Goal: Task Accomplishment & Management: Manage account settings

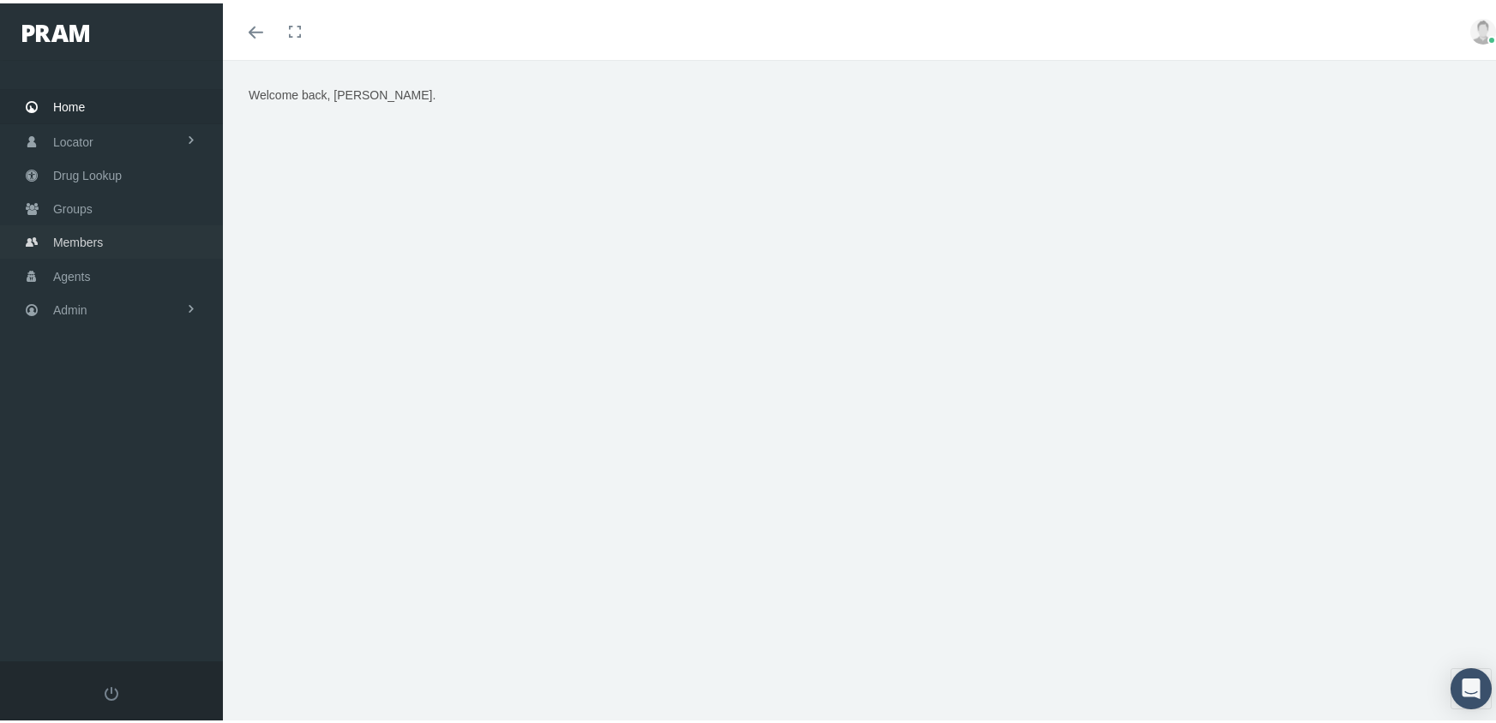
click at [74, 236] on span "Members" at bounding box center [78, 239] width 50 height 33
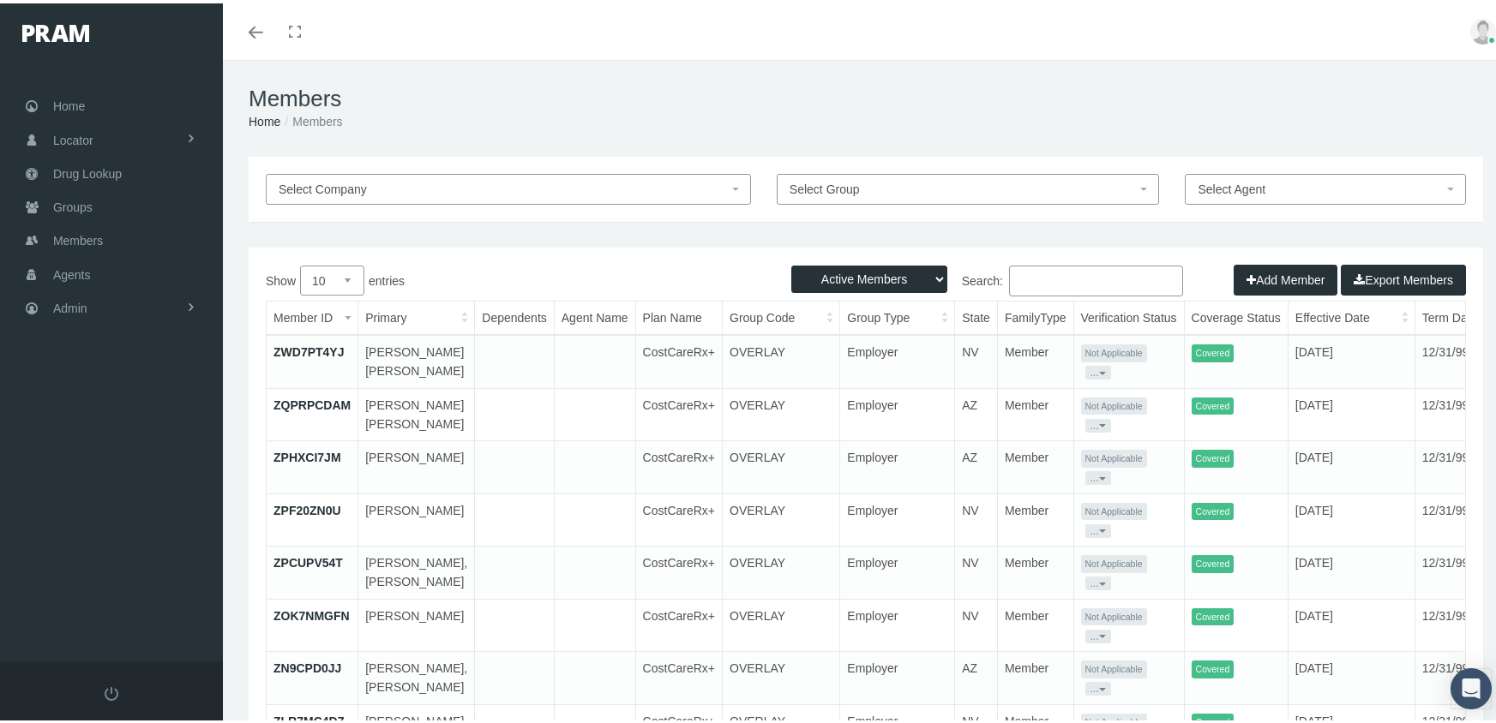
click at [831, 267] on select "Active Members Terminated Members Active & Terminated" at bounding box center [869, 275] width 156 height 27
select select "3"
click at [791, 262] on select "Active Members Terminated Members Active & Terminated" at bounding box center [869, 275] width 156 height 27
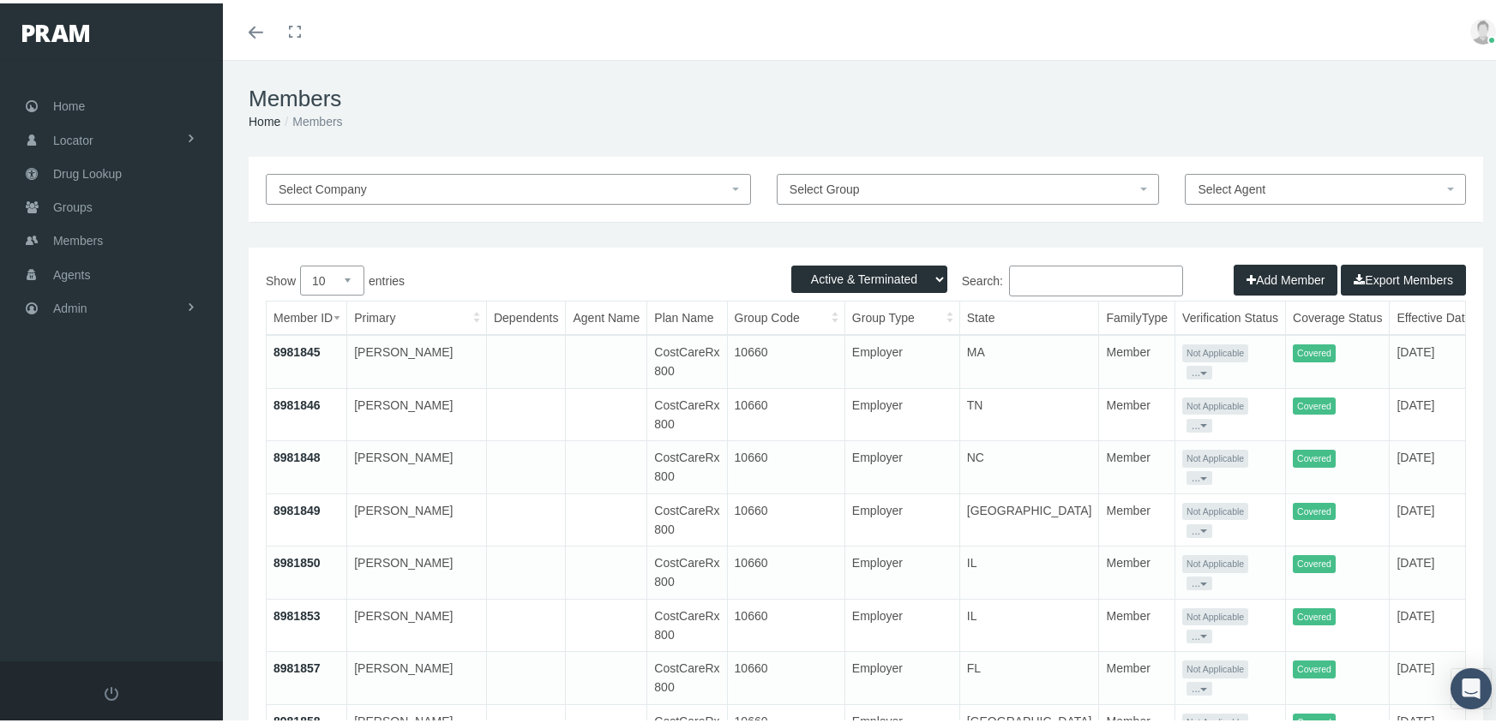
click at [1063, 280] on input "Search:" at bounding box center [1096, 277] width 174 height 31
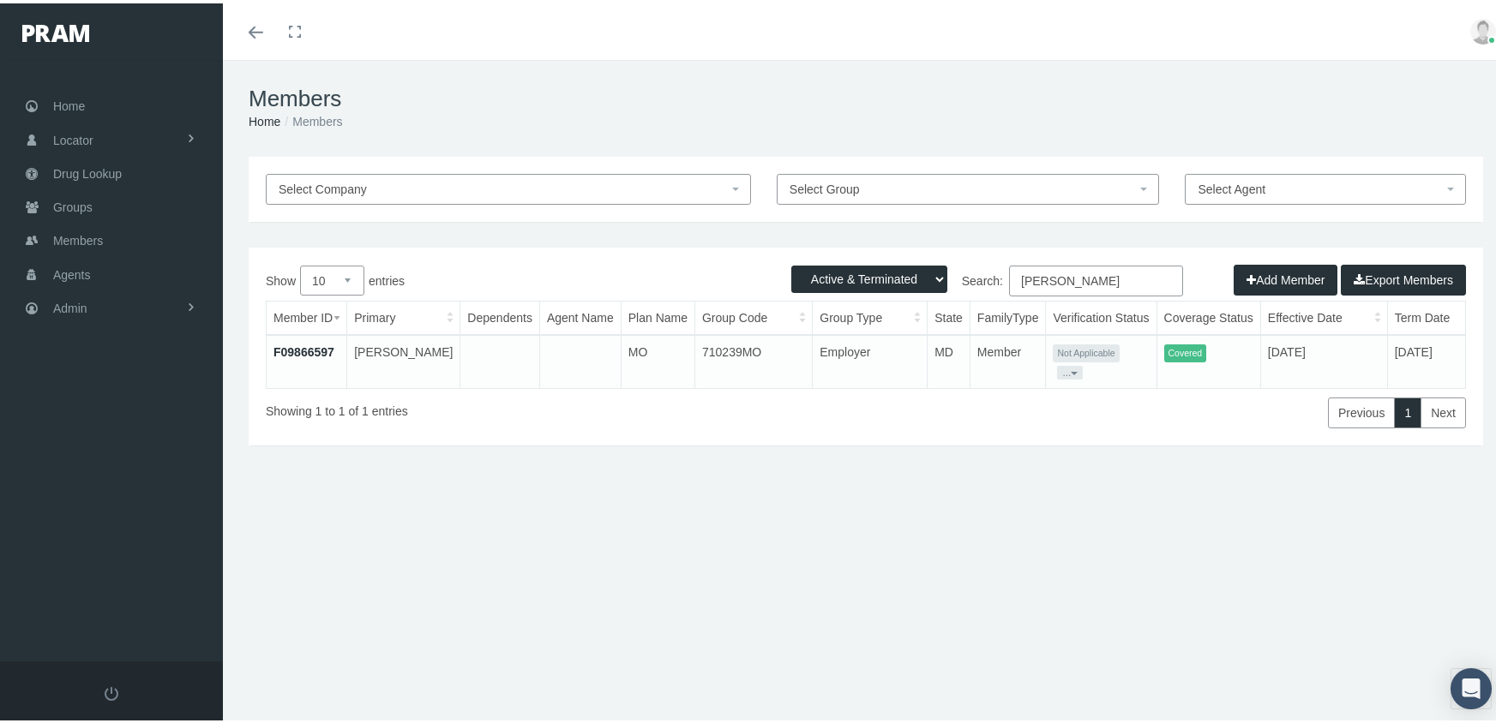
type input "owan, ruth"
click at [325, 348] on link "F09866597" at bounding box center [303, 349] width 61 height 14
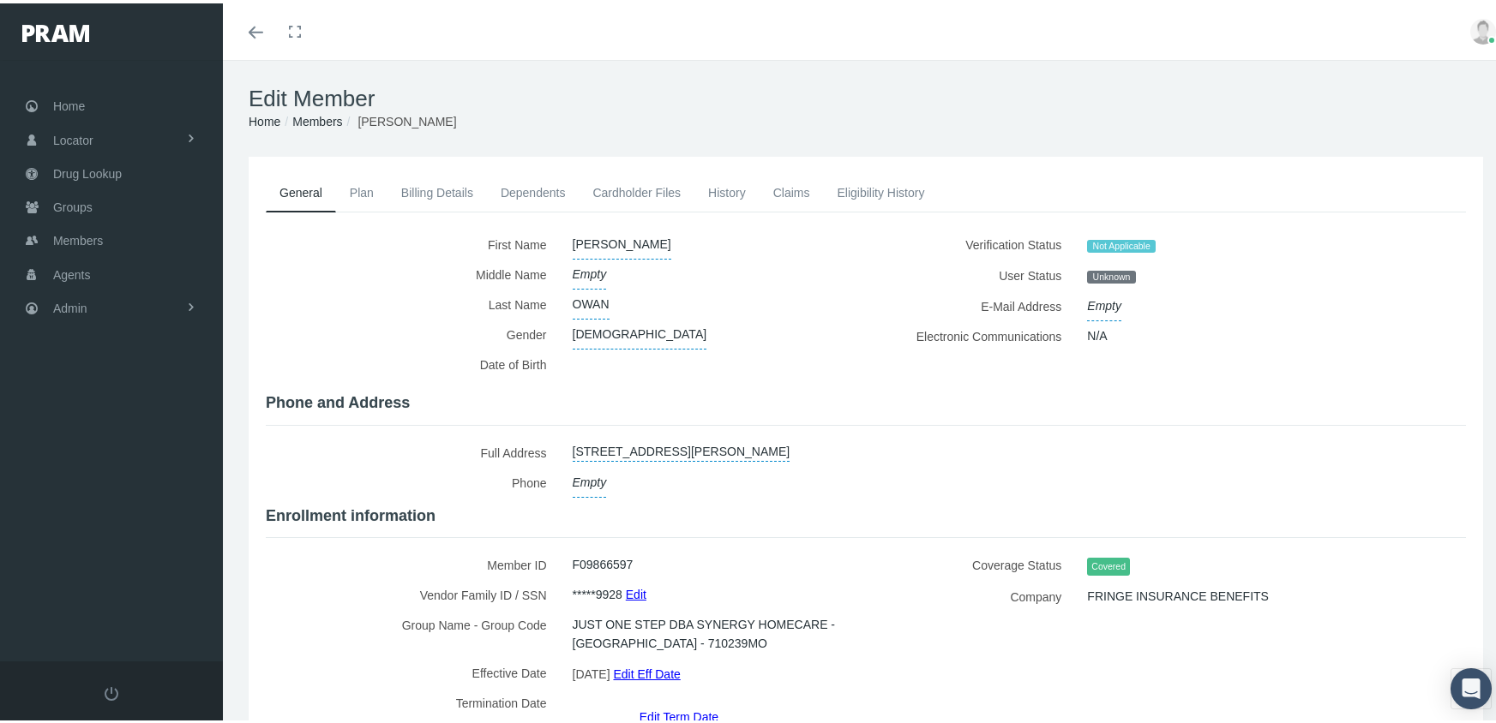
click at [679, 659] on link "Edit Eff Date" at bounding box center [646, 670] width 67 height 25
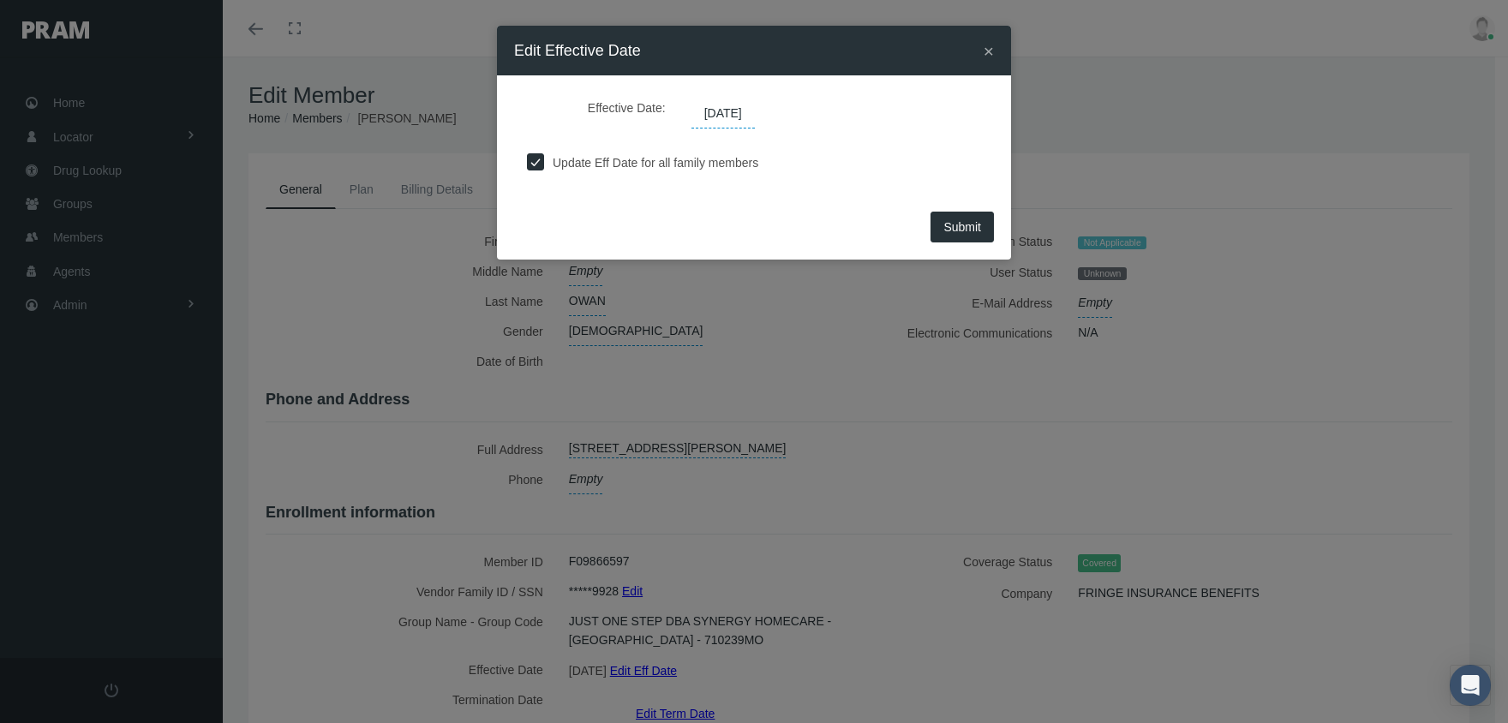
click at [737, 111] on span "[DATE]" at bounding box center [723, 113] width 63 height 29
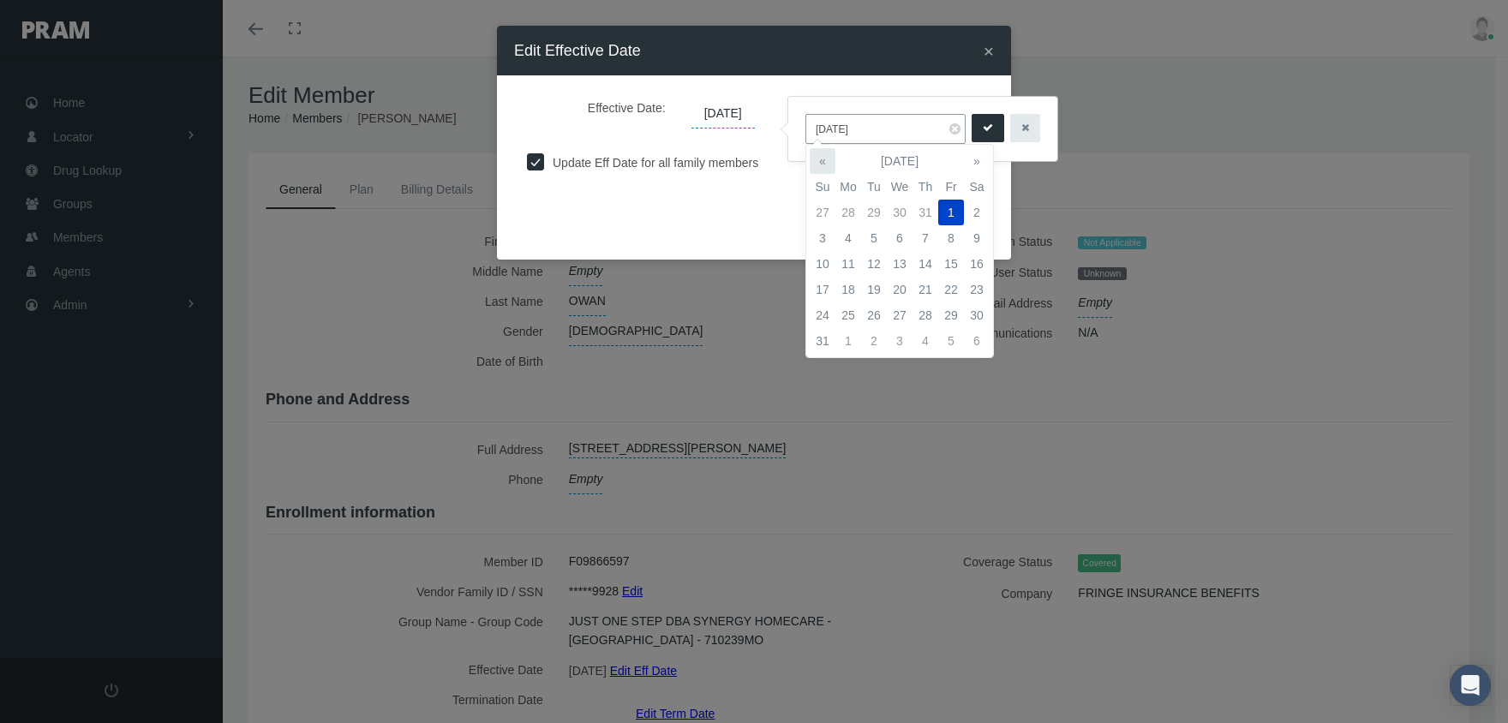
click at [823, 159] on th "«" at bounding box center [823, 161] width 26 height 26
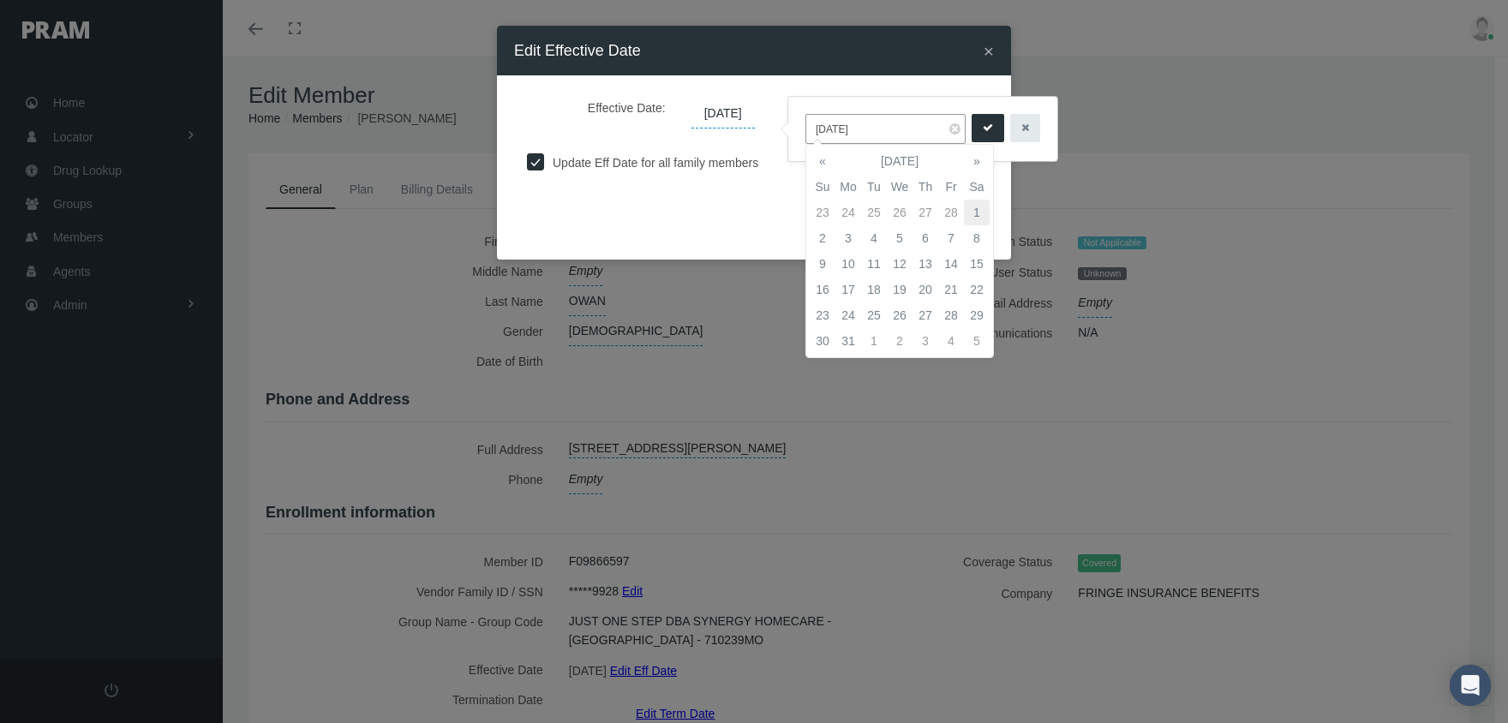
click at [977, 205] on td "1" at bounding box center [977, 213] width 26 height 26
type input "[DATE]"
click at [983, 128] on icon "submit" at bounding box center [988, 128] width 10 height 16
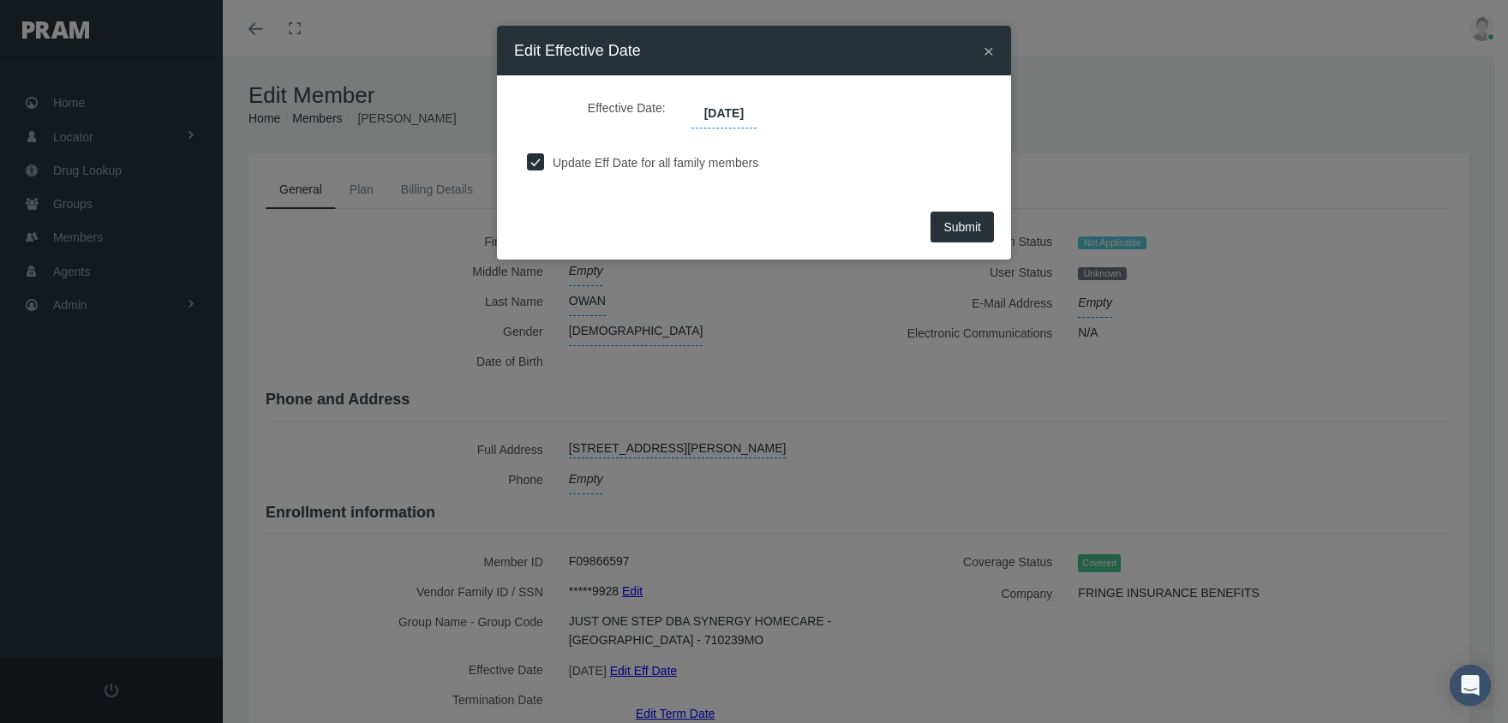
click at [957, 229] on span "Submit" at bounding box center [963, 227] width 38 height 14
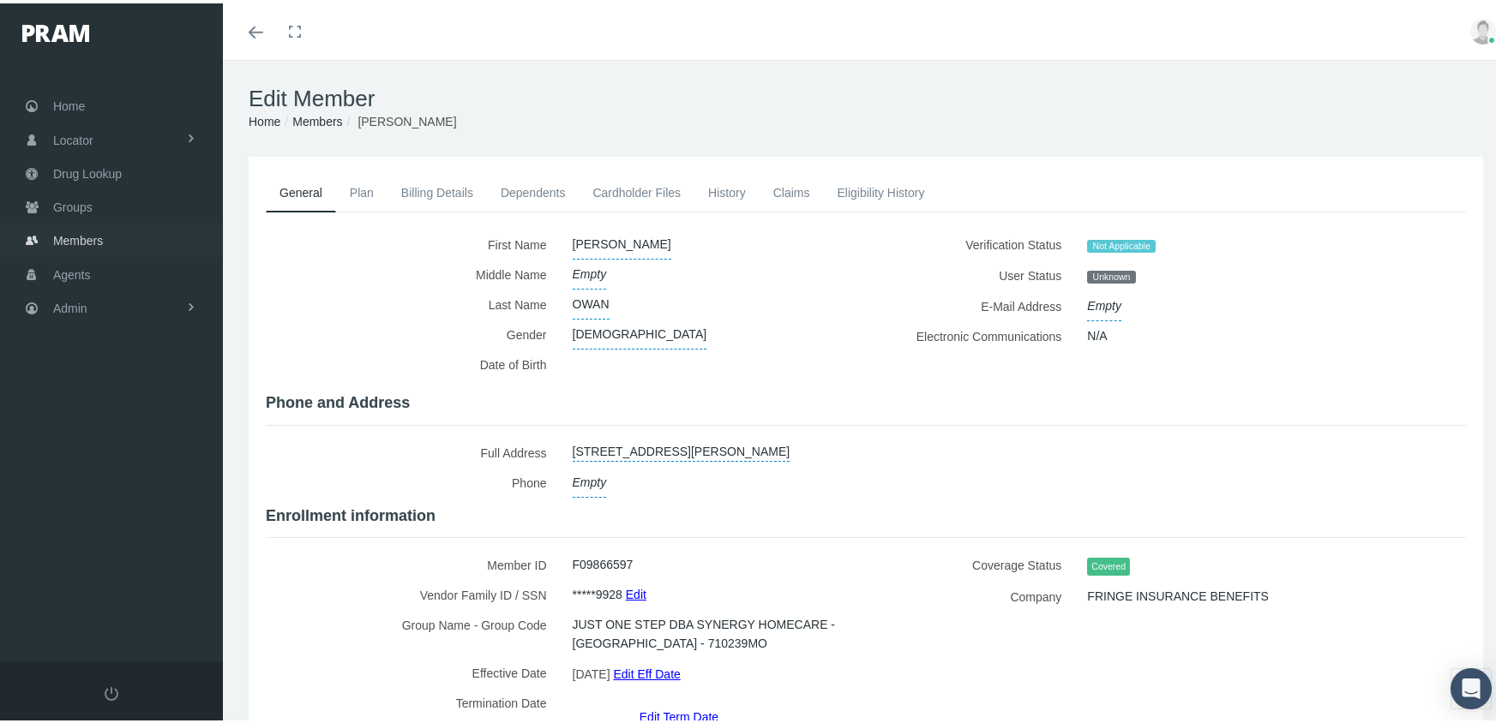
drag, startPoint x: 79, startPoint y: 231, endPoint x: 173, endPoint y: 203, distance: 98.2
click at [79, 231] on span "Members" at bounding box center [78, 237] width 50 height 33
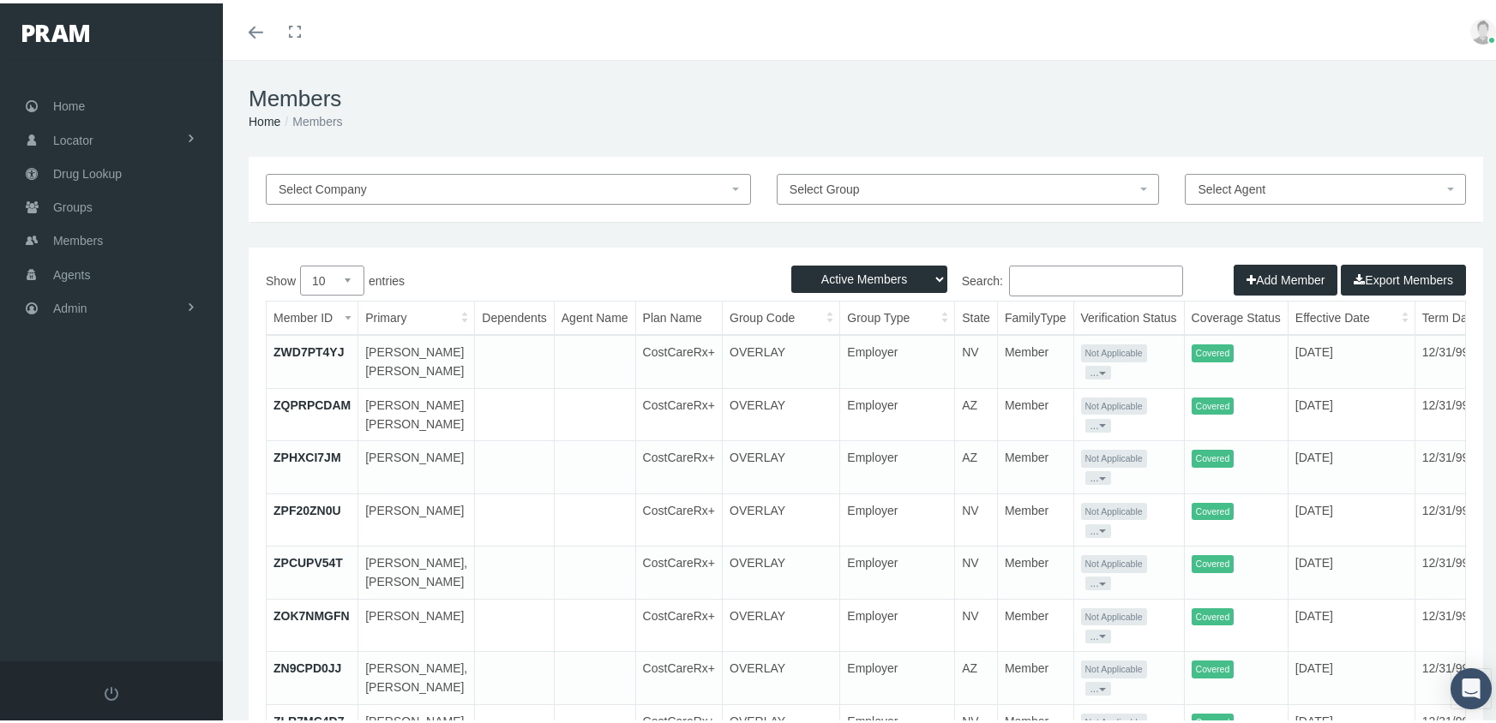
click at [872, 275] on select "Active Members Terminated Members Active & Terminated" at bounding box center [869, 275] width 156 height 27
select select "3"
click at [791, 262] on select "Active Members Terminated Members Active & Terminated" at bounding box center [869, 275] width 156 height 27
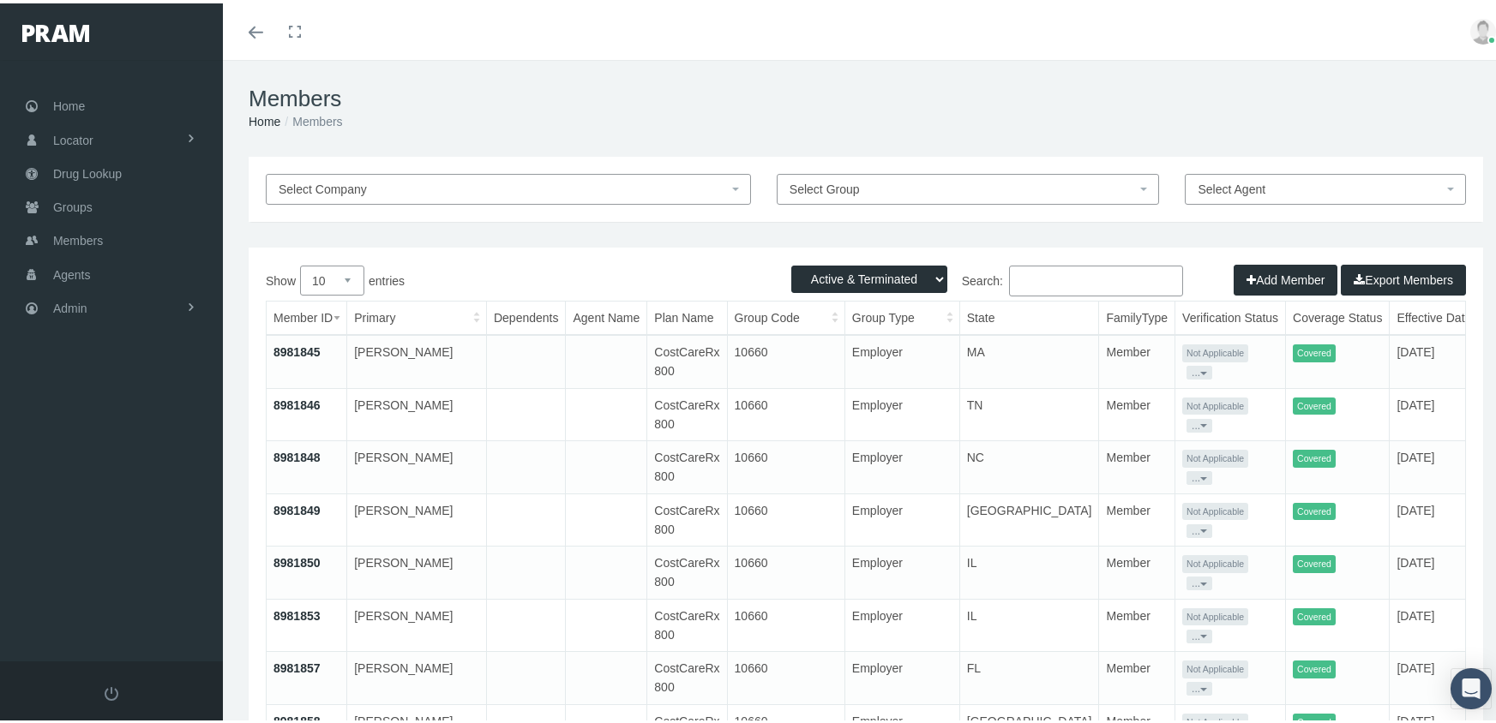
click at [1039, 278] on input "Search:" at bounding box center [1096, 277] width 174 height 31
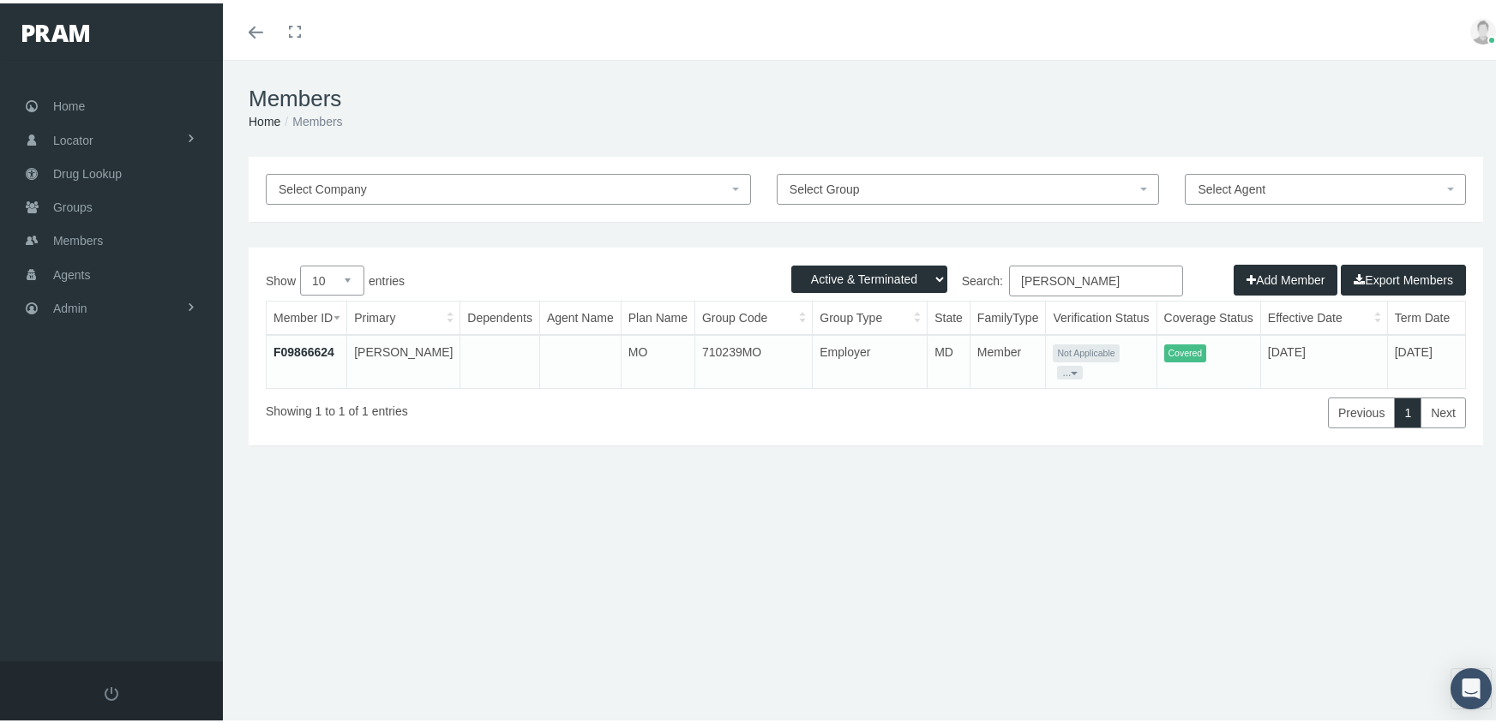
type input "lacroix, bertha"
click at [301, 343] on link "F09866624" at bounding box center [303, 349] width 61 height 14
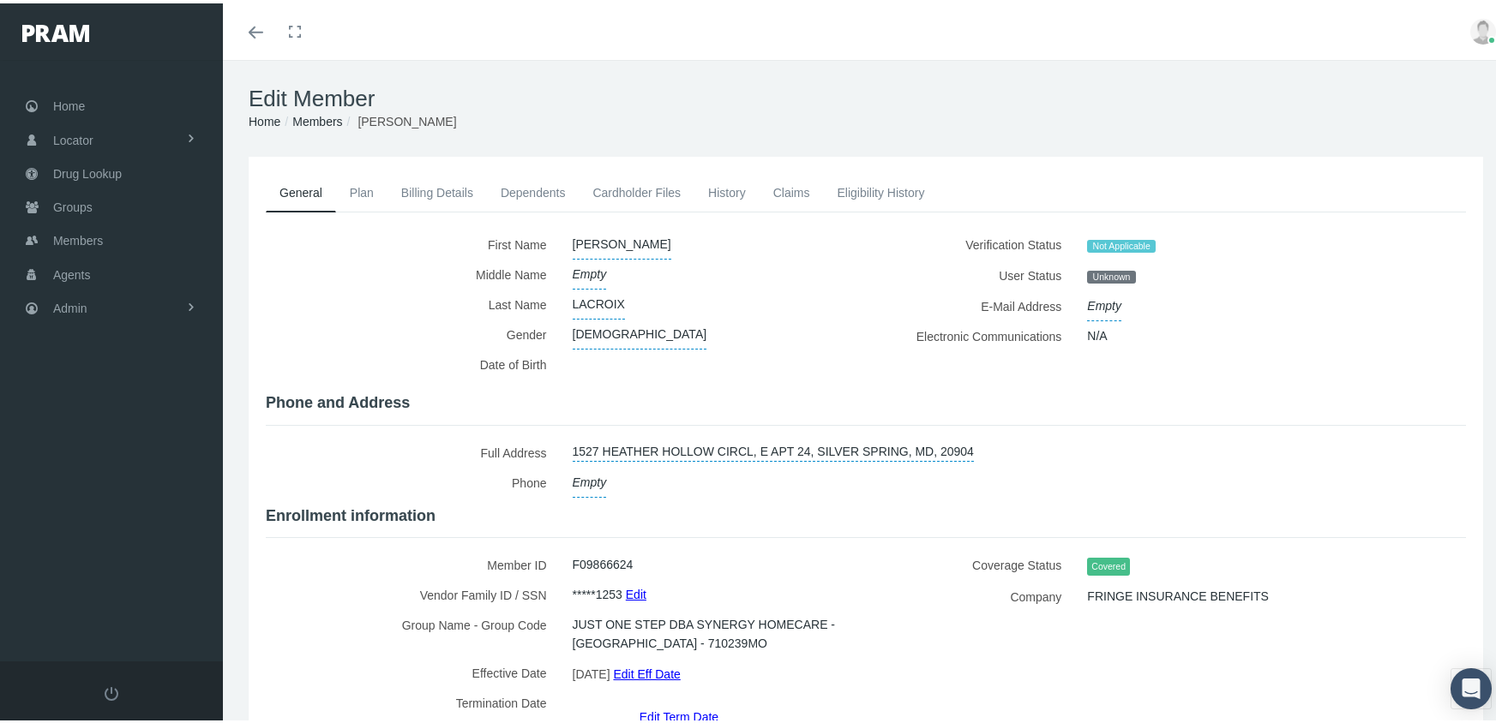
click at [678, 660] on link "Edit Eff Date" at bounding box center [646, 670] width 67 height 25
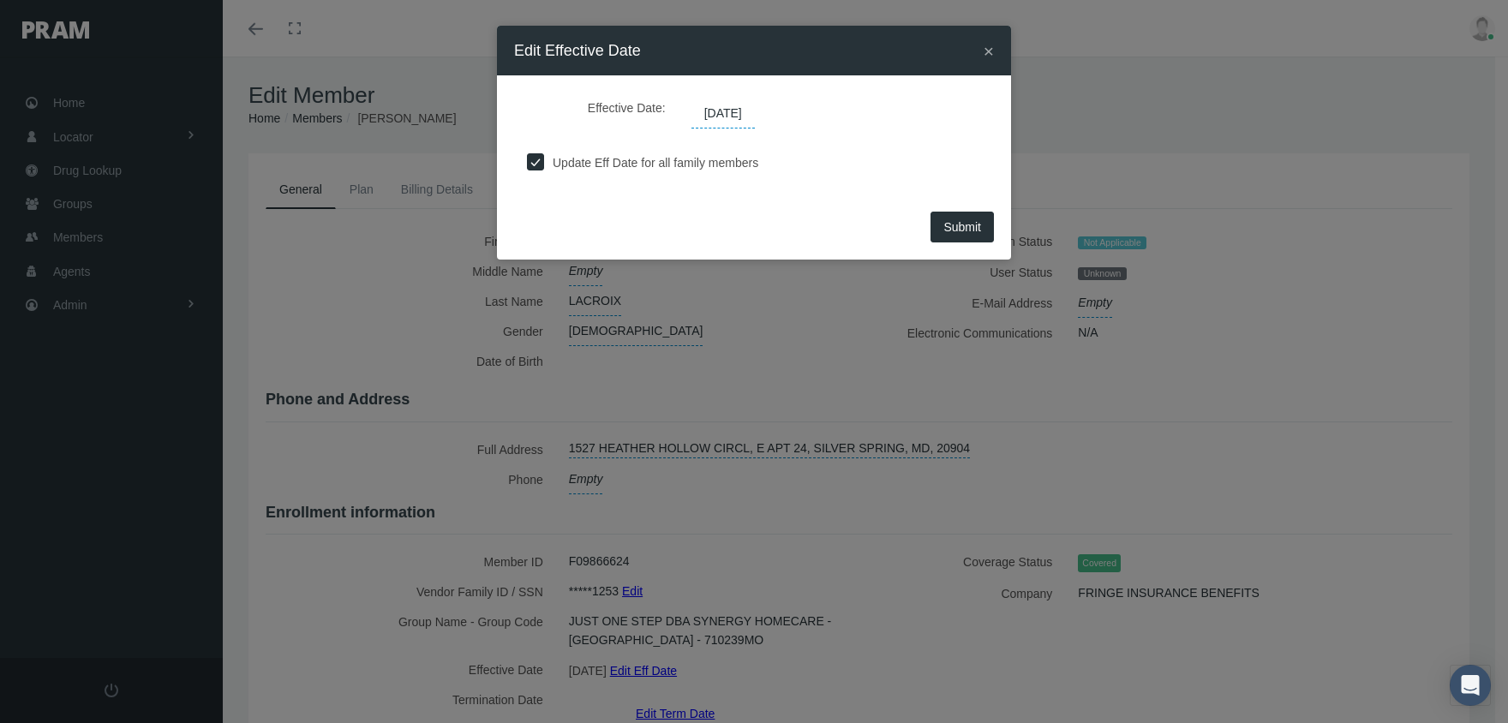
click at [734, 112] on span "[DATE]" at bounding box center [723, 113] width 63 height 29
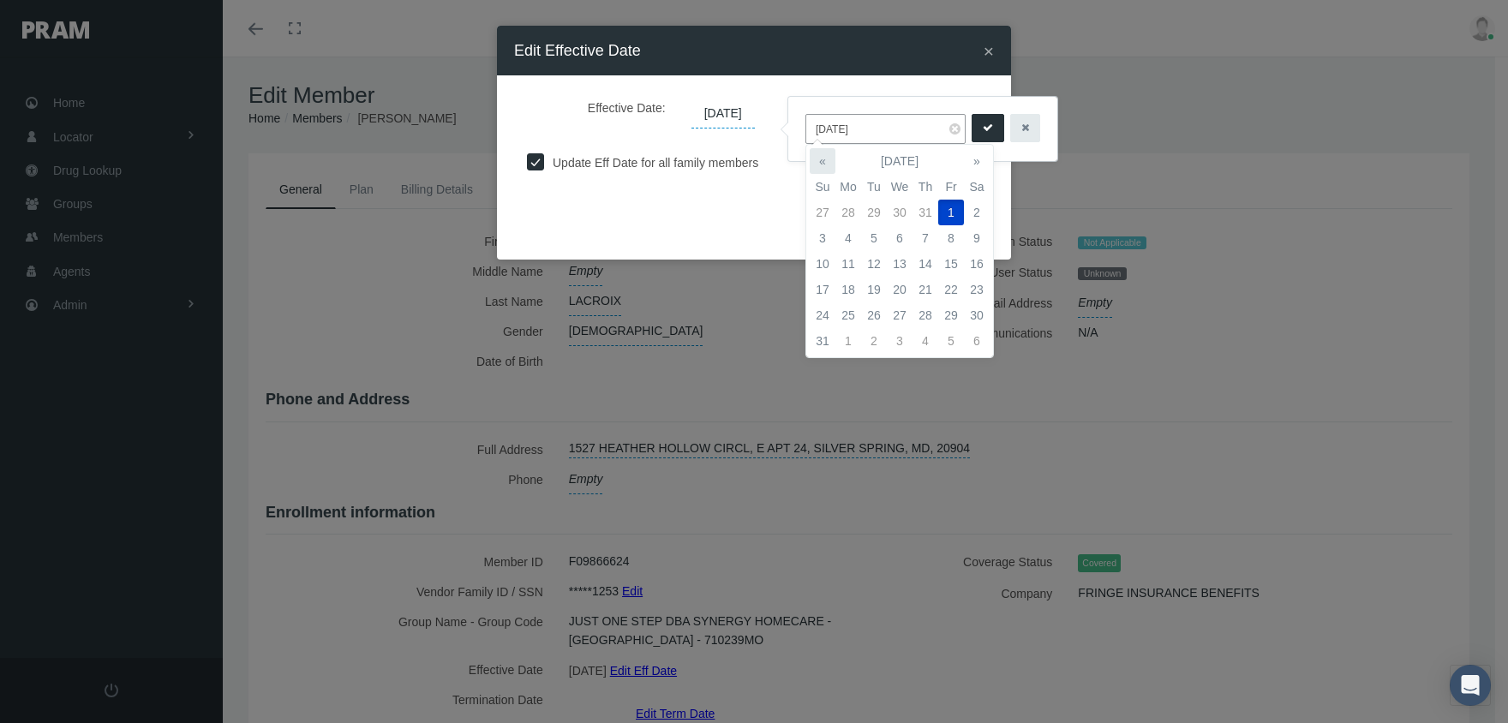
click at [824, 161] on th "«" at bounding box center [823, 161] width 26 height 26
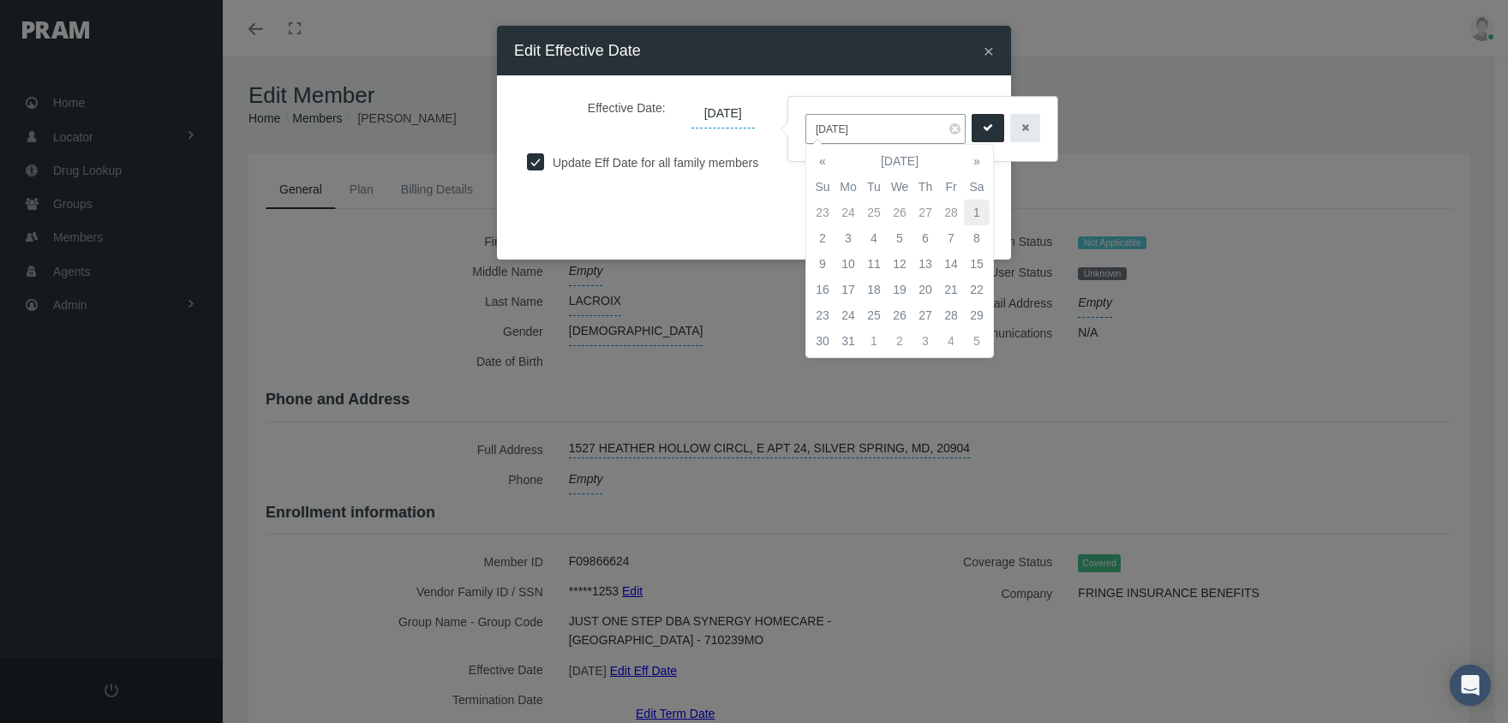
click at [981, 214] on td "1" at bounding box center [977, 213] width 26 height 26
type input "[DATE]"
click at [983, 135] on icon "submit" at bounding box center [988, 128] width 10 height 16
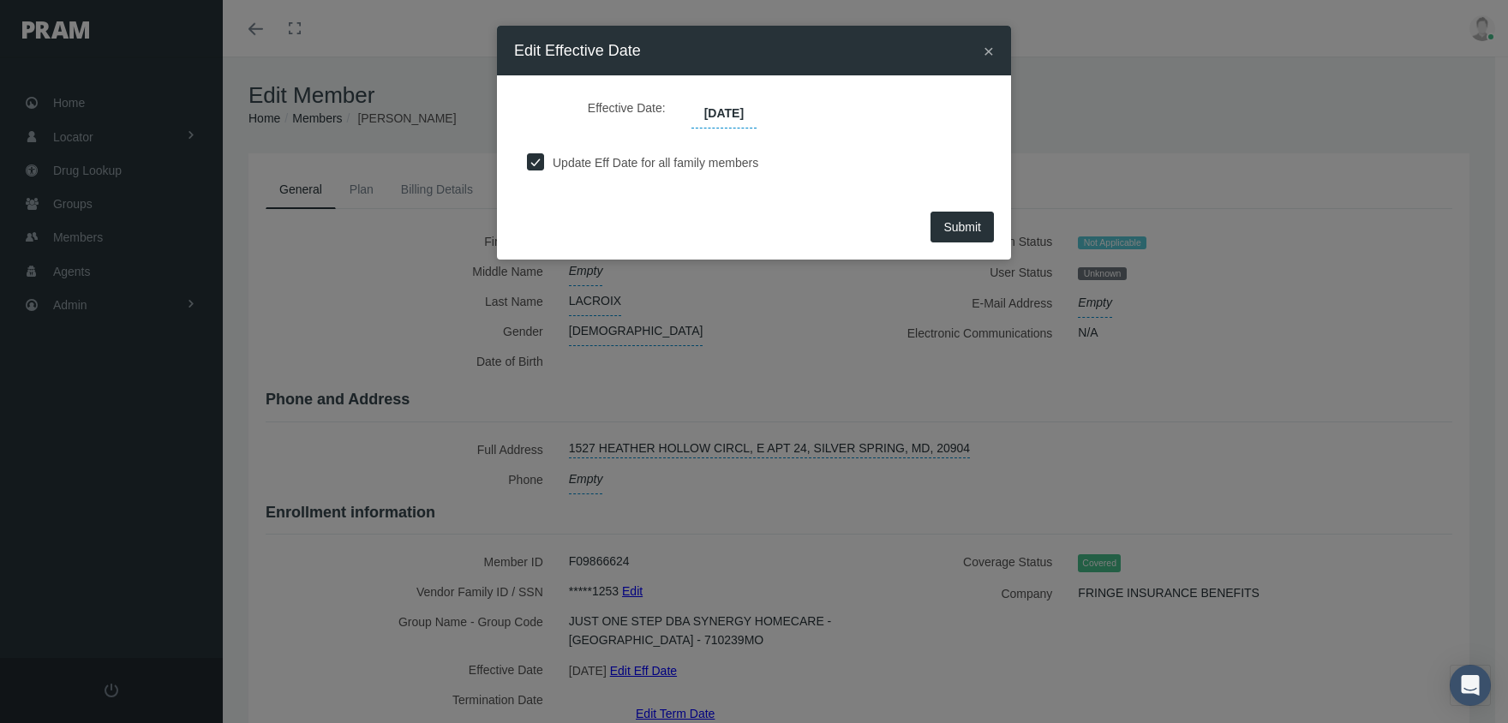
click at [978, 223] on span "Submit" at bounding box center [963, 227] width 38 height 14
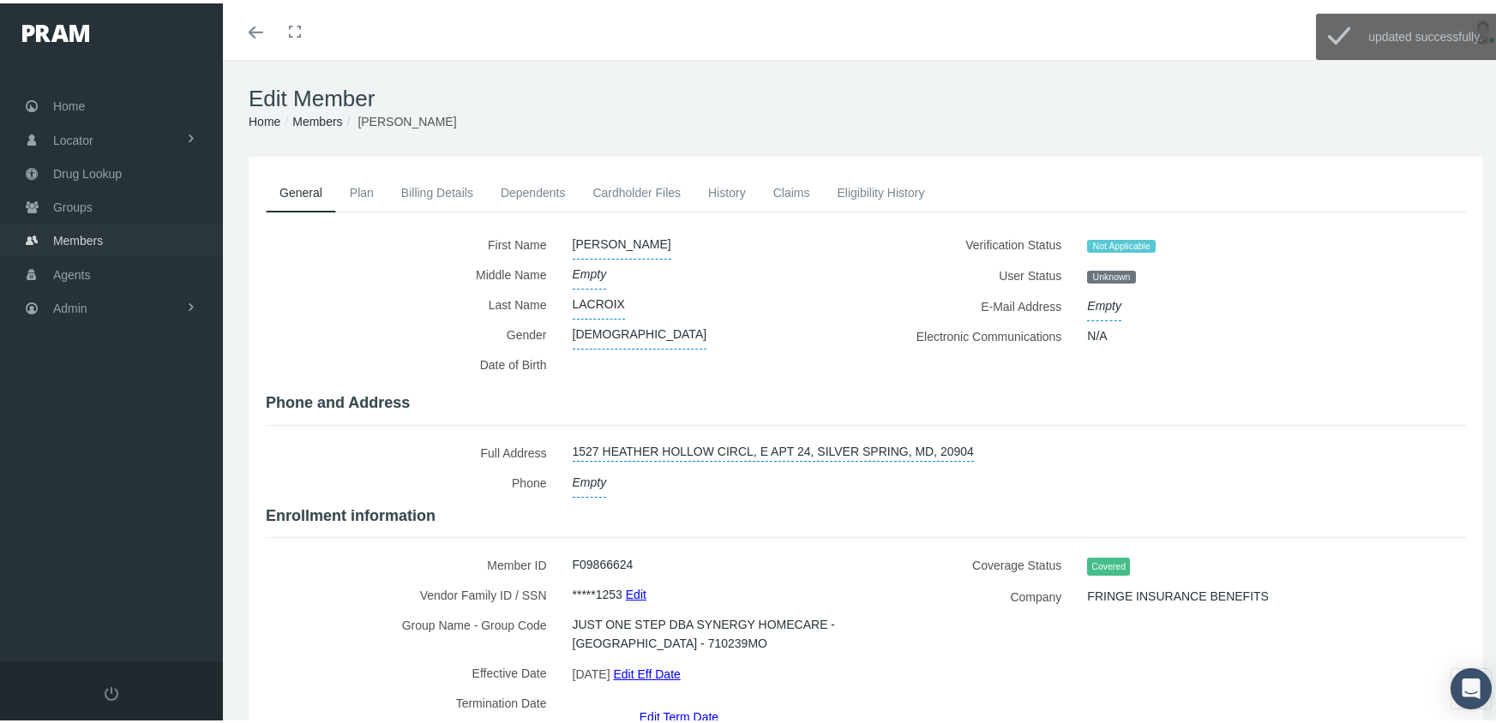
click at [63, 230] on span "Members" at bounding box center [78, 237] width 50 height 33
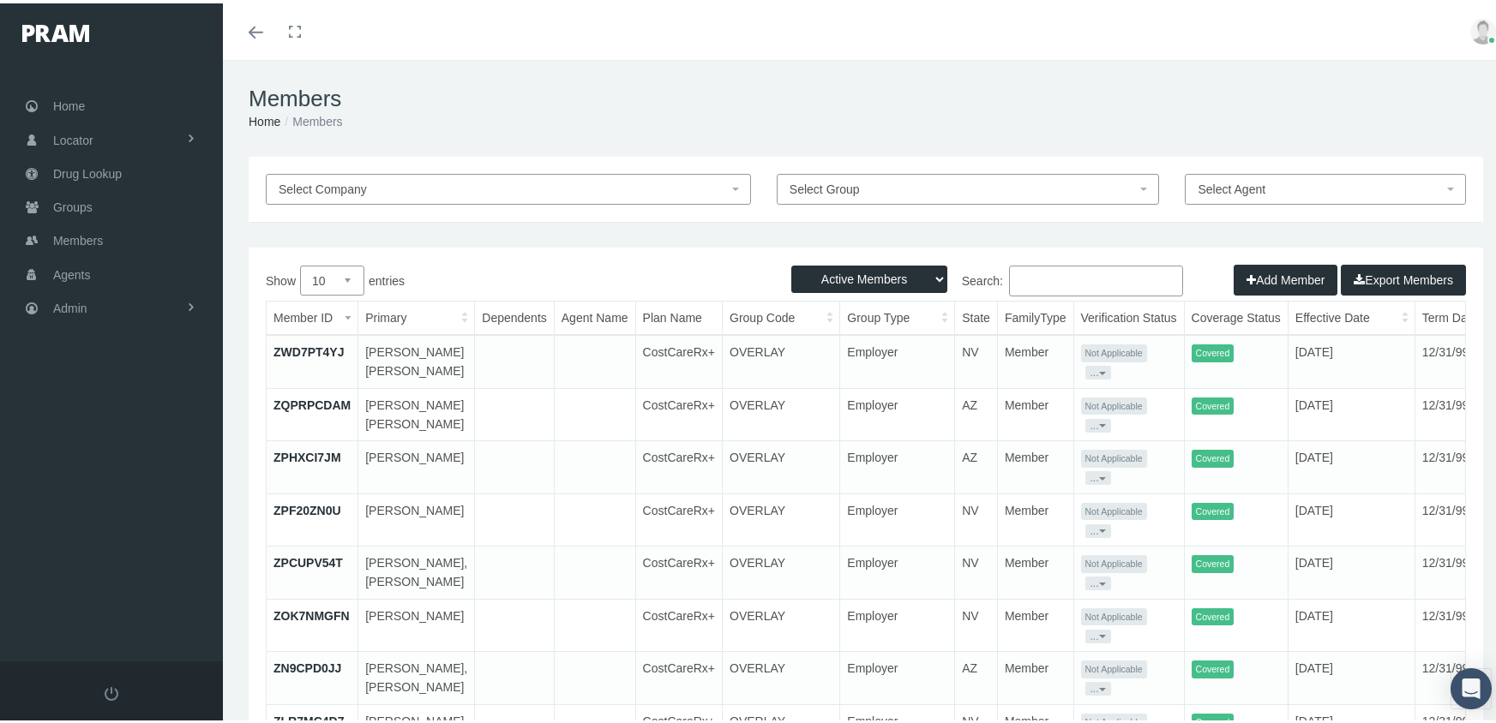
click at [843, 272] on select "Active Members Terminated Members Active & Terminated" at bounding box center [869, 275] width 156 height 27
select select "3"
click at [791, 262] on select "Active Members Terminated Members Active & Terminated" at bounding box center [869, 275] width 156 height 27
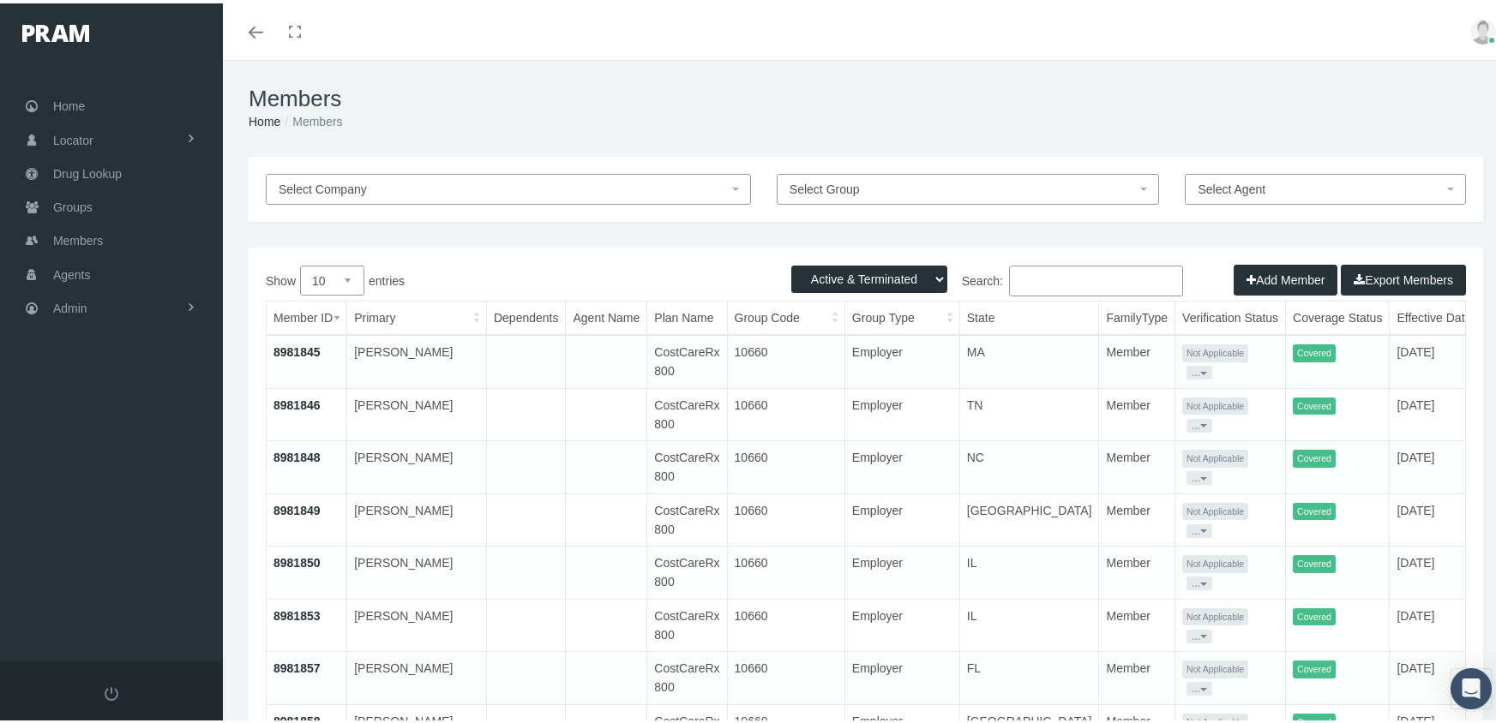
click at [1020, 279] on input "Search:" at bounding box center [1096, 277] width 174 height 31
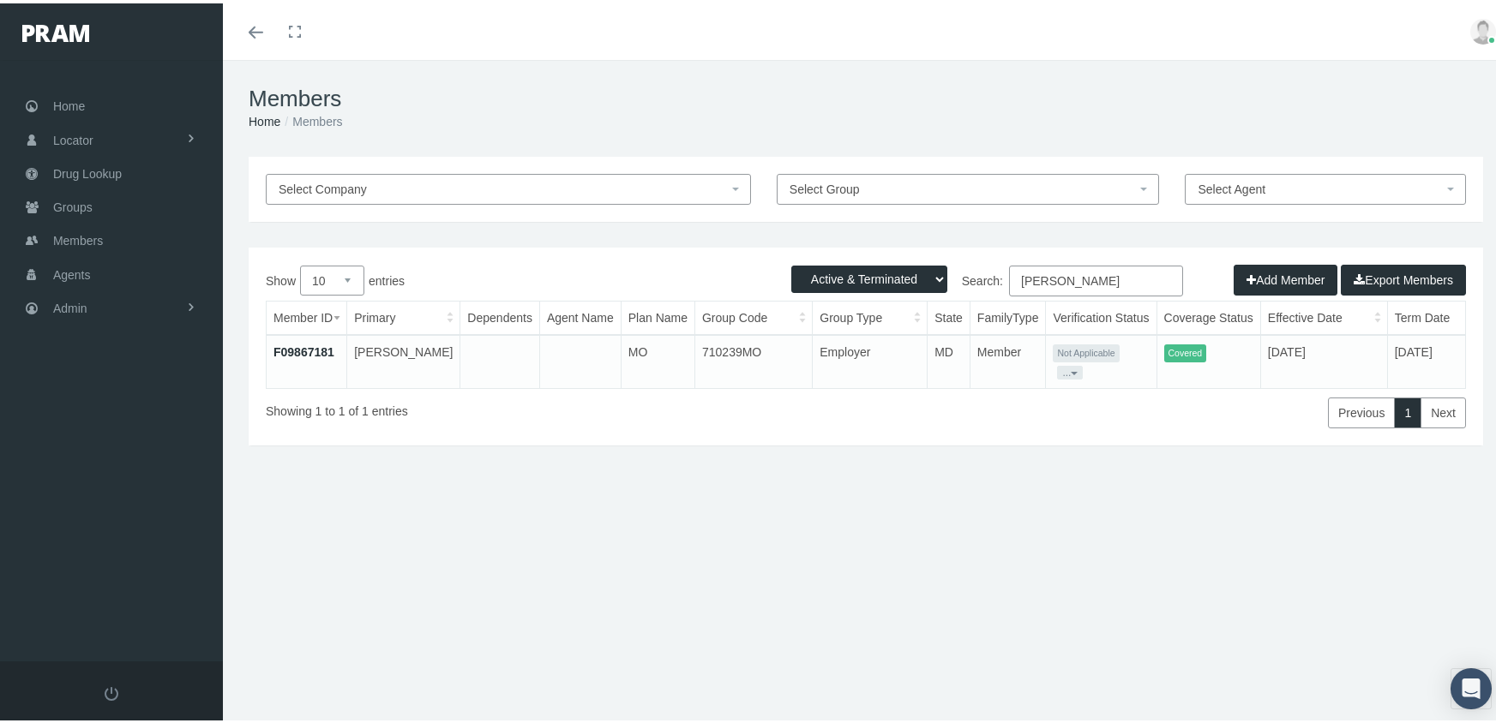
type input "abrokwa, belinda"
click at [309, 357] on td "F09867181" at bounding box center [307, 358] width 81 height 53
click at [323, 342] on link "F09867181" at bounding box center [303, 349] width 61 height 14
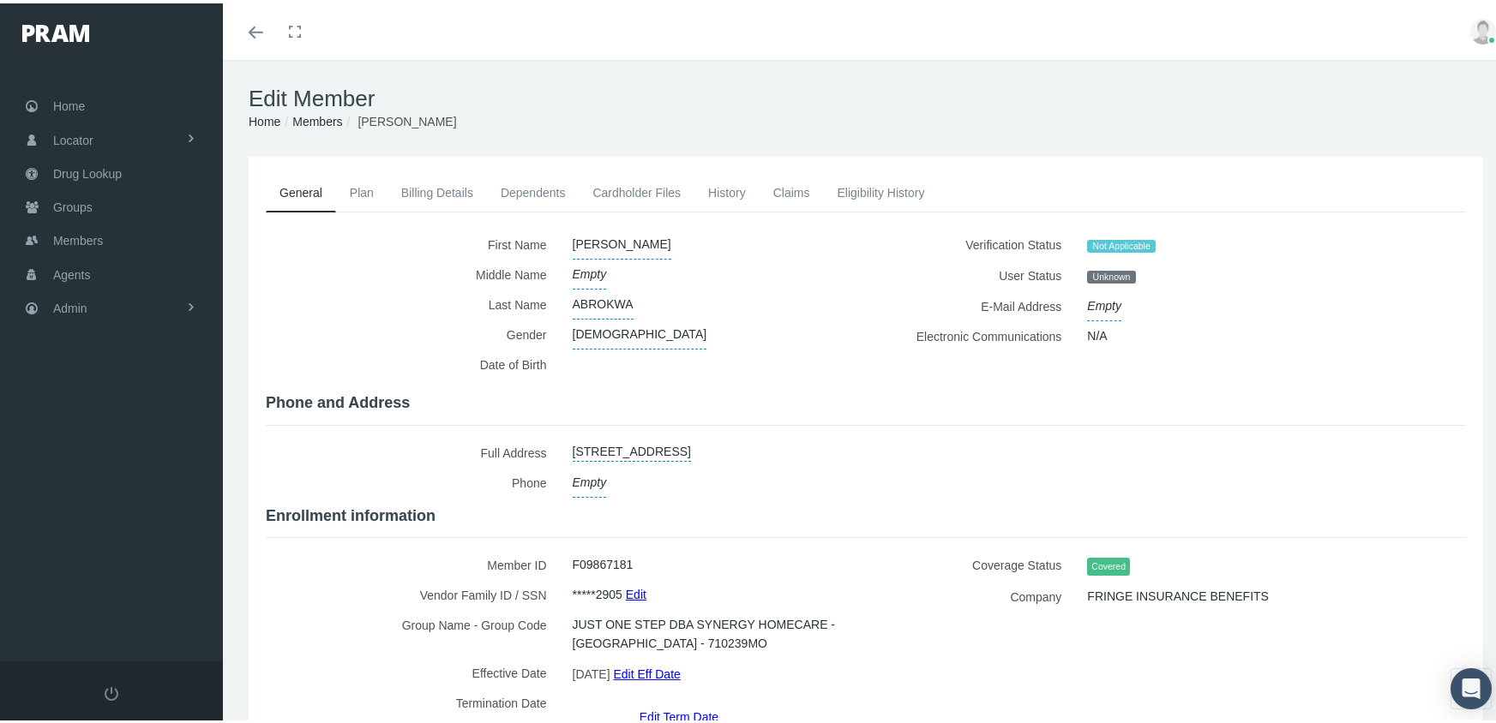
click at [669, 662] on link "Edit Eff Date" at bounding box center [646, 670] width 67 height 25
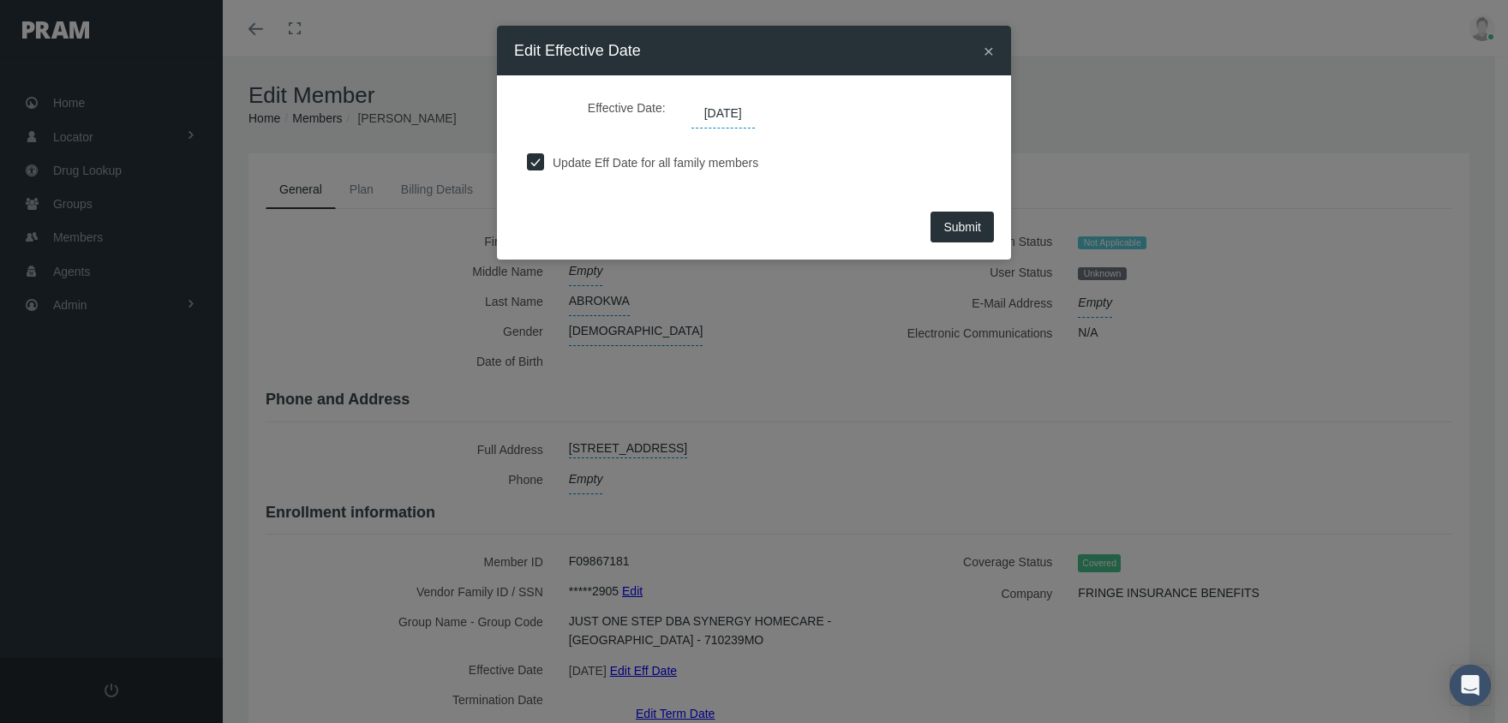
click at [730, 117] on span "[DATE]" at bounding box center [723, 113] width 63 height 29
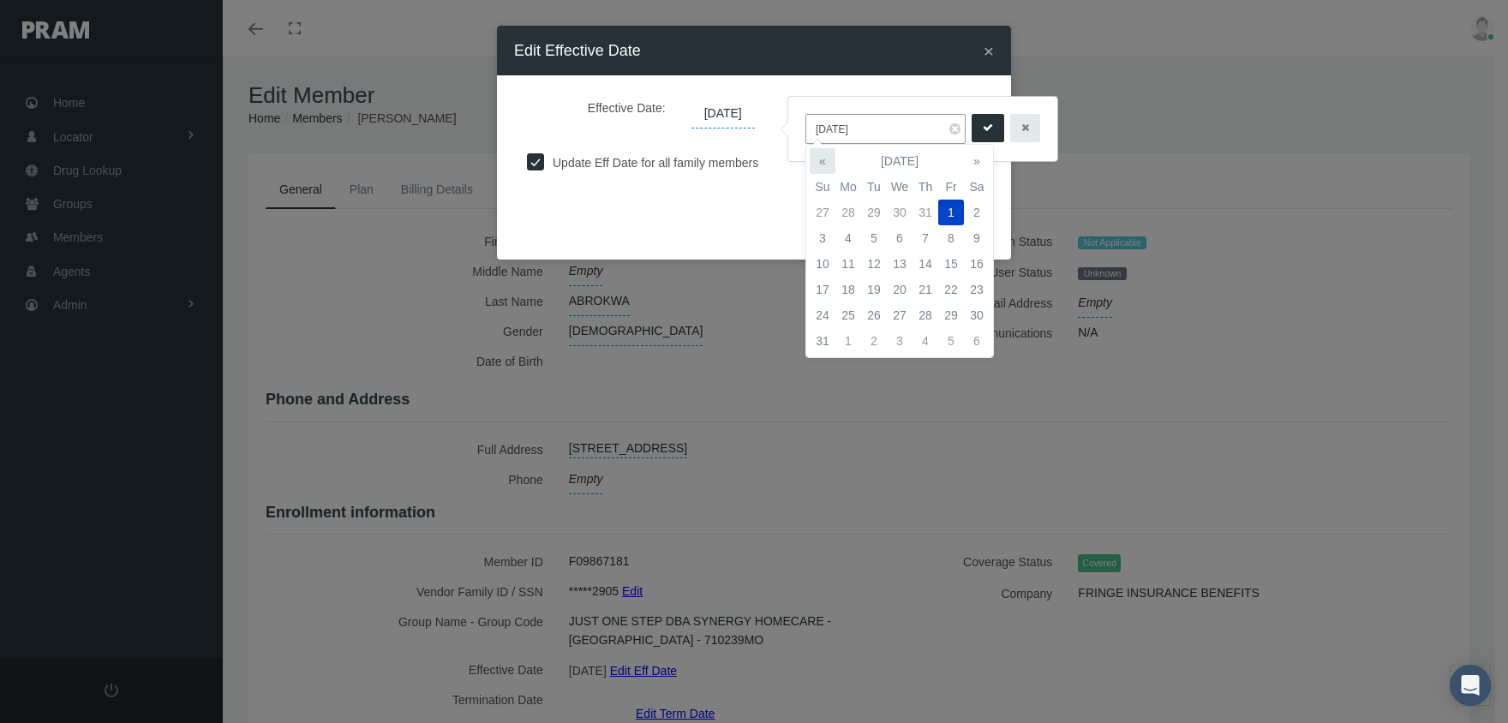
click at [819, 160] on th "«" at bounding box center [823, 161] width 26 height 26
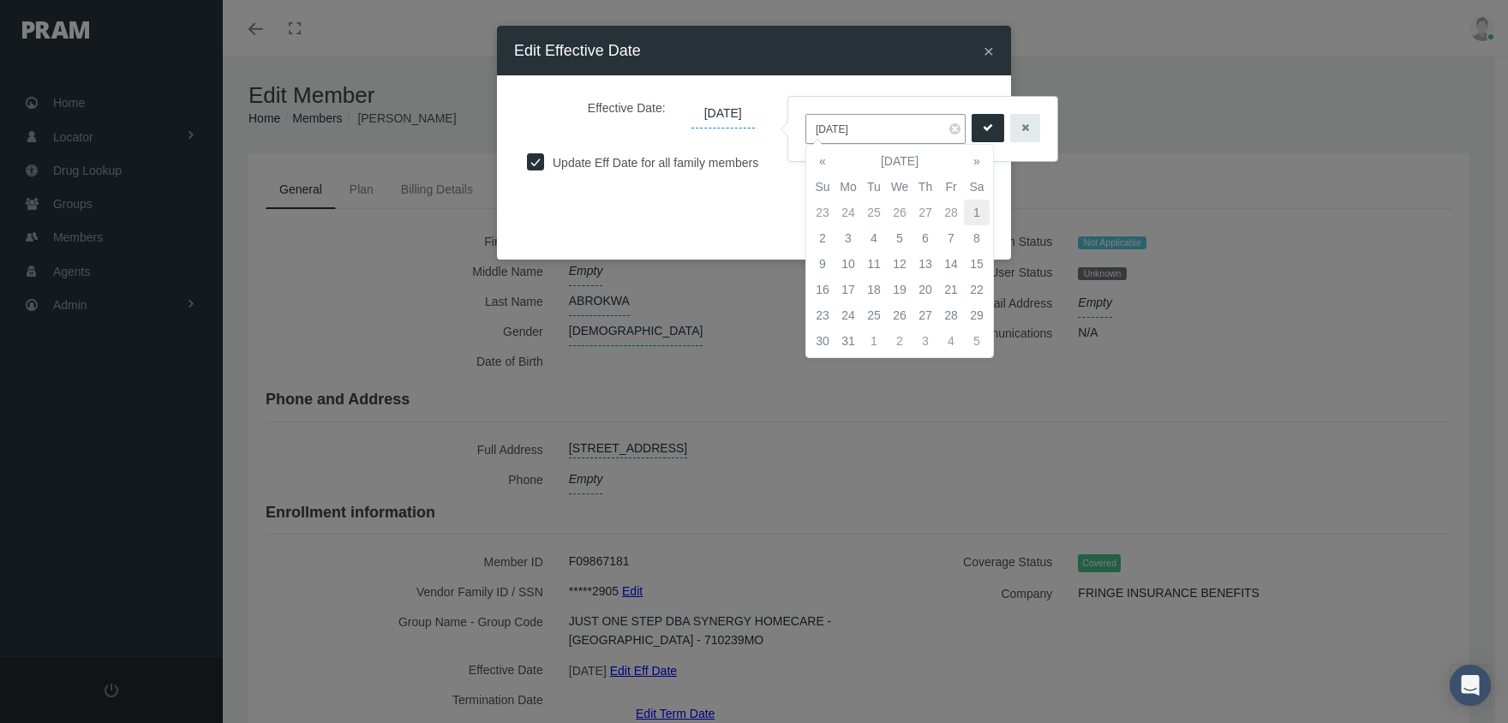
click at [973, 203] on td "1" at bounding box center [977, 213] width 26 height 26
type input "[DATE]"
click at [972, 123] on button "submit" at bounding box center [988, 128] width 33 height 28
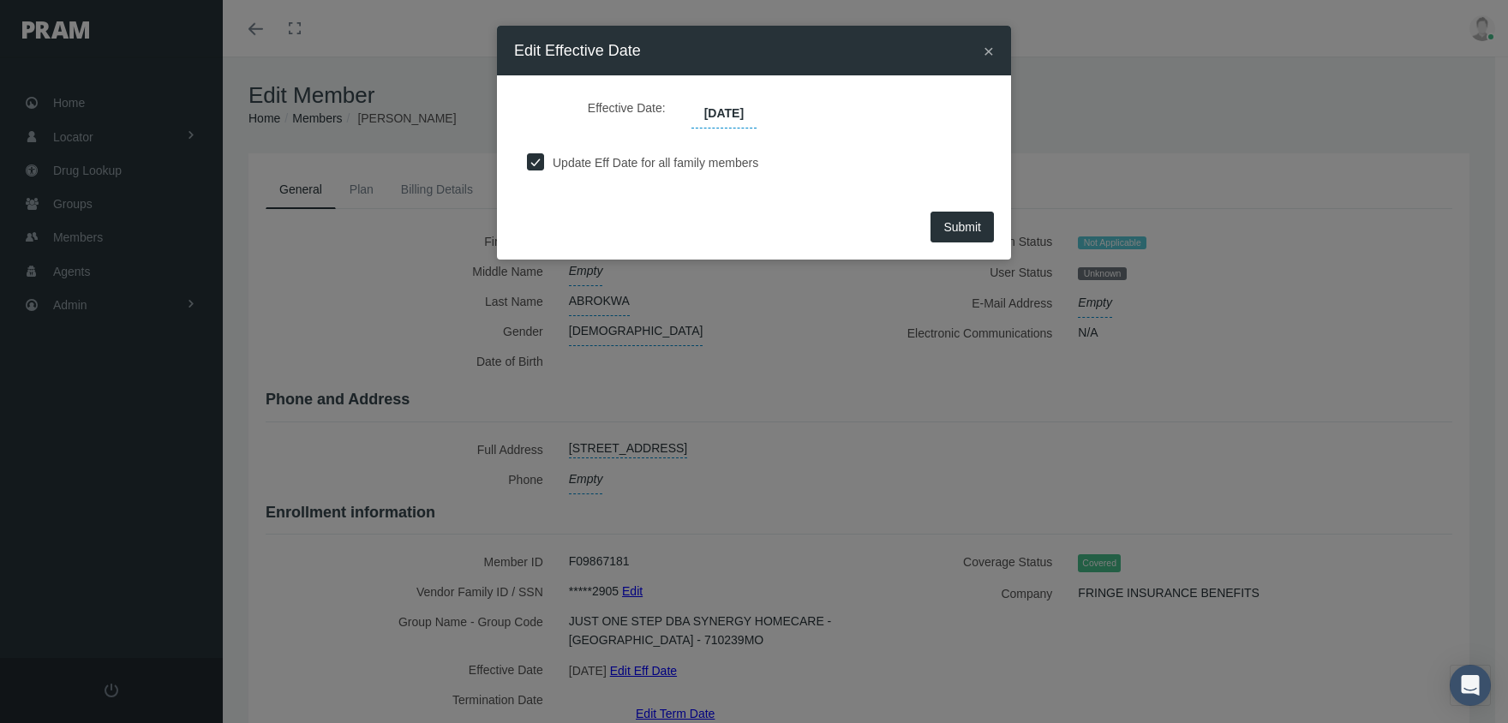
click at [964, 212] on button "Submit" at bounding box center [962, 227] width 63 height 31
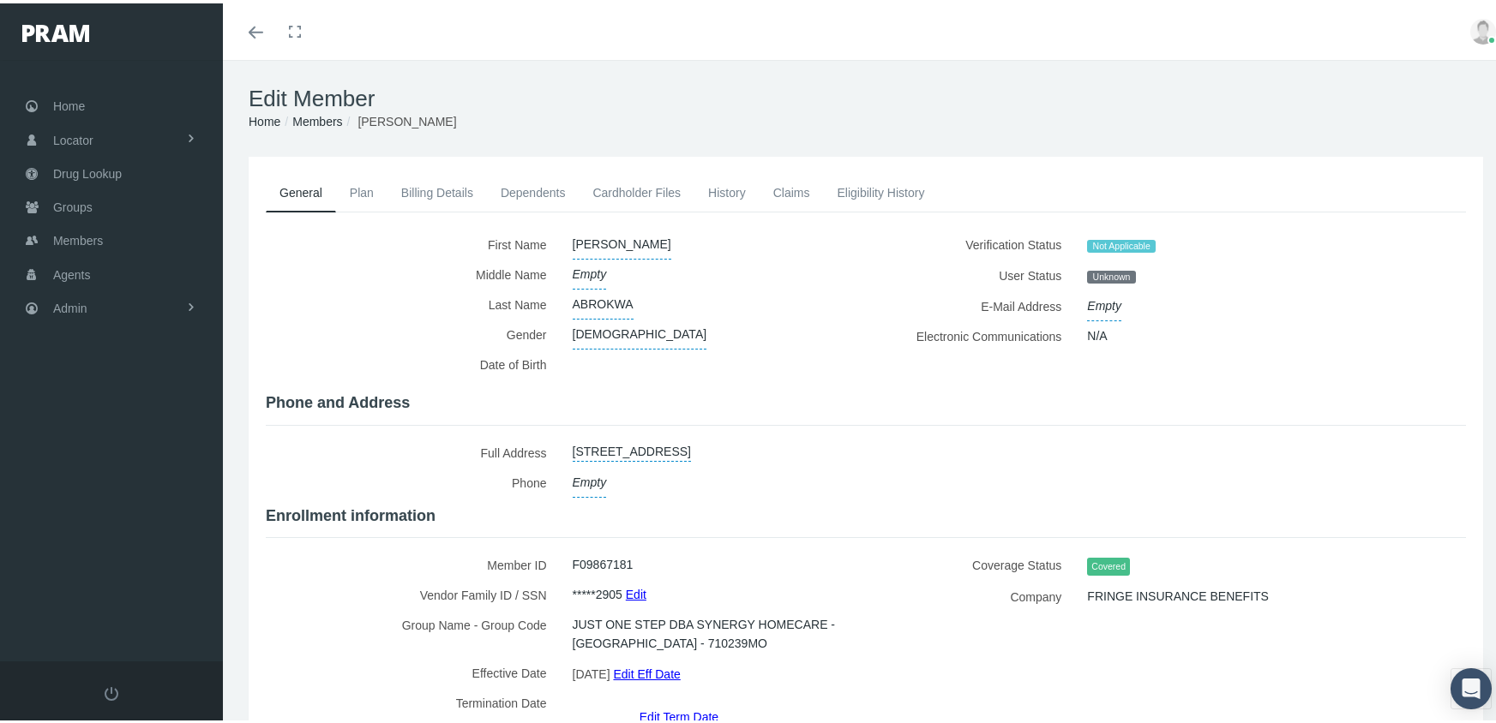
click at [322, 117] on link "Members" at bounding box center [317, 118] width 50 height 14
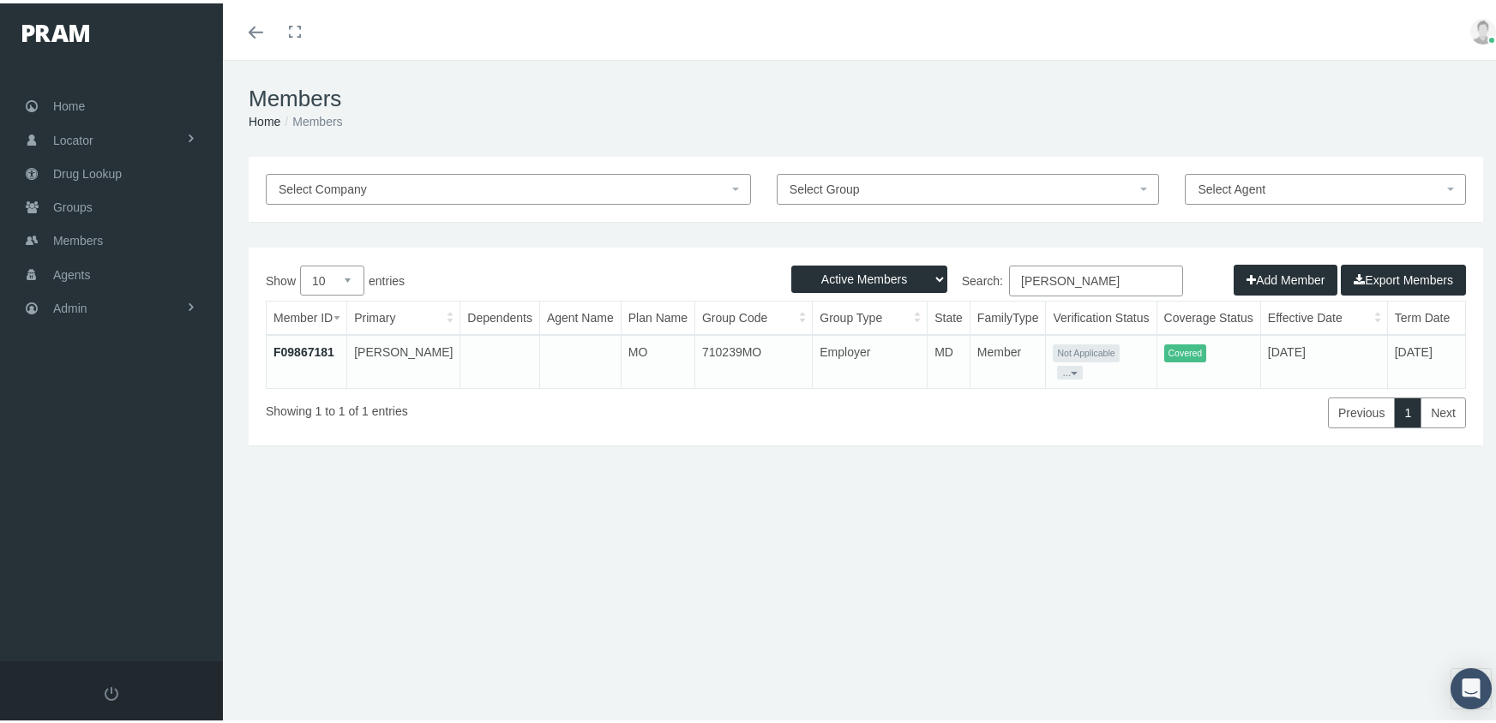
click at [859, 272] on select "Active Members Terminated Members Active & Terminated" at bounding box center [869, 275] width 156 height 27
select select "3"
click at [791, 262] on select "Active Members Terminated Members Active & Terminated" at bounding box center [869, 275] width 156 height 27
click at [1119, 277] on input "abrokwa, belinda" at bounding box center [1096, 277] width 174 height 31
click at [1132, 277] on input "abrokwa, belinda" at bounding box center [1096, 277] width 174 height 31
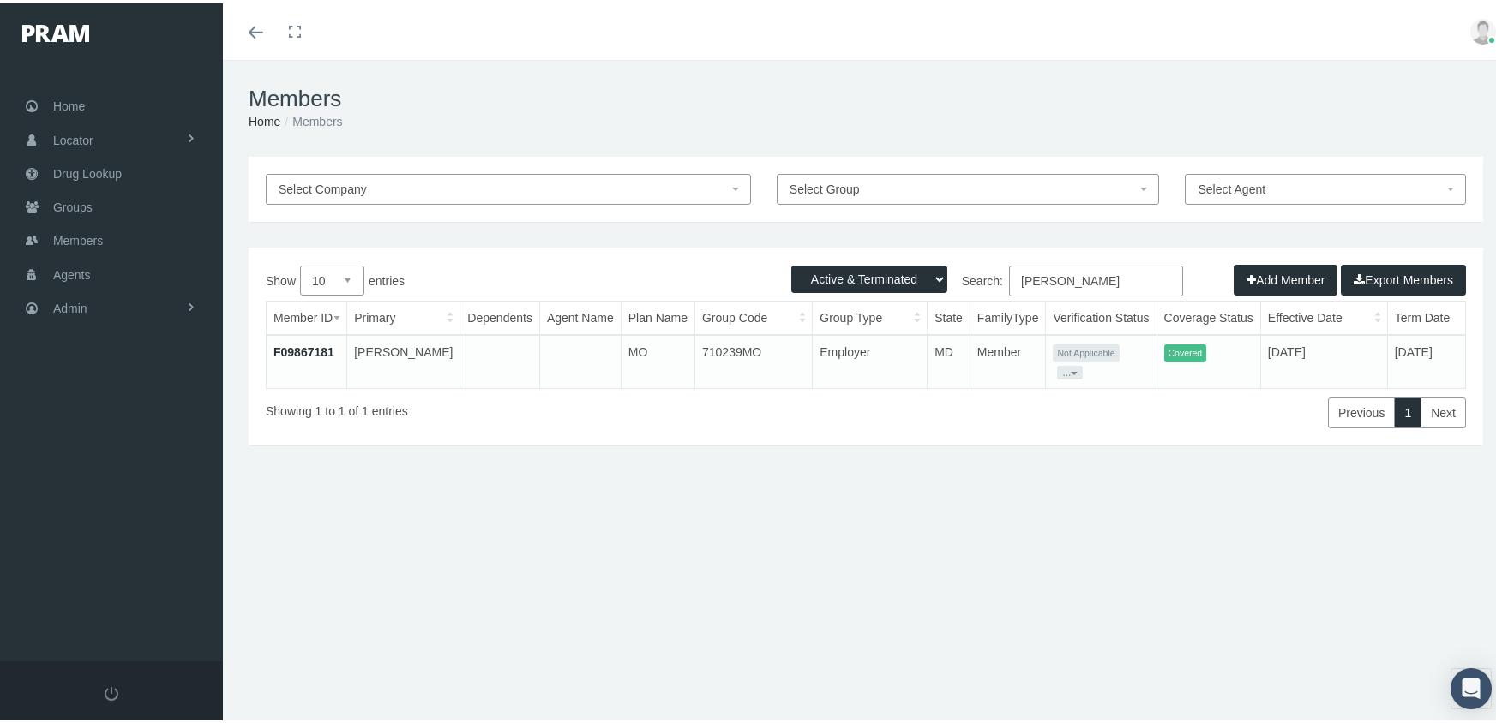
click at [1132, 277] on input "abrokwa, belinda" at bounding box center [1096, 277] width 174 height 31
type input "sesay, mamadu"
click at [313, 342] on link "F09867185" at bounding box center [303, 349] width 61 height 14
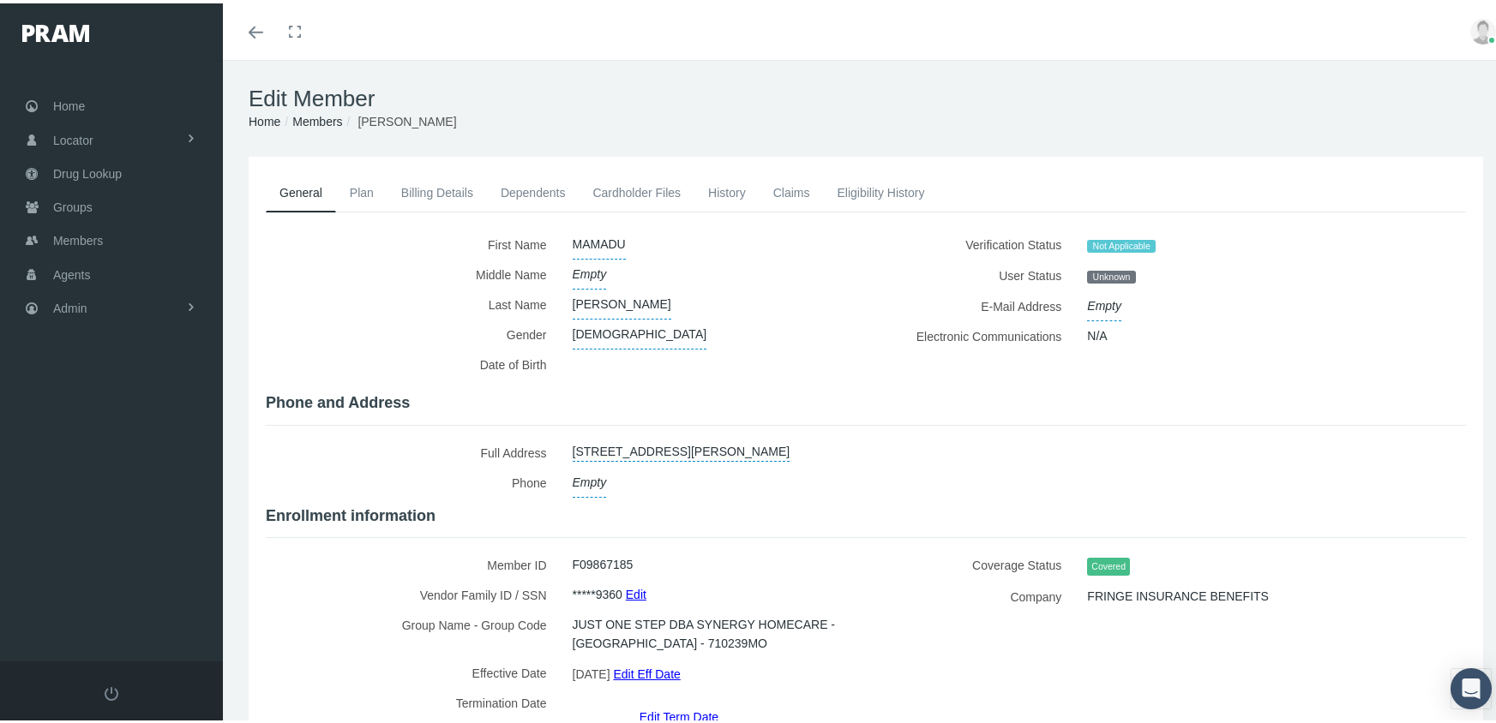
click at [665, 667] on link "Edit Eff Date" at bounding box center [646, 670] width 67 height 25
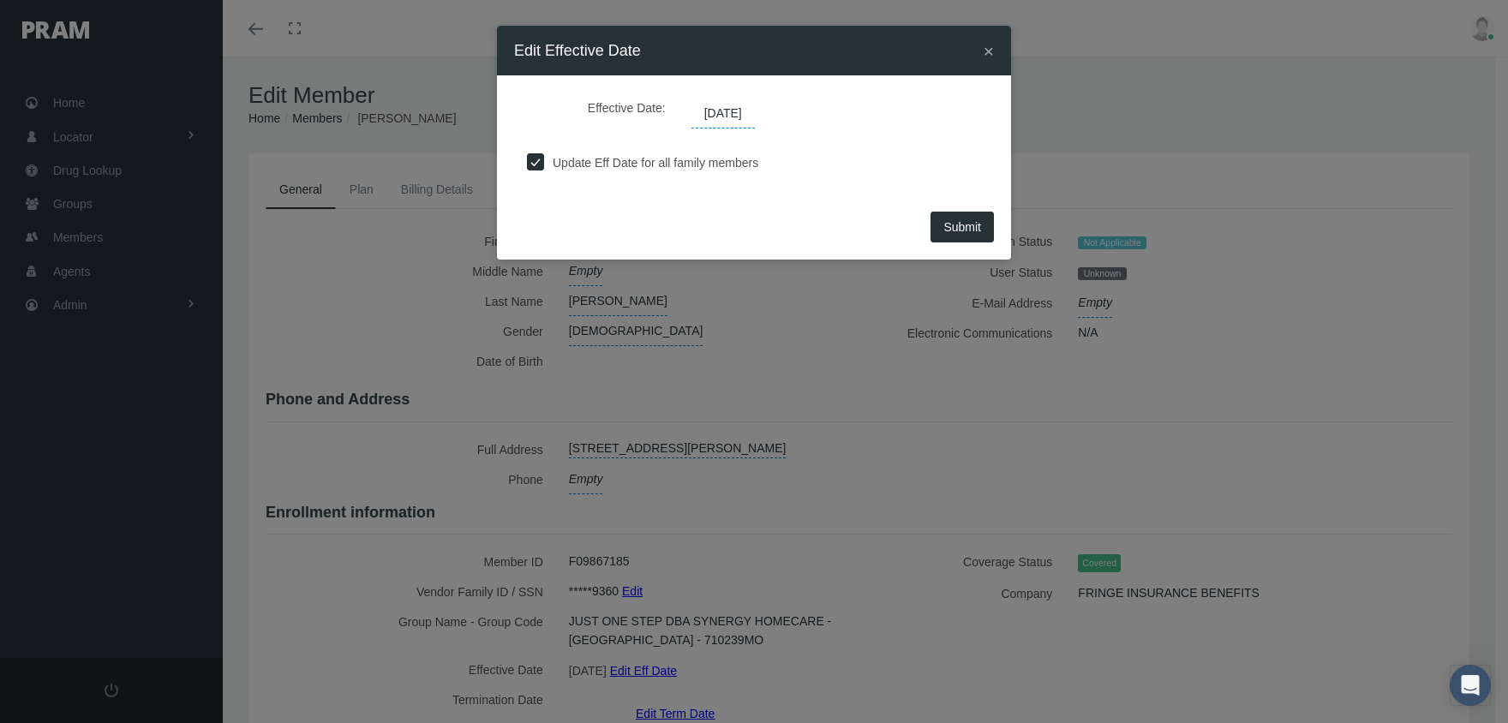
click at [742, 118] on span "[DATE]" at bounding box center [723, 113] width 63 height 29
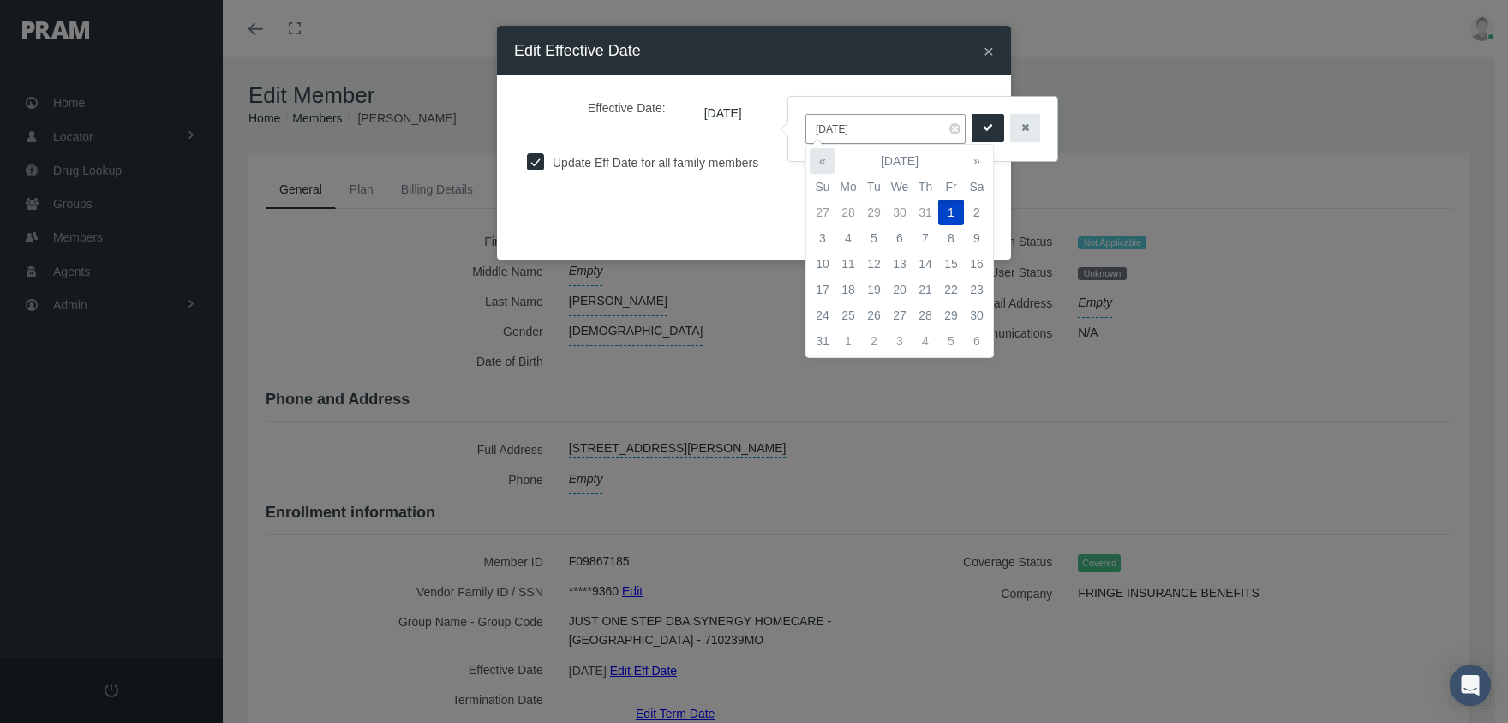
click at [826, 161] on th "«" at bounding box center [823, 161] width 26 height 26
click at [826, 160] on th "«" at bounding box center [823, 161] width 26 height 26
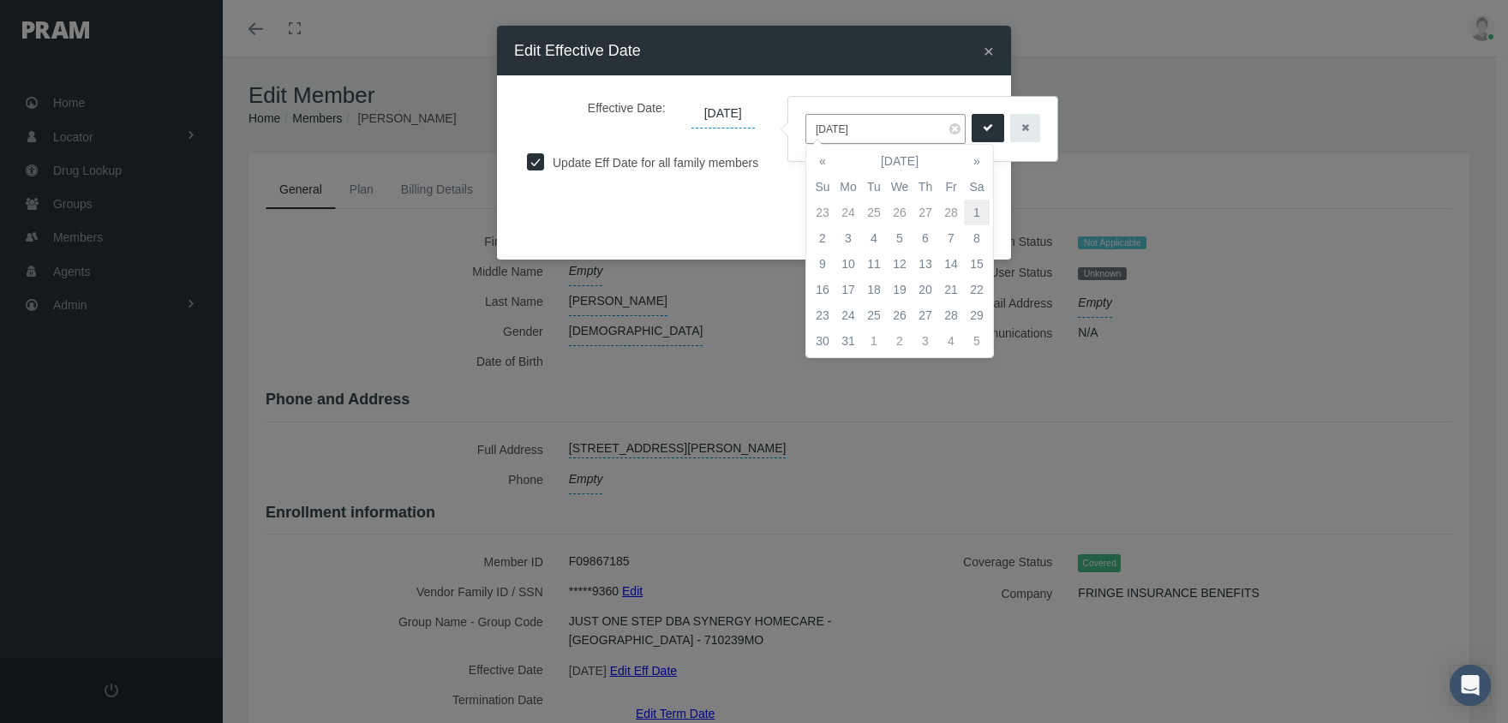
click at [981, 204] on td "1" at bounding box center [977, 213] width 26 height 26
type input "[DATE]"
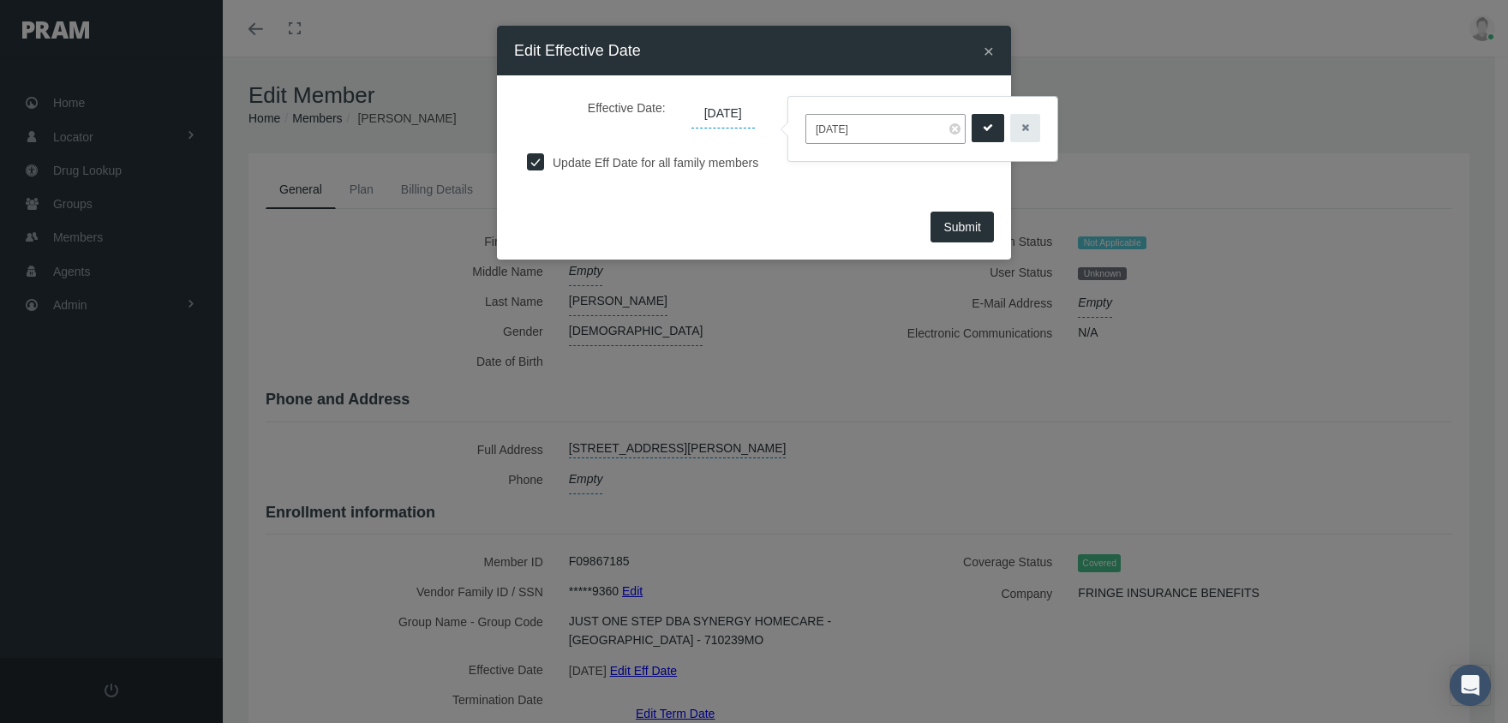
click at [983, 129] on icon "submit" at bounding box center [988, 128] width 10 height 16
click at [968, 217] on button "Submit" at bounding box center [962, 227] width 63 height 31
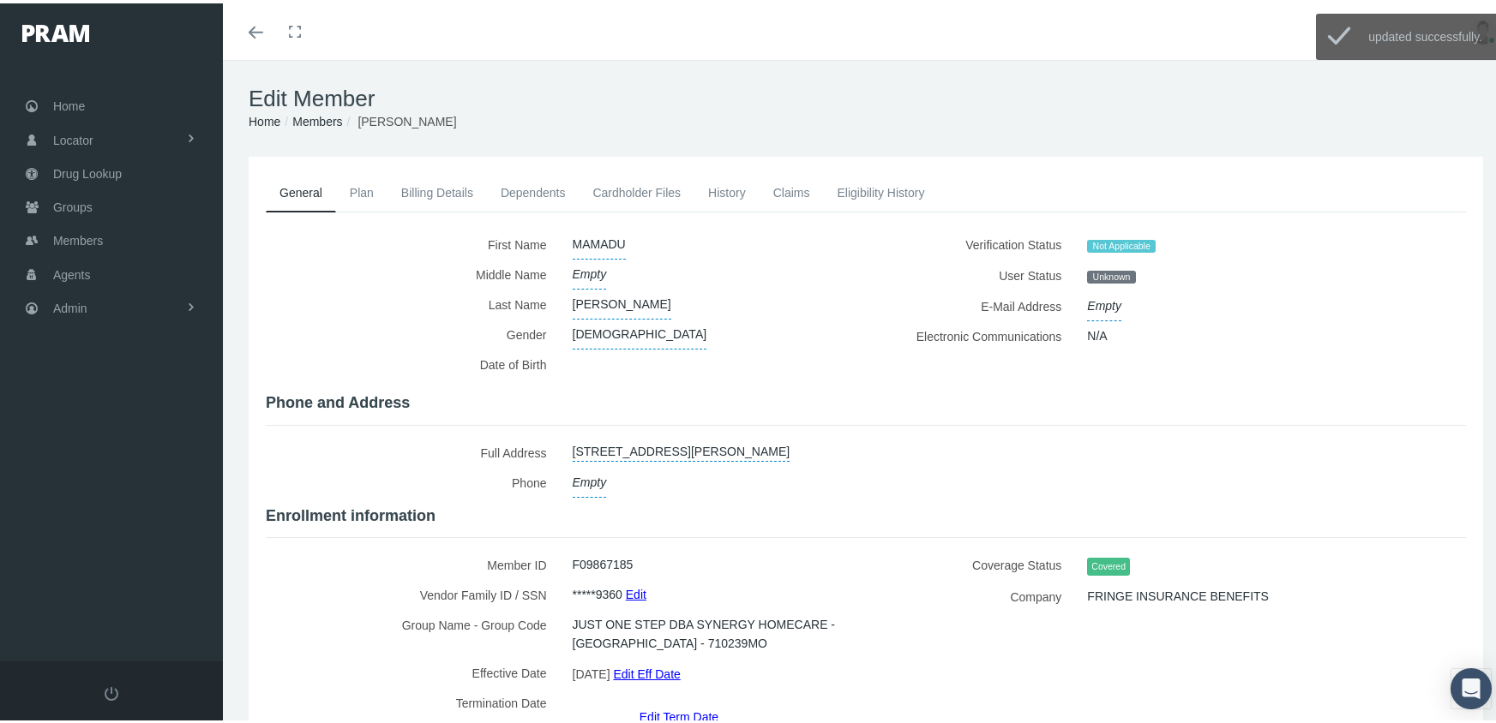
drag, startPoint x: 327, startPoint y: 117, endPoint x: 361, endPoint y: 122, distance: 33.7
click at [327, 117] on link "Members" at bounding box center [317, 118] width 50 height 14
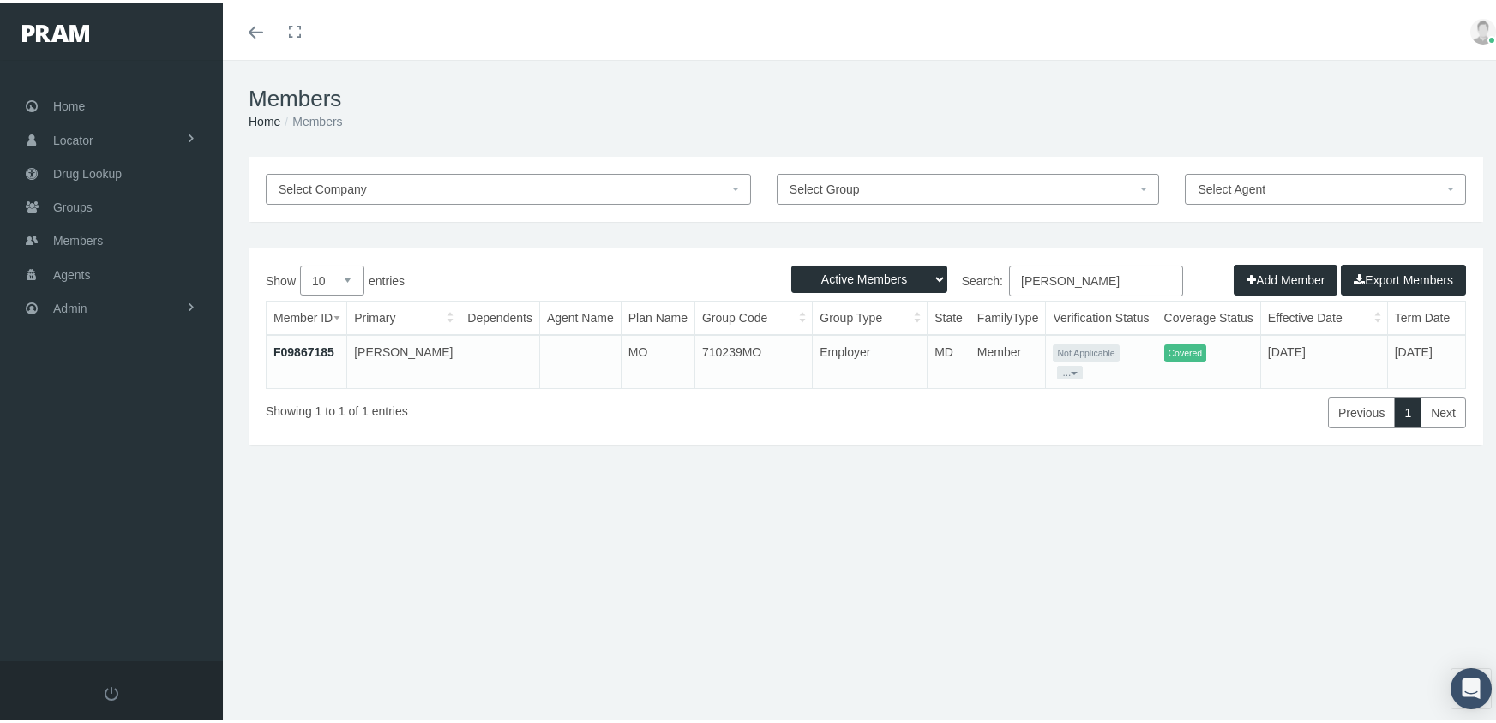
click at [843, 283] on select "Active Members Terminated Members Active & Terminated" at bounding box center [869, 275] width 156 height 27
select select "3"
click at [791, 262] on select "Active Members Terminated Members Active & Terminated" at bounding box center [869, 275] width 156 height 27
click at [1120, 275] on input "[PERSON_NAME]" at bounding box center [1096, 277] width 174 height 31
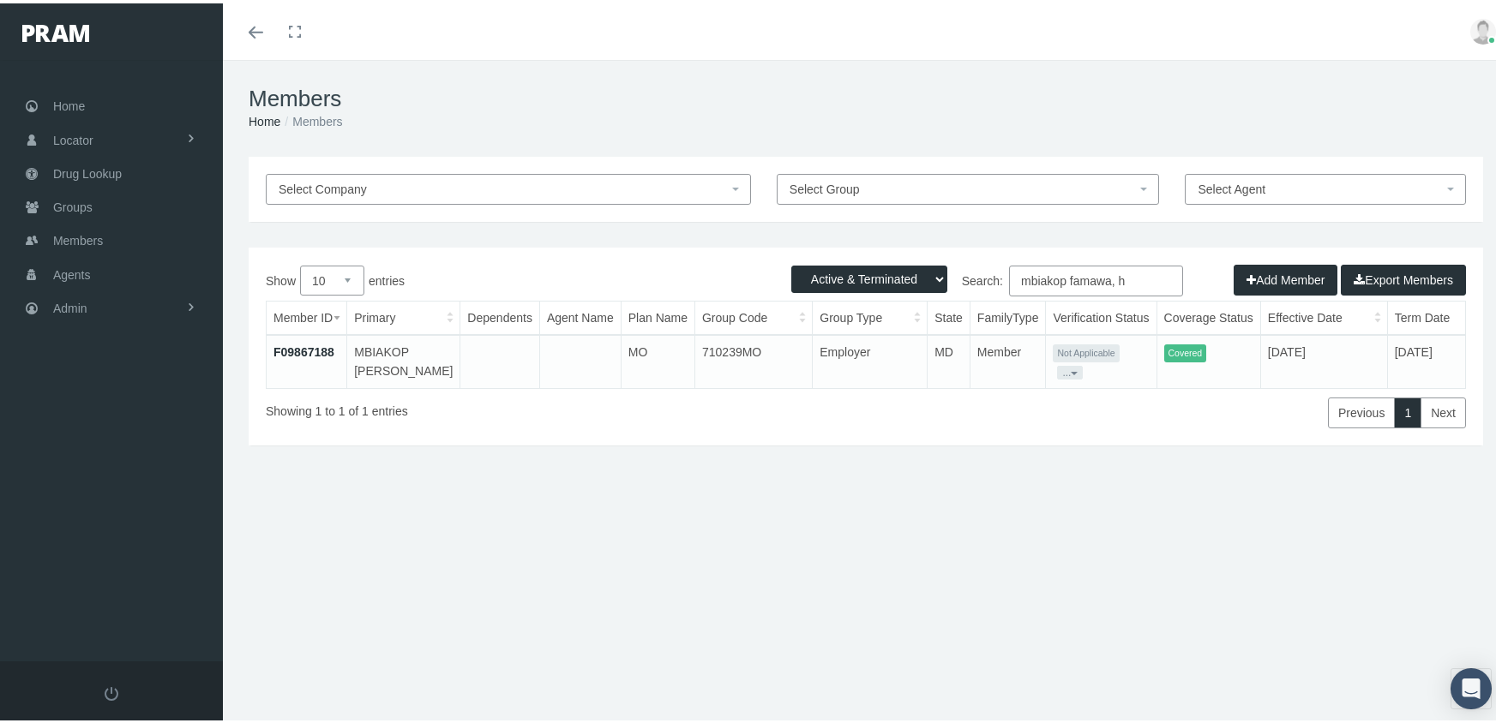
type input "mbiakop famawa, h"
click at [310, 342] on link "F09867188" at bounding box center [303, 349] width 61 height 14
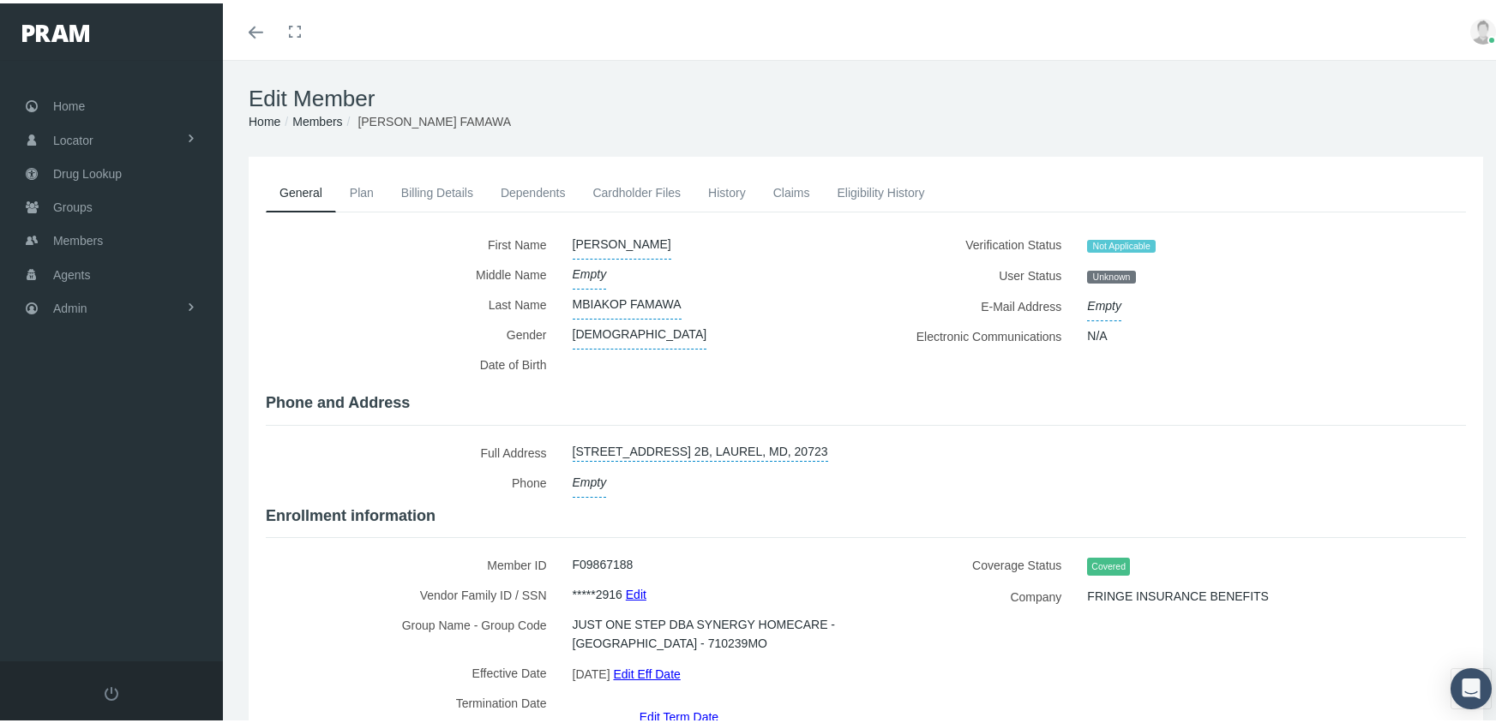
click at [651, 660] on link "Edit Eff Date" at bounding box center [646, 670] width 67 height 25
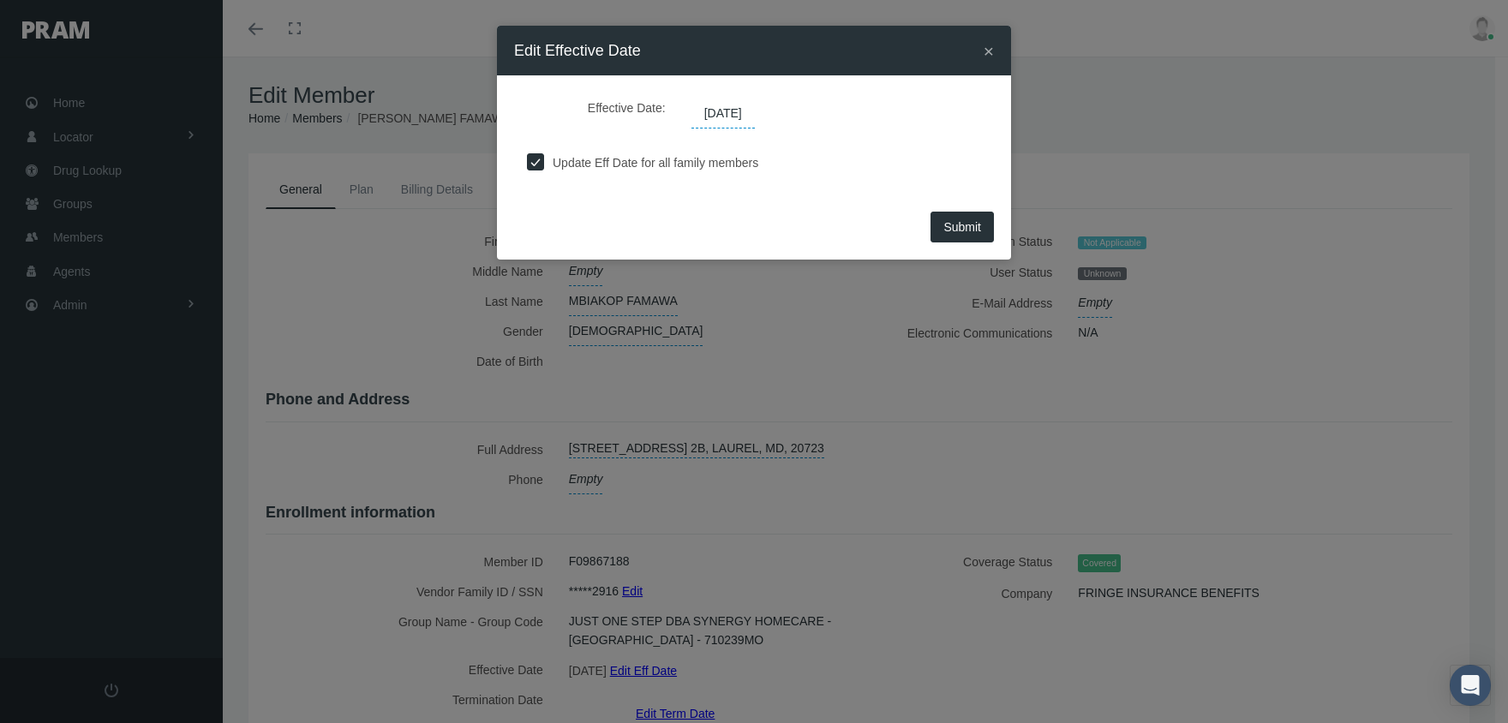
click at [740, 107] on span "[DATE]" at bounding box center [723, 113] width 63 height 29
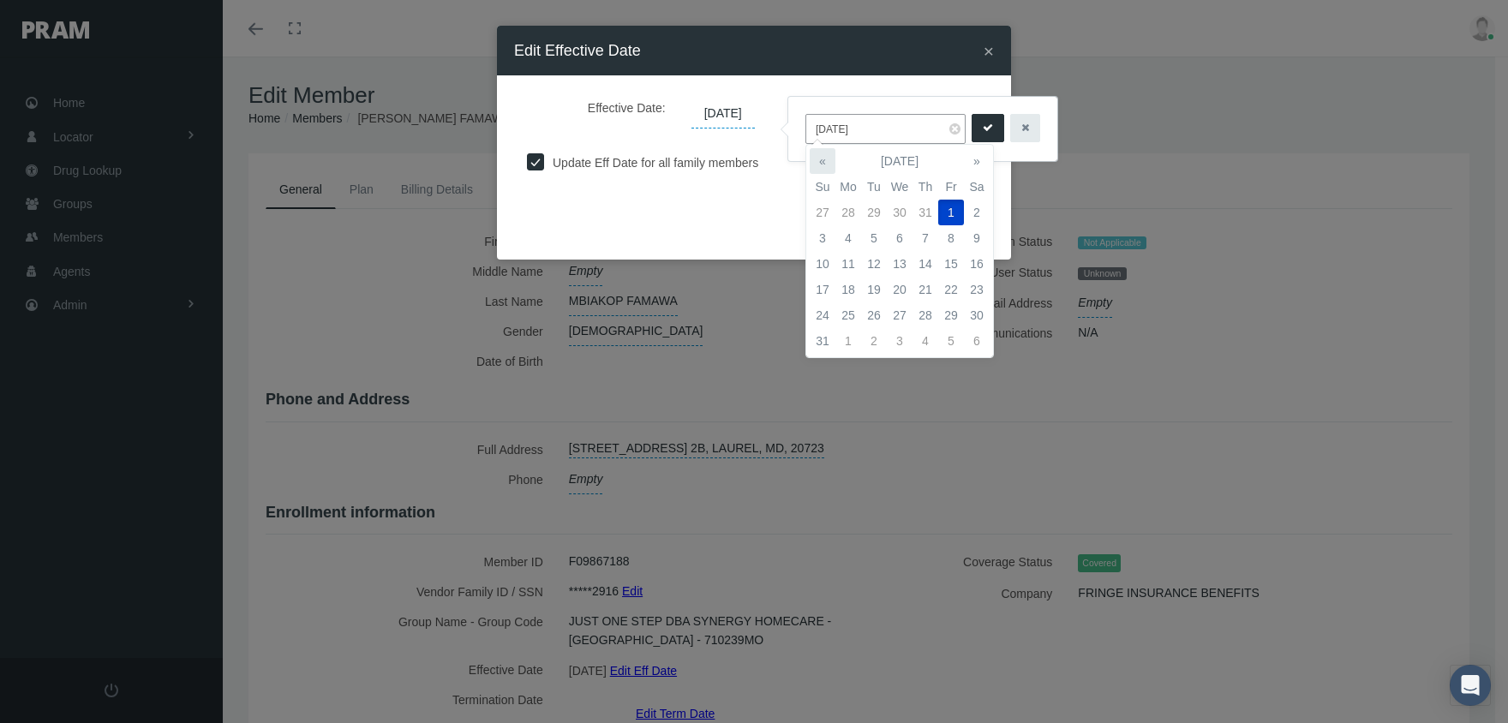
click at [827, 163] on th "«" at bounding box center [823, 161] width 26 height 26
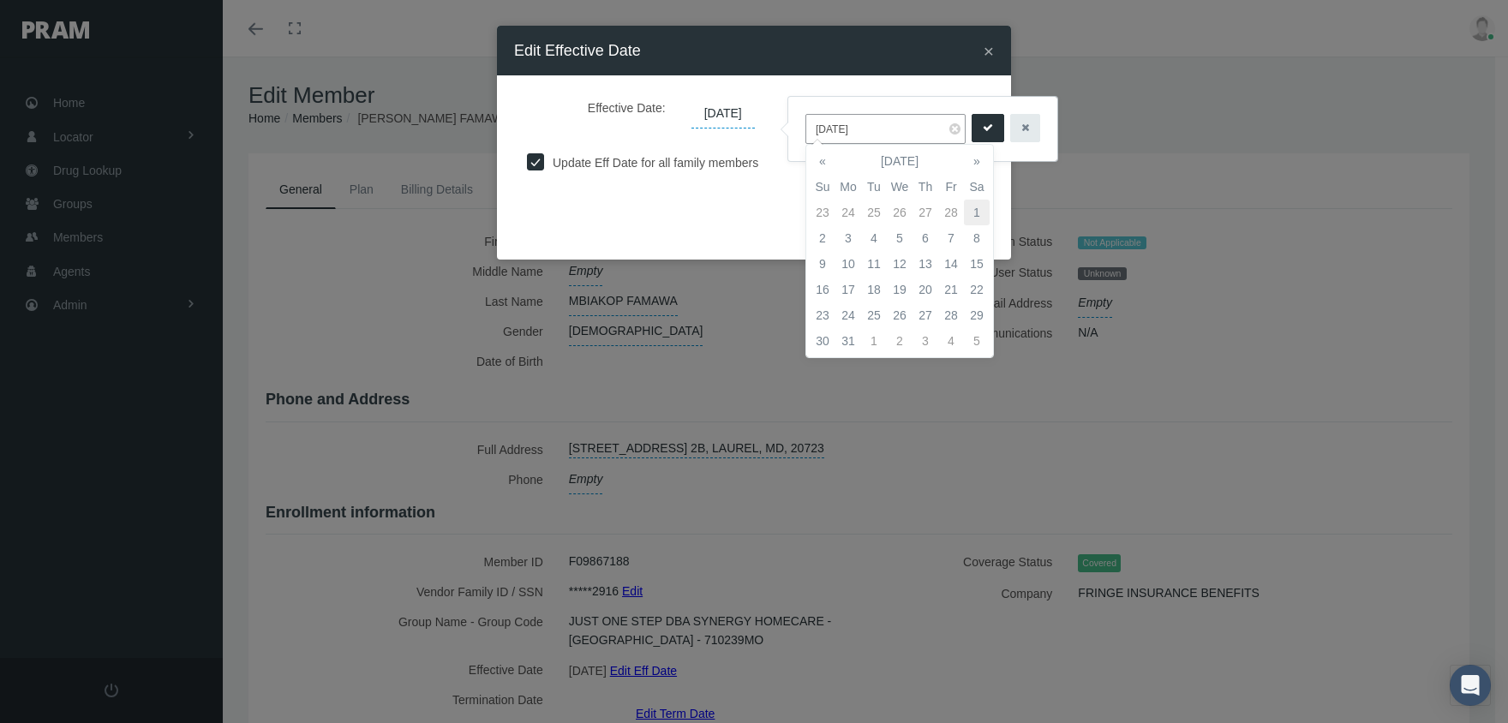
click at [973, 210] on td "1" at bounding box center [977, 213] width 26 height 26
type input "[DATE]"
click at [984, 120] on button "submit" at bounding box center [988, 128] width 33 height 28
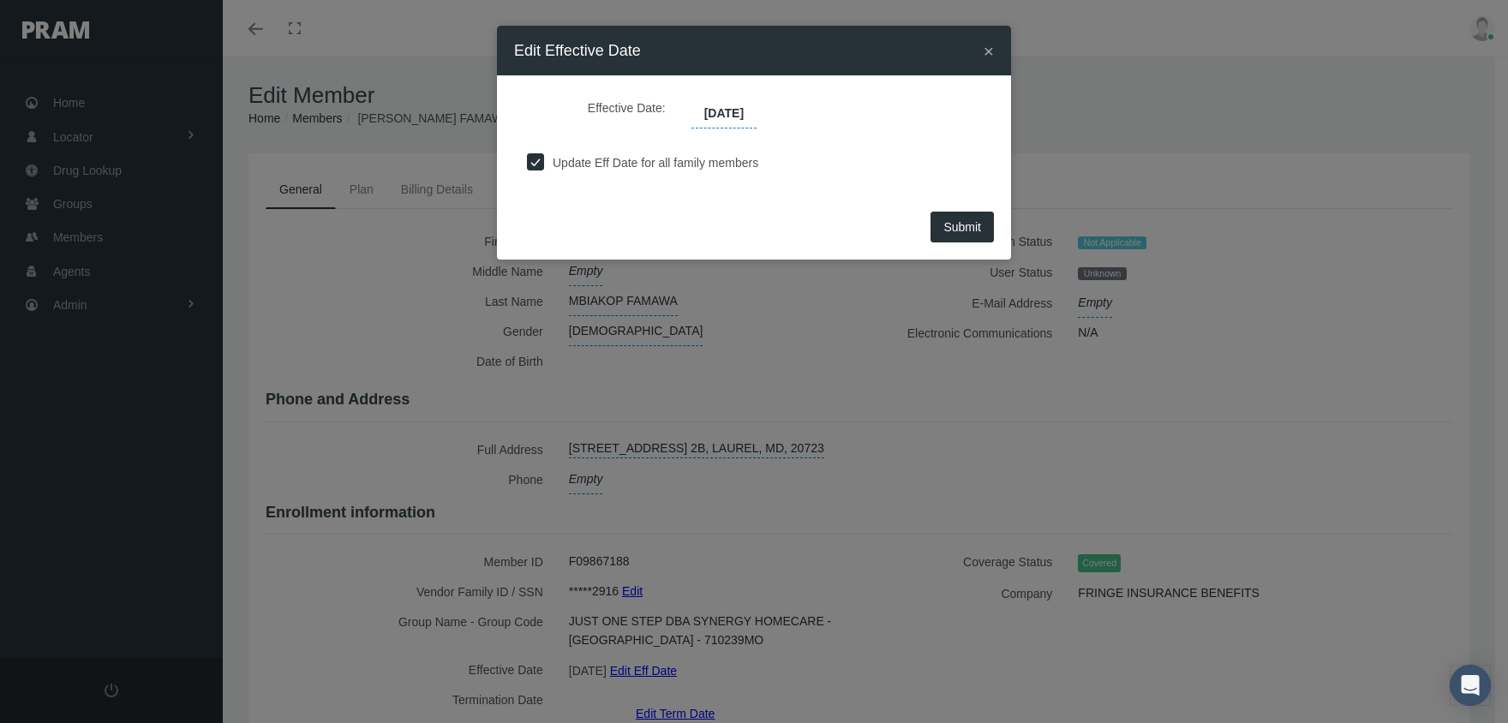
click at [975, 220] on span "Submit" at bounding box center [963, 227] width 38 height 14
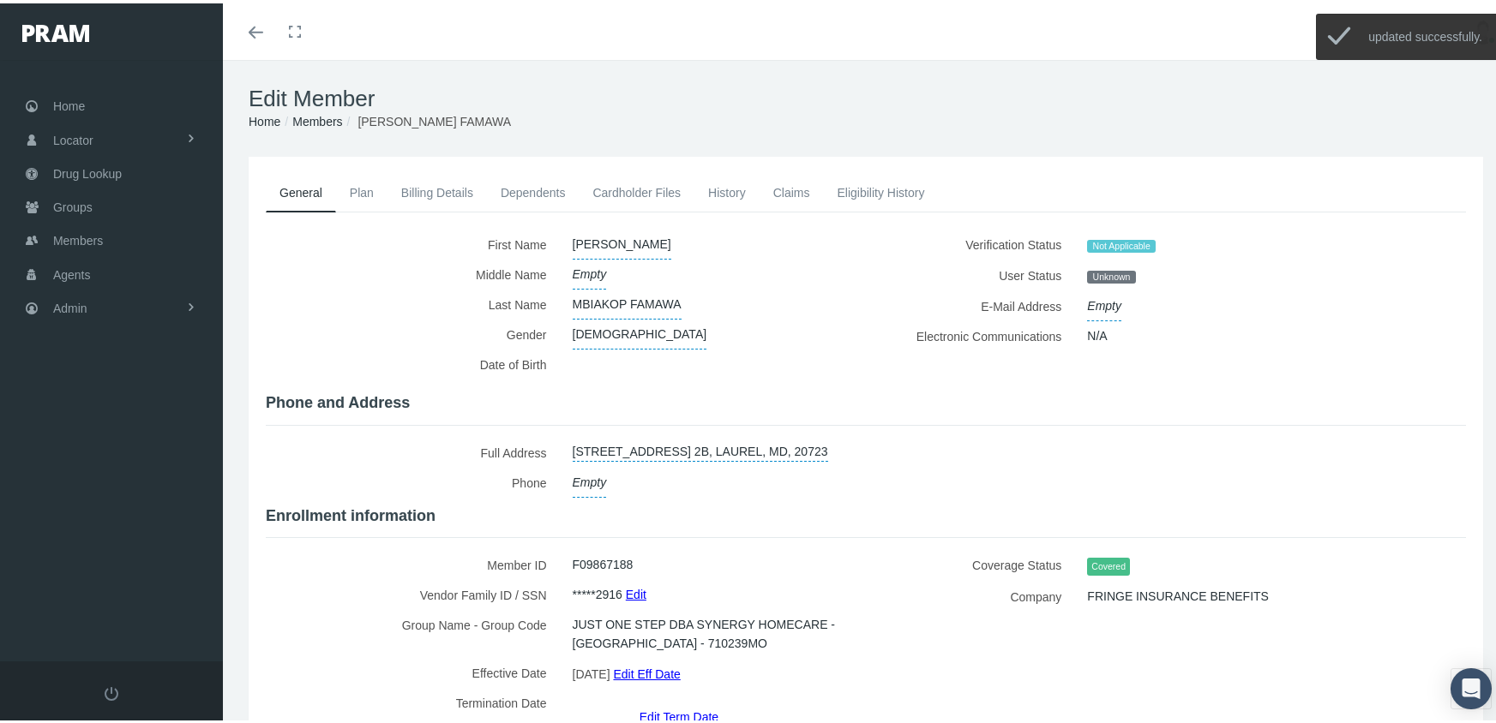
click at [333, 119] on link "Members" at bounding box center [317, 118] width 50 height 14
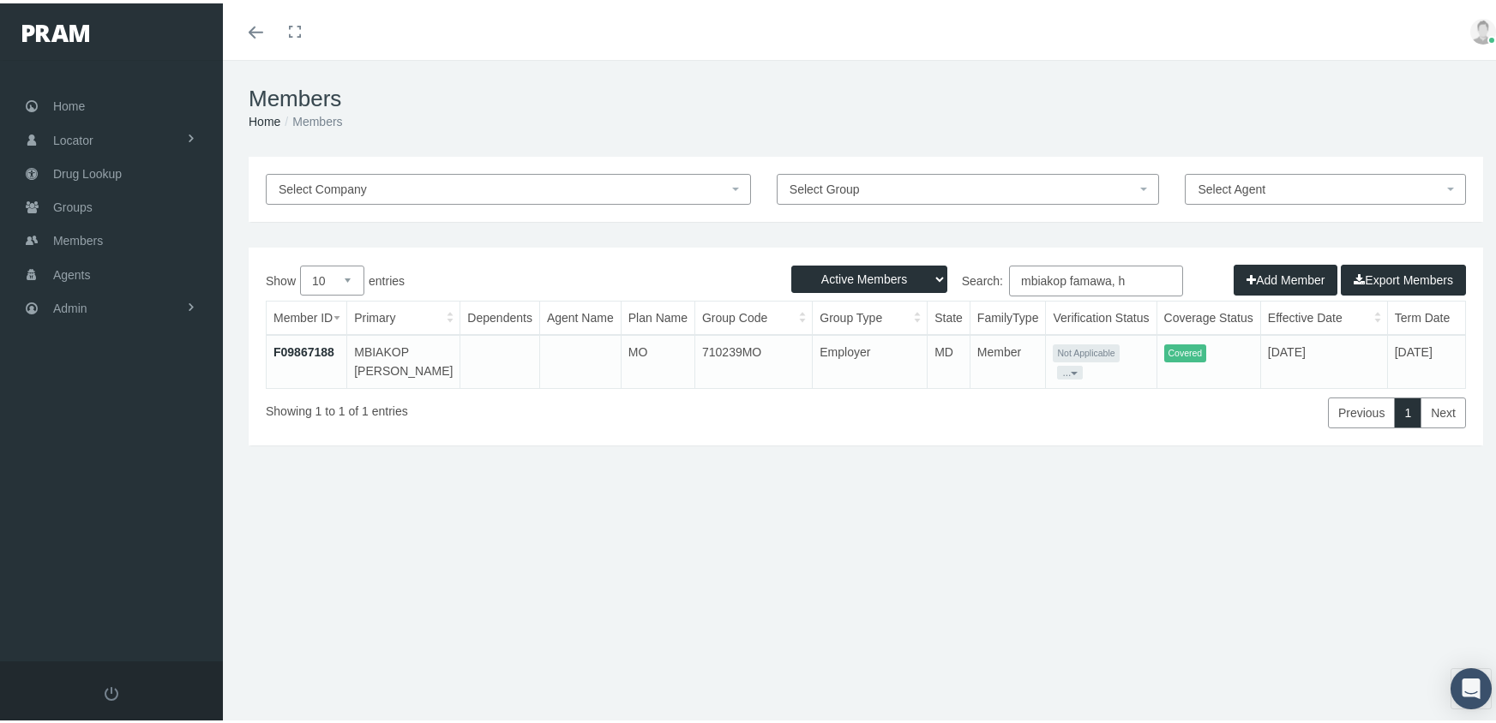
click at [844, 279] on select "Active Members Terminated Members Active & Terminated" at bounding box center [869, 275] width 156 height 27
select select "3"
click at [791, 262] on select "Active Members Terminated Members Active & Terminated" at bounding box center [869, 275] width 156 height 27
click at [1125, 278] on input "mbiakop famawa, h" at bounding box center [1096, 277] width 174 height 31
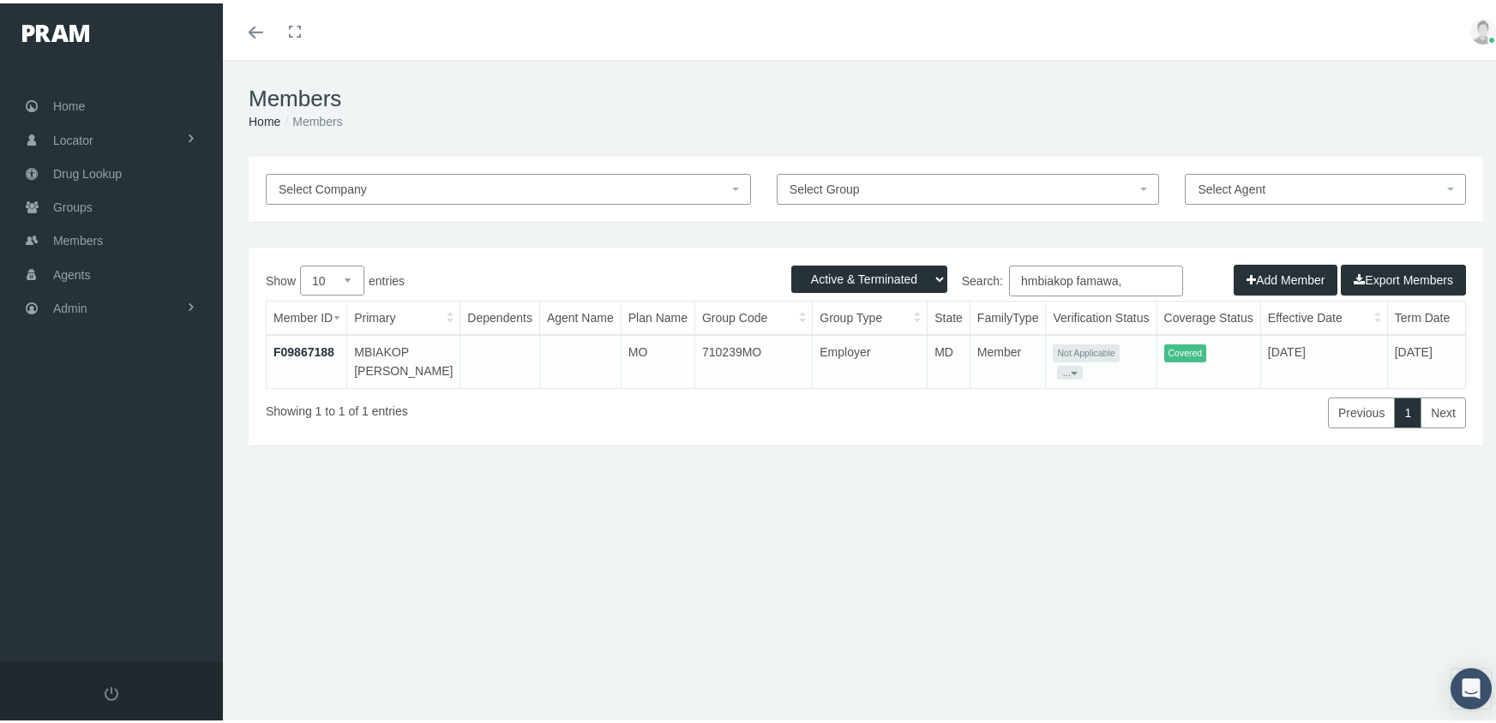
click at [1124, 279] on input "hmbiakop famawa," at bounding box center [1096, 277] width 174 height 31
type input "[PERSON_NAME], y"
click at [310, 340] on td "F09868841" at bounding box center [307, 358] width 81 height 53
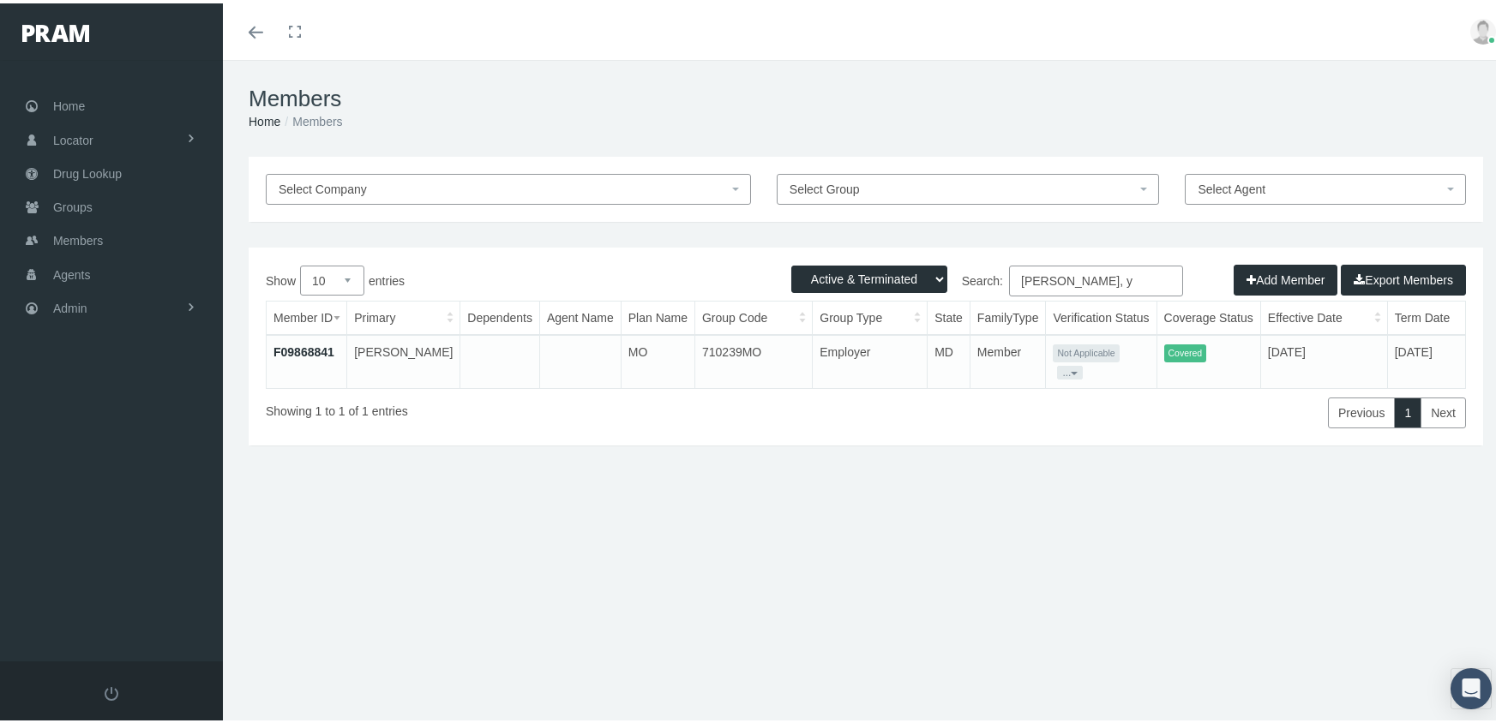
click at [303, 349] on link "F09868841" at bounding box center [303, 349] width 61 height 14
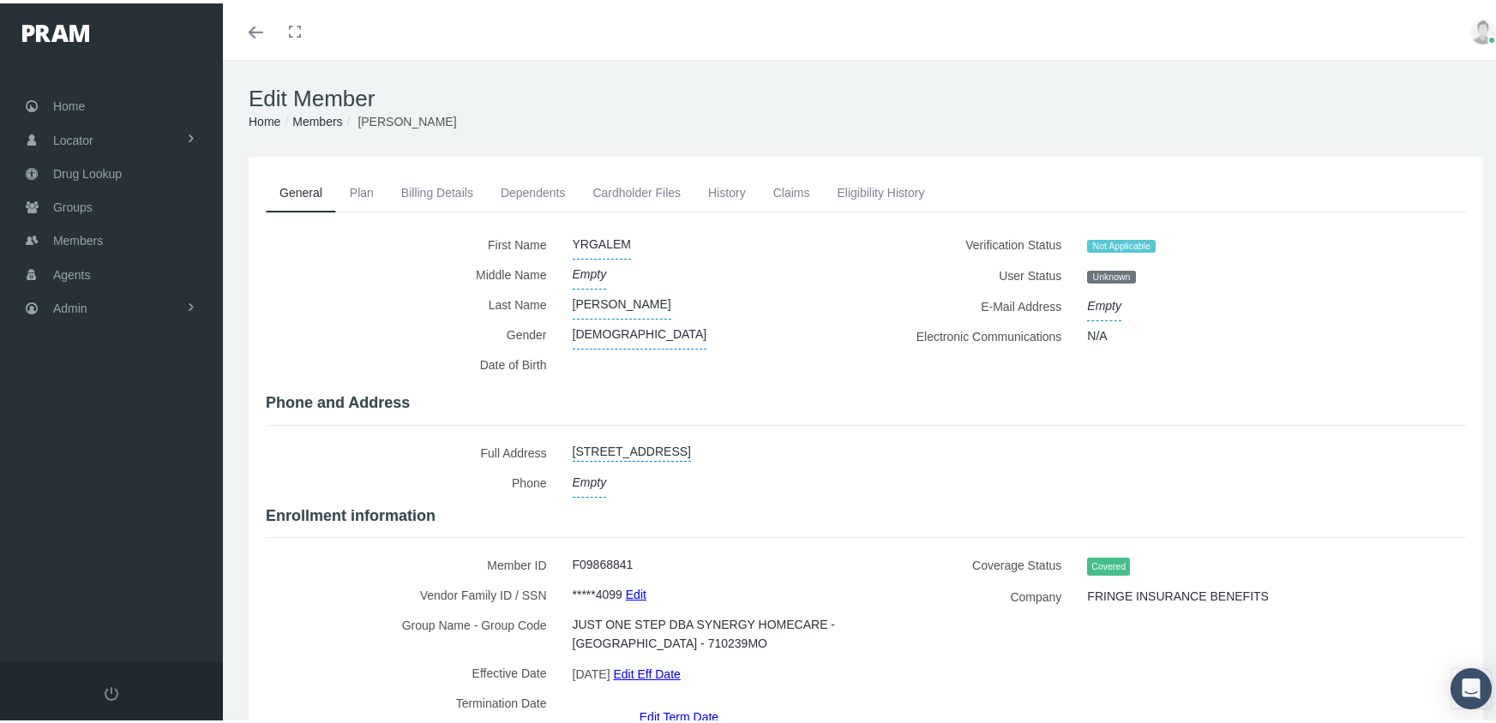
click at [679, 661] on link "Edit Eff Date" at bounding box center [646, 670] width 67 height 25
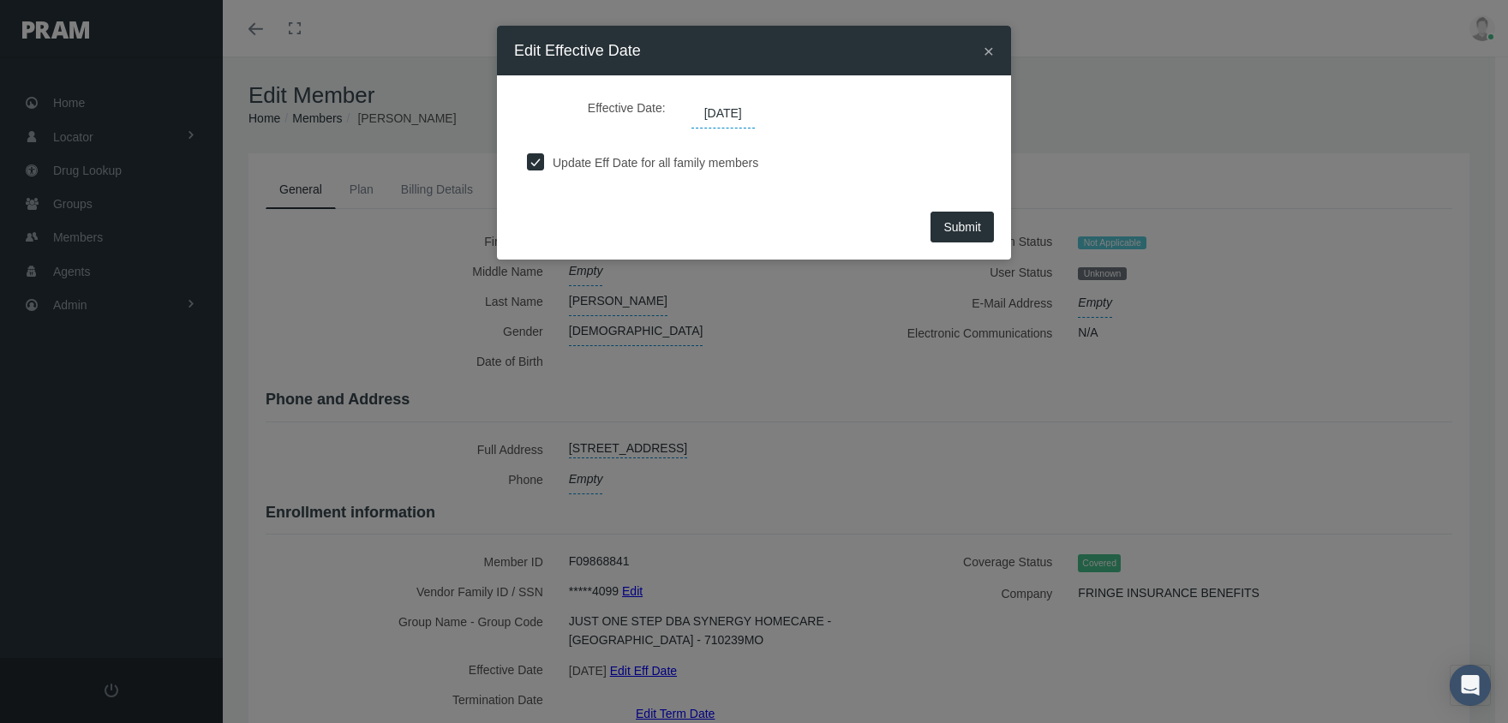
click at [753, 117] on span "[DATE]" at bounding box center [723, 113] width 63 height 29
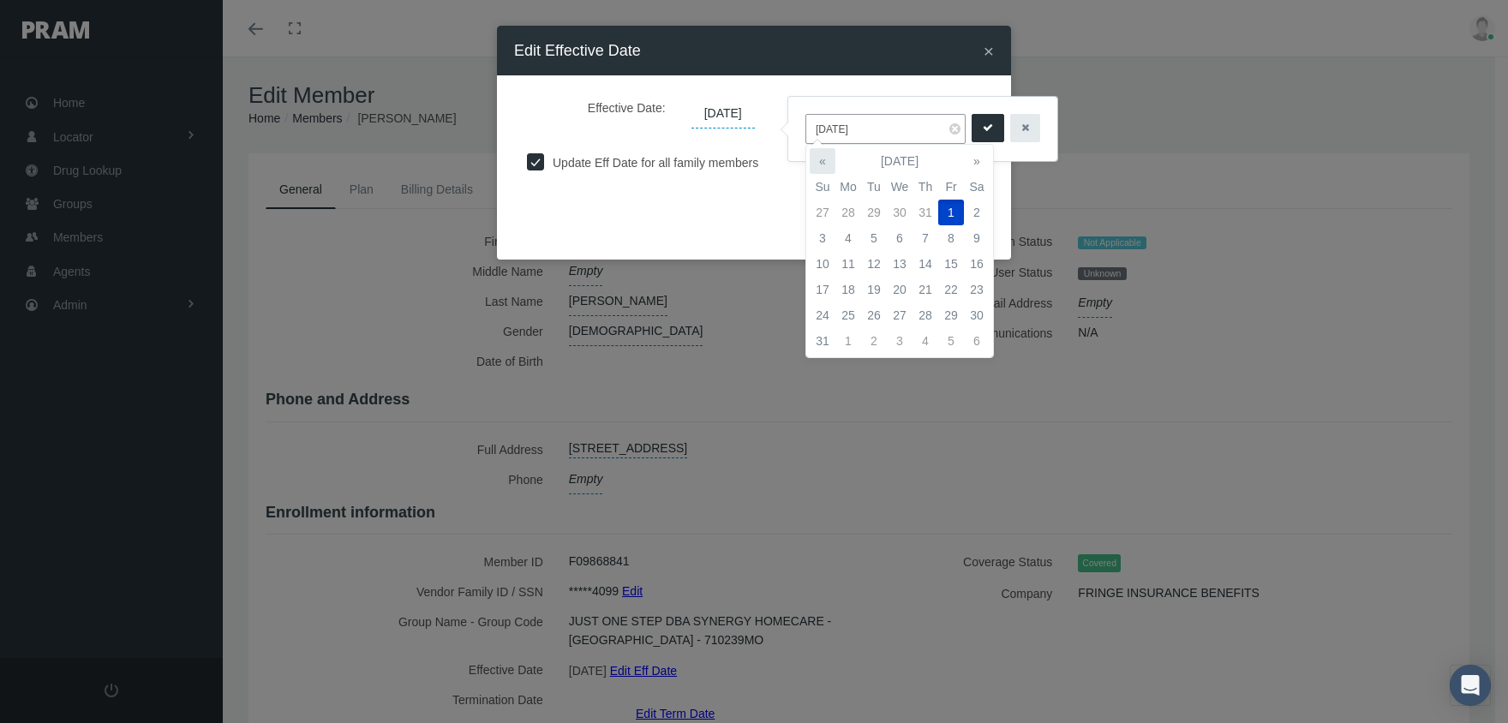
click at [831, 164] on th "«" at bounding box center [823, 161] width 26 height 26
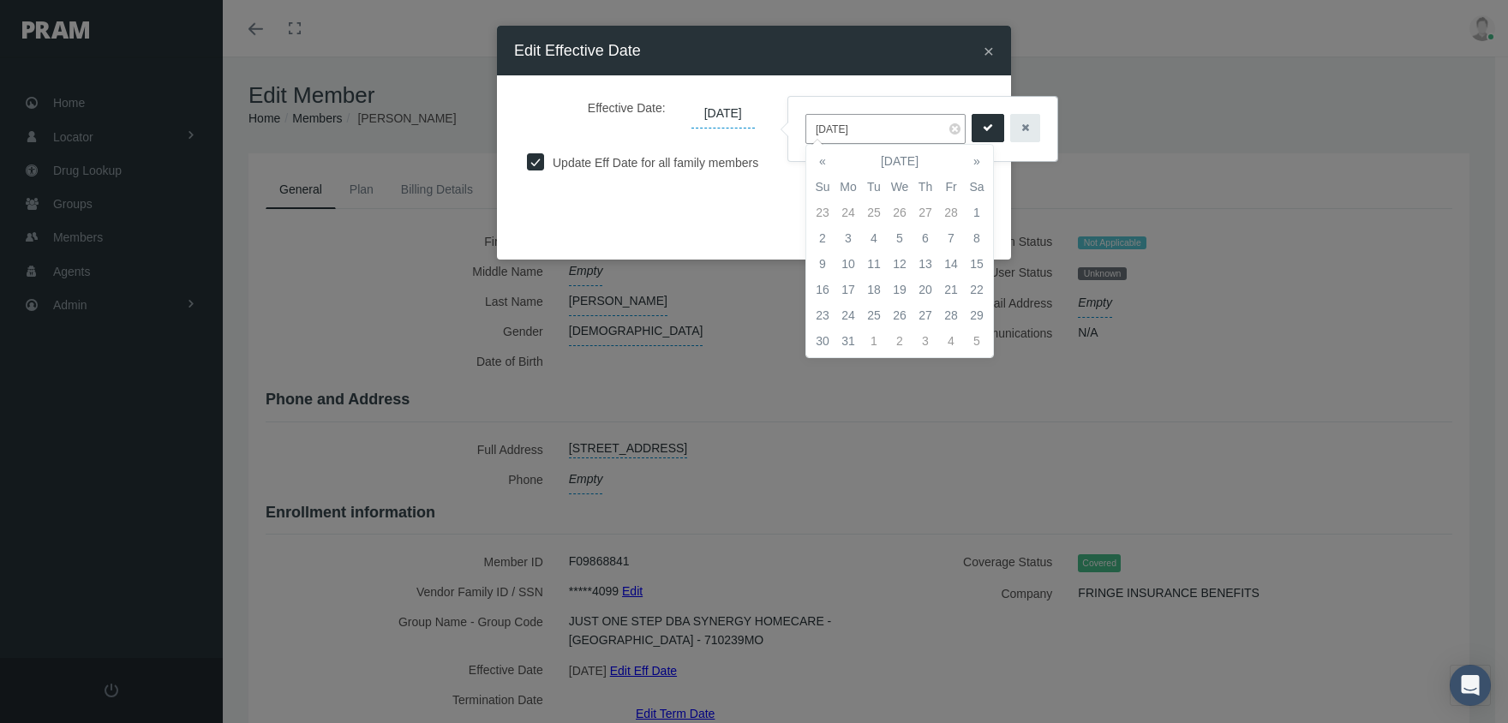
click at [831, 164] on th "«" at bounding box center [823, 161] width 26 height 26
click at [980, 158] on th "»" at bounding box center [977, 161] width 26 height 26
click at [975, 213] on td "1" at bounding box center [977, 213] width 26 height 26
type input "[DATE]"
click at [983, 126] on icon "submit" at bounding box center [988, 128] width 10 height 16
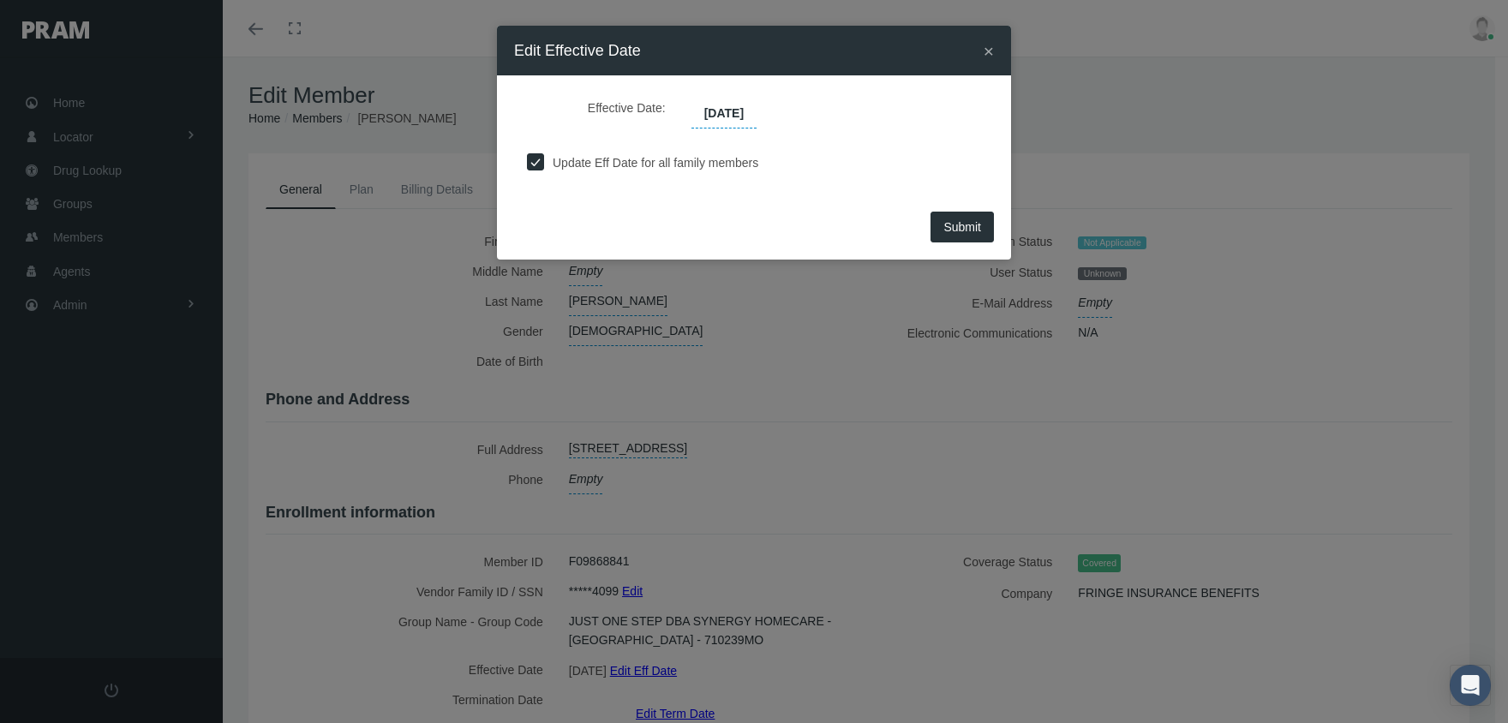
click at [972, 235] on button "Submit" at bounding box center [962, 227] width 63 height 31
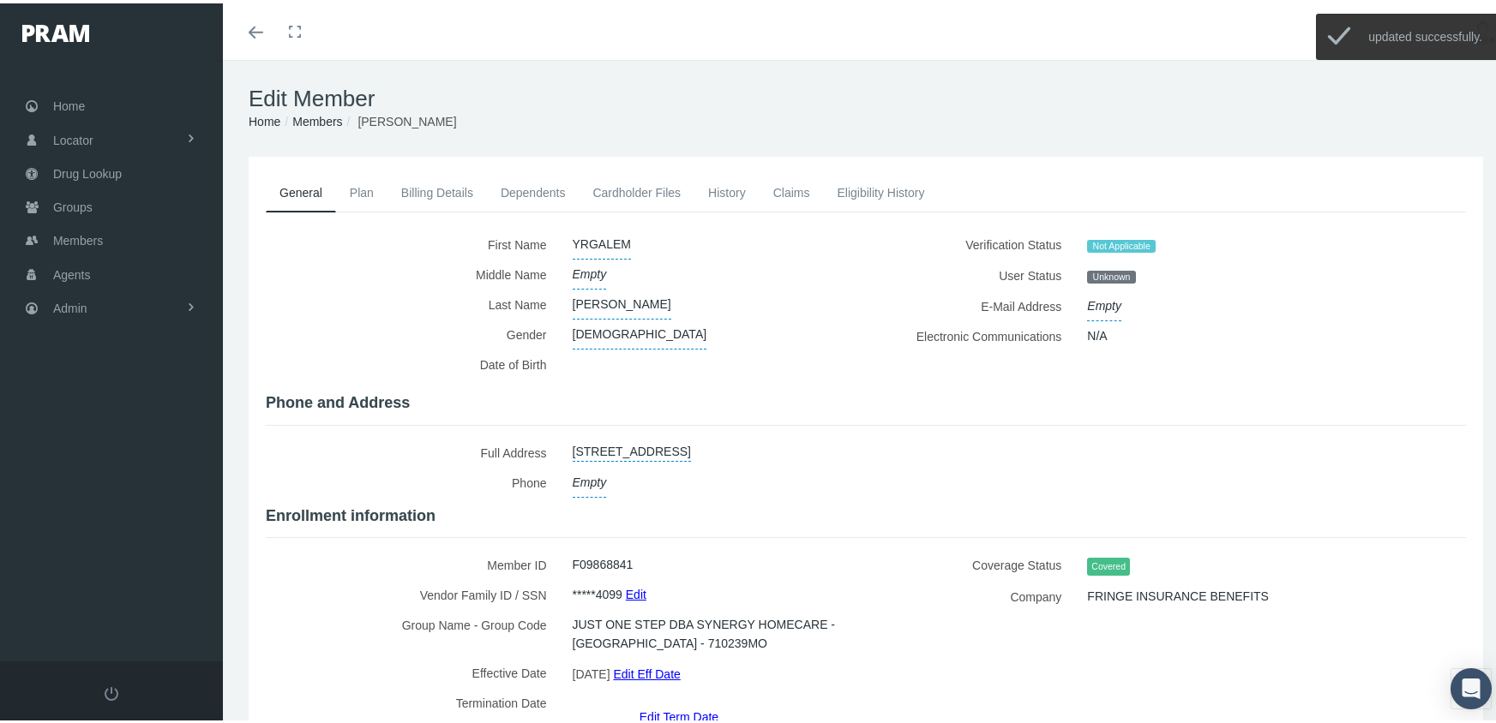
click at [319, 124] on link "Members" at bounding box center [317, 118] width 50 height 14
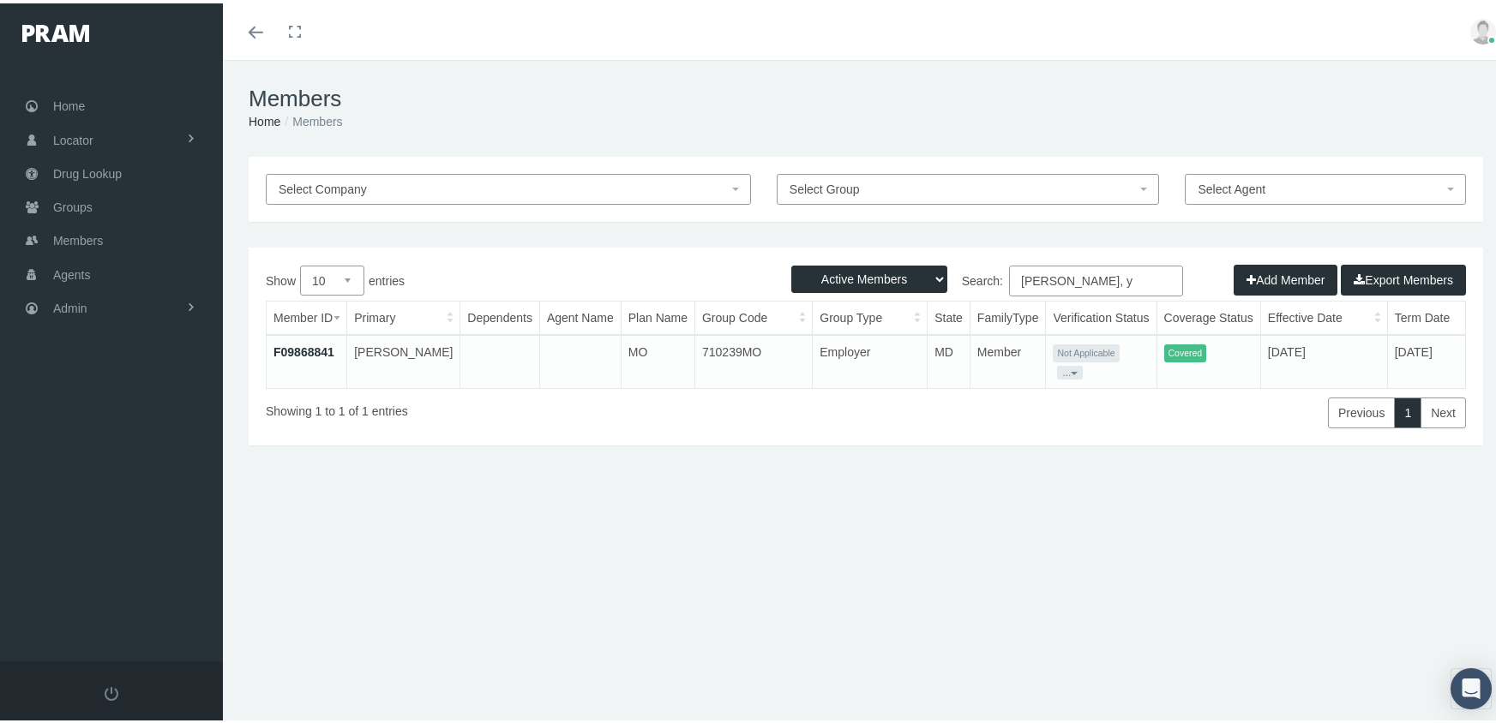
click at [860, 274] on select "Active Members Terminated Members Active & Terminated" at bounding box center [869, 275] width 156 height 27
select select "3"
click at [791, 262] on select "Active Members Terminated Members Active & Terminated" at bounding box center [869, 275] width 156 height 27
click at [1110, 276] on input "gebretsadik, y" at bounding box center [1096, 277] width 174 height 31
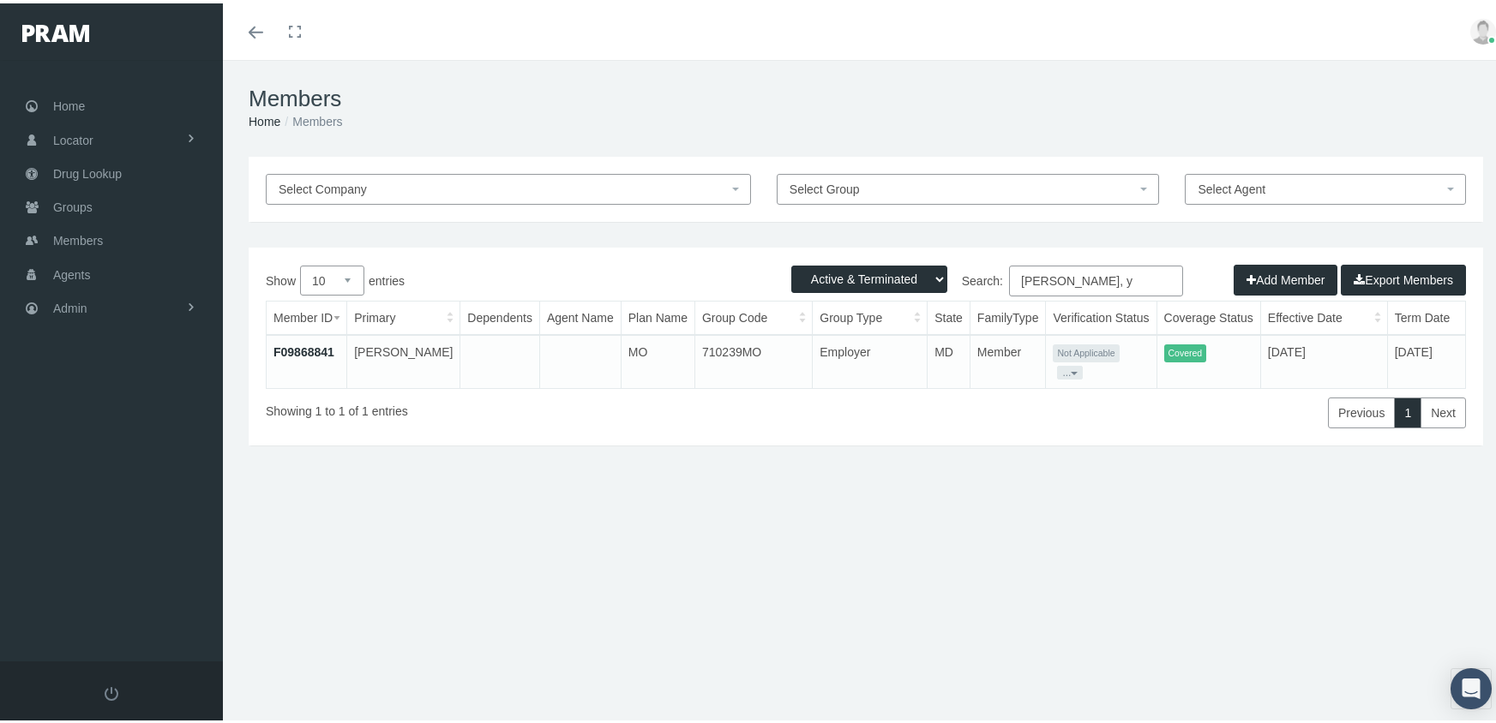
click at [1115, 266] on input "gebretsadik, y" at bounding box center [1096, 277] width 174 height 31
click at [1113, 267] on input "gebretsadik, y" at bounding box center [1096, 277] width 174 height 31
click at [1111, 272] on input "gebretsadik, y" at bounding box center [1096, 277] width 174 height 31
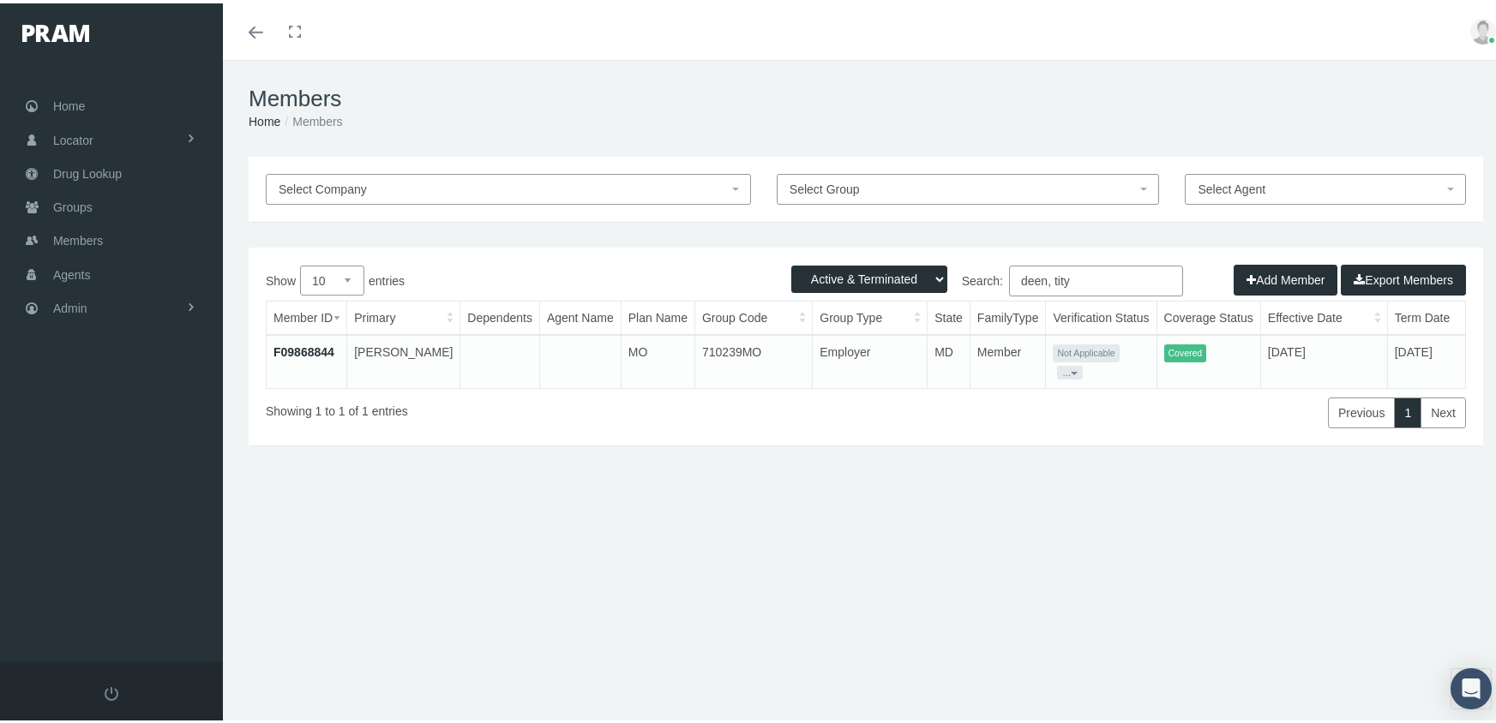
type input "deen, tity"
click at [321, 351] on link "F09868844" at bounding box center [303, 349] width 61 height 14
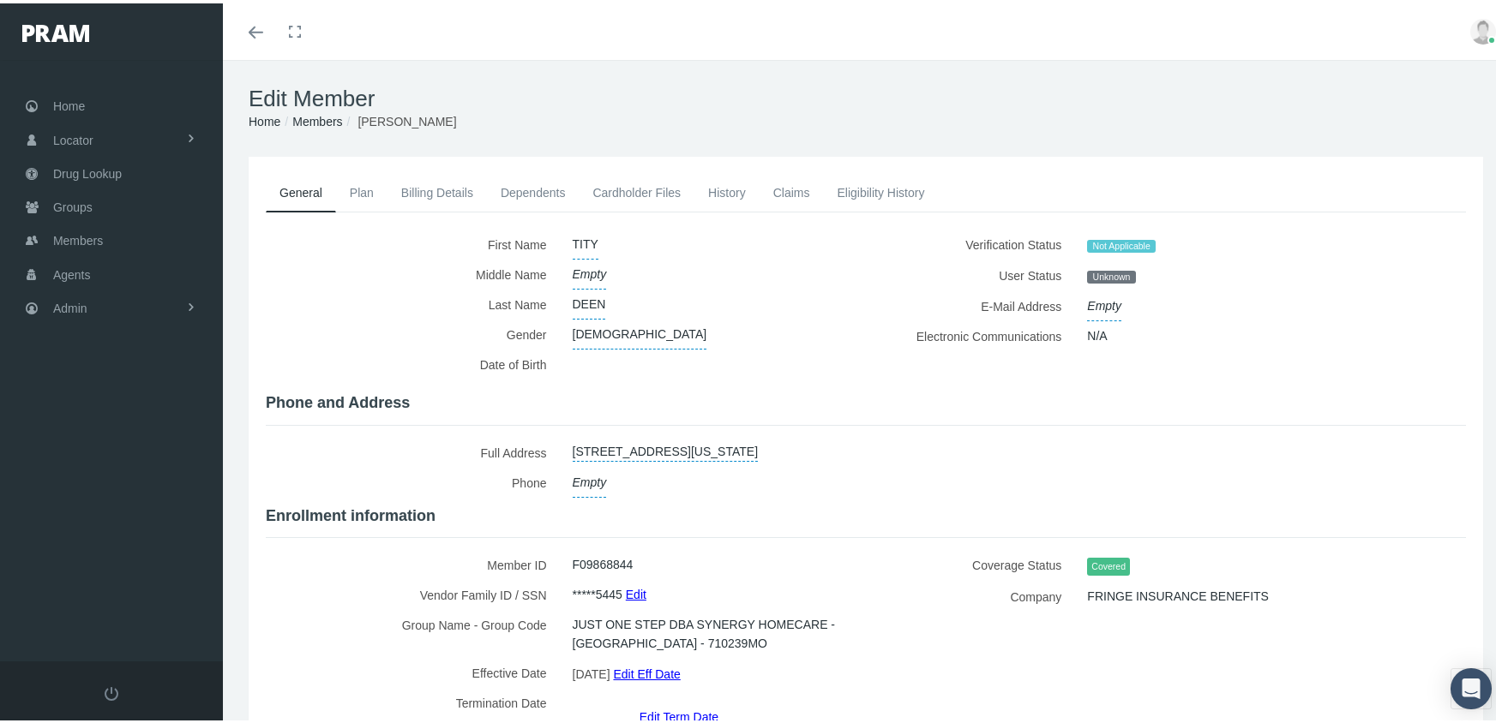
click at [673, 662] on link "Edit Eff Date" at bounding box center [646, 670] width 67 height 25
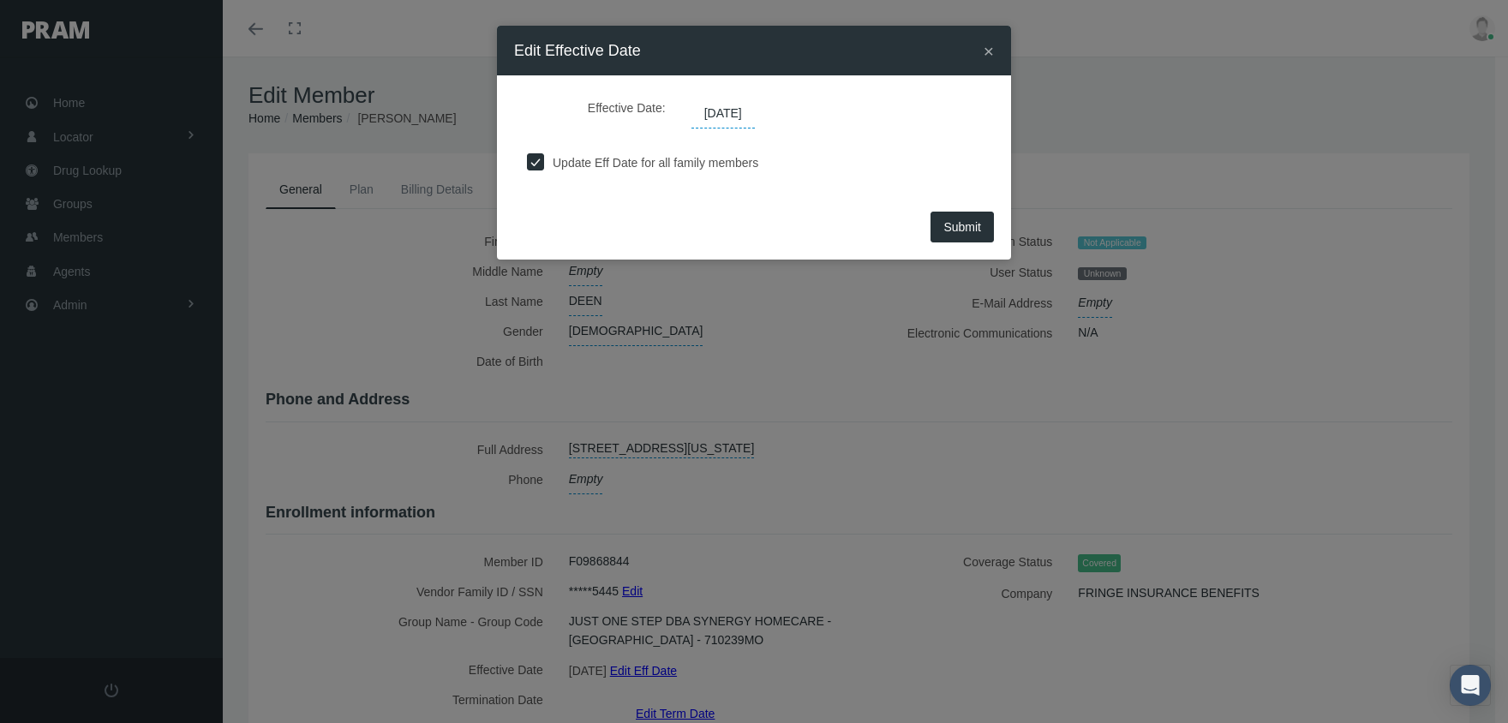
click at [742, 119] on span "[DATE]" at bounding box center [723, 113] width 63 height 29
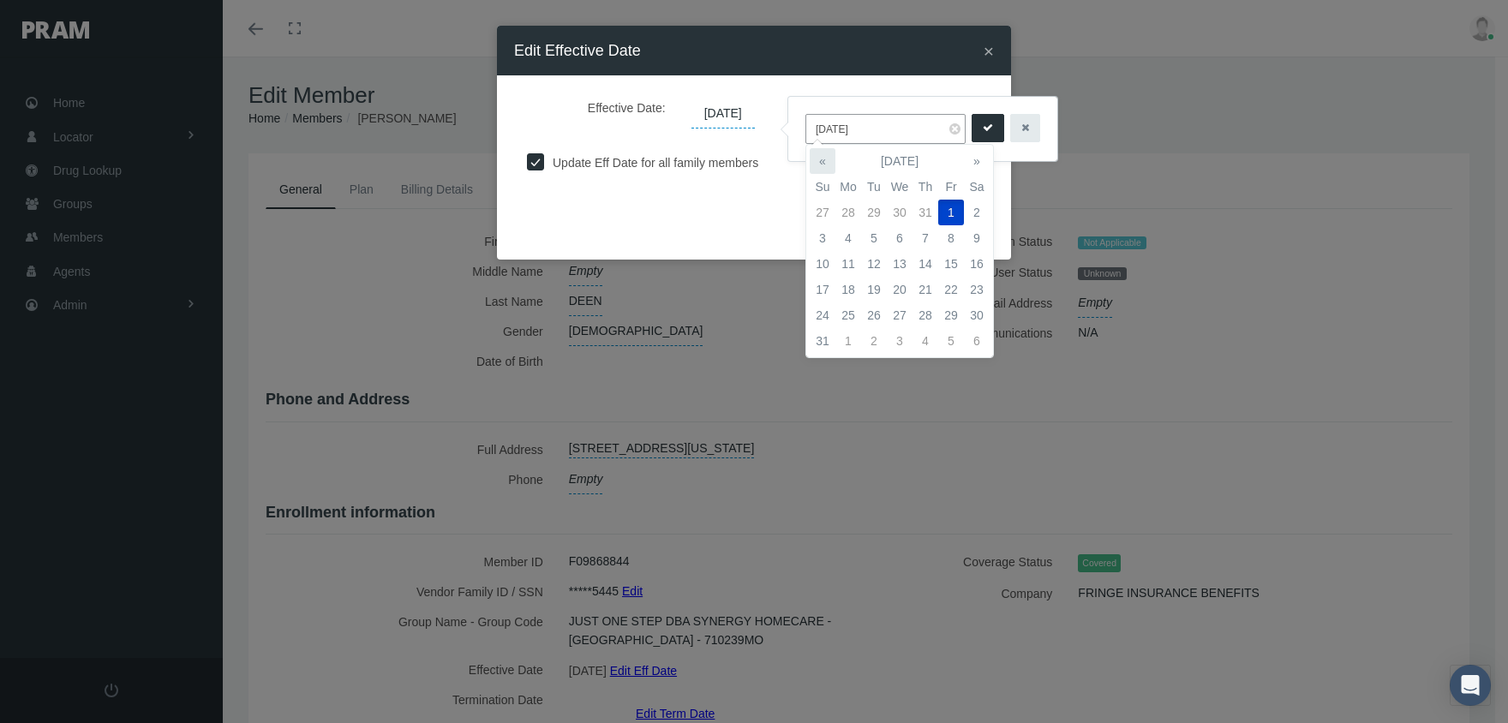
click at [831, 162] on th "«" at bounding box center [823, 161] width 26 height 26
click at [830, 160] on th "«" at bounding box center [823, 161] width 26 height 26
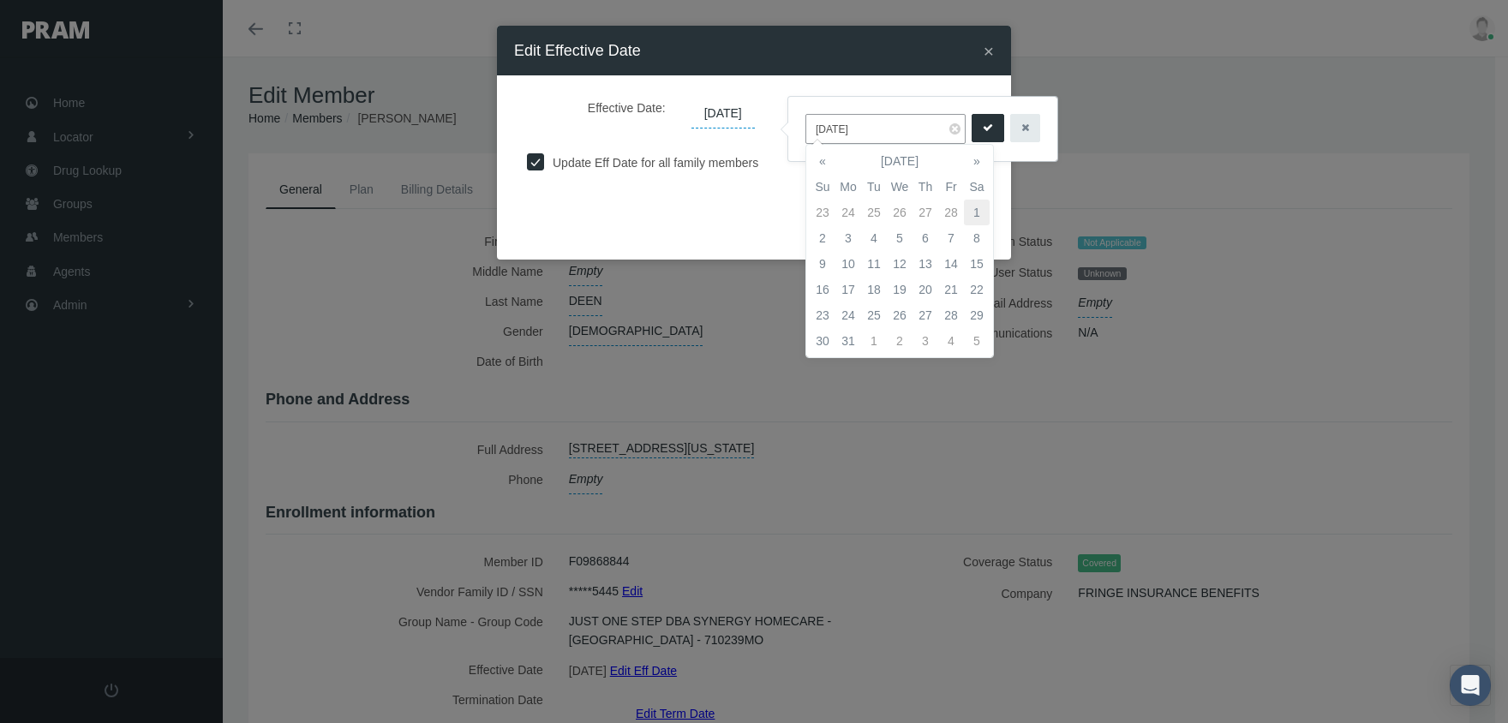
click at [973, 207] on td "1" at bounding box center [977, 213] width 26 height 26
type input "[DATE]"
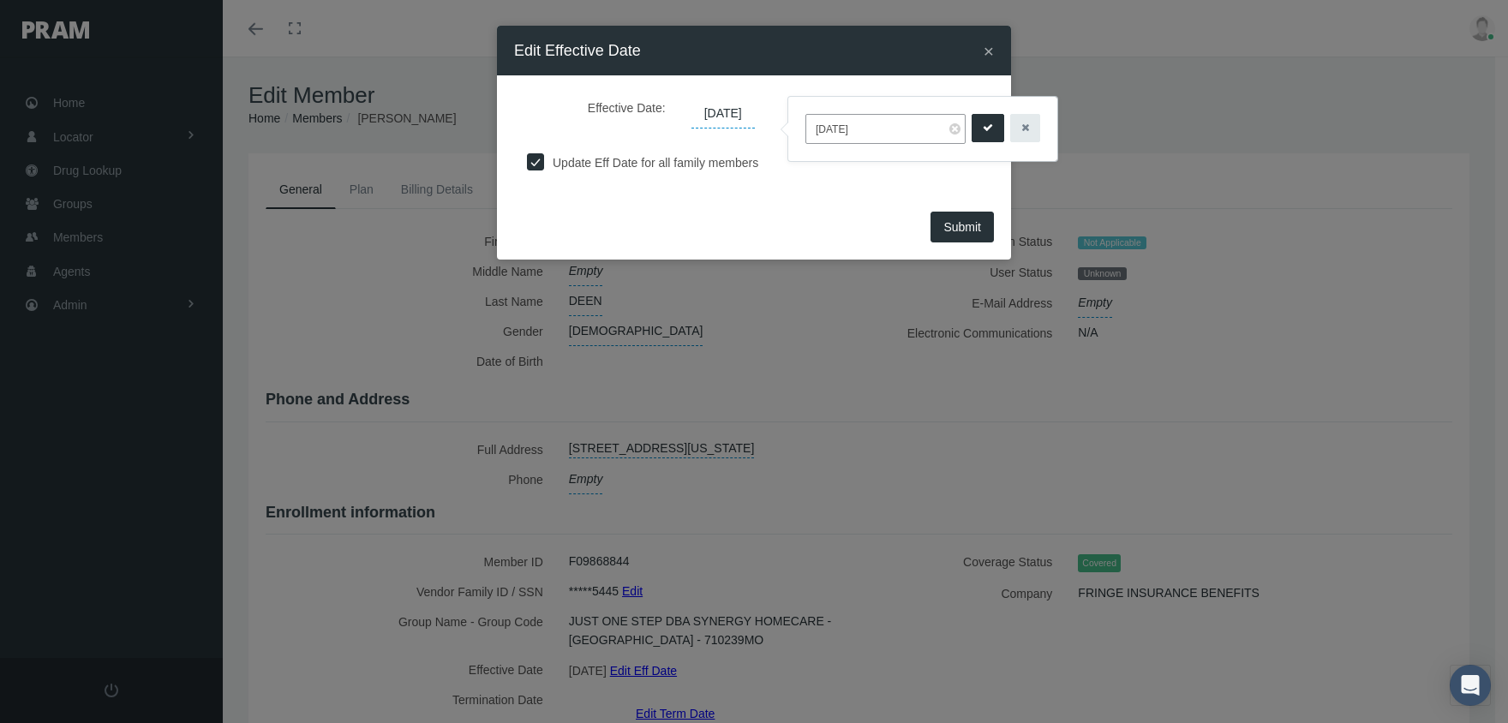
click at [983, 122] on icon "submit" at bounding box center [988, 128] width 10 height 16
click at [984, 227] on button "Submit" at bounding box center [962, 227] width 63 height 31
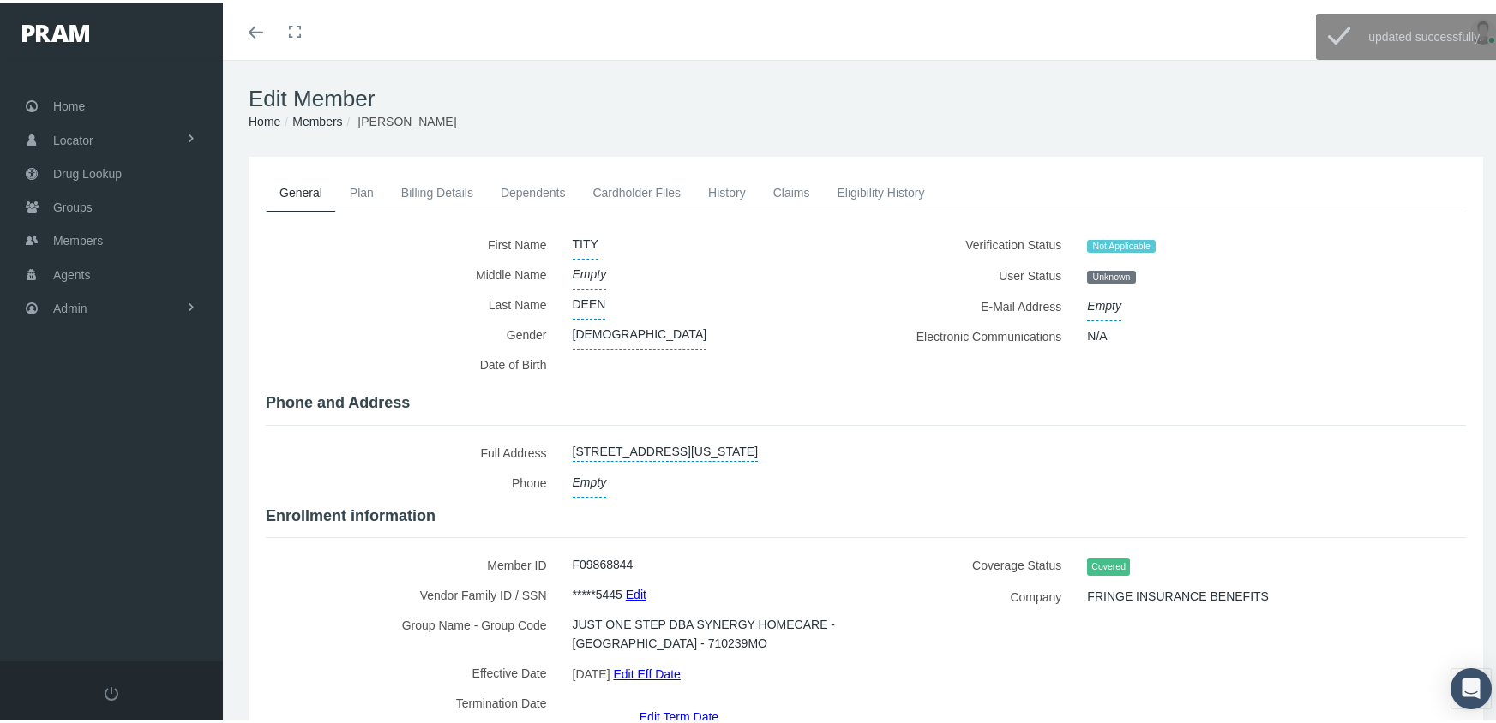
click at [321, 118] on link "Members" at bounding box center [317, 118] width 50 height 14
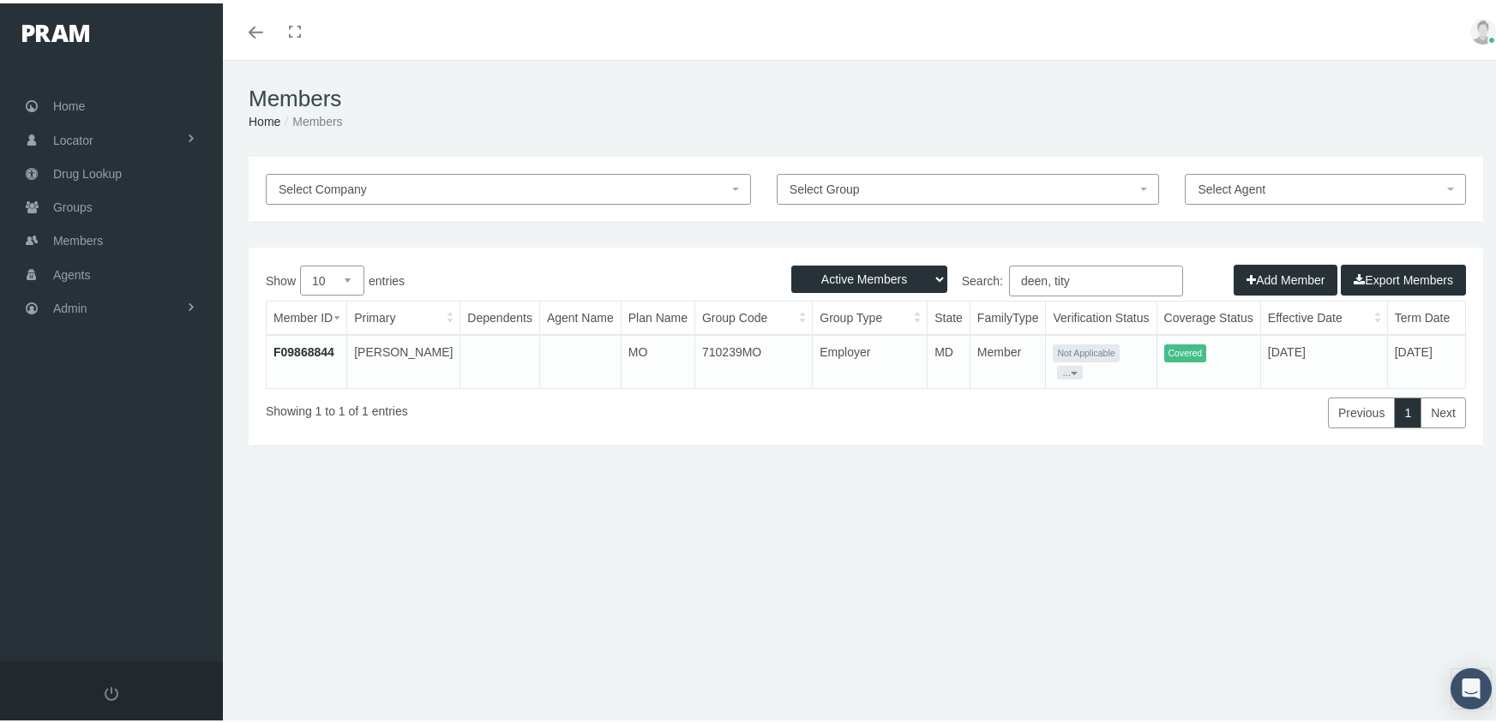
drag, startPoint x: 843, startPoint y: 274, endPoint x: 846, endPoint y: 292, distance: 18.3
click at [843, 274] on select "Active Members Terminated Members Active & Terminated" at bounding box center [869, 275] width 156 height 27
select select "3"
click at [791, 262] on select "Active Members Terminated Members Active & Terminated" at bounding box center [869, 275] width 156 height 27
click at [1083, 279] on input "deen, tity" at bounding box center [1096, 277] width 174 height 31
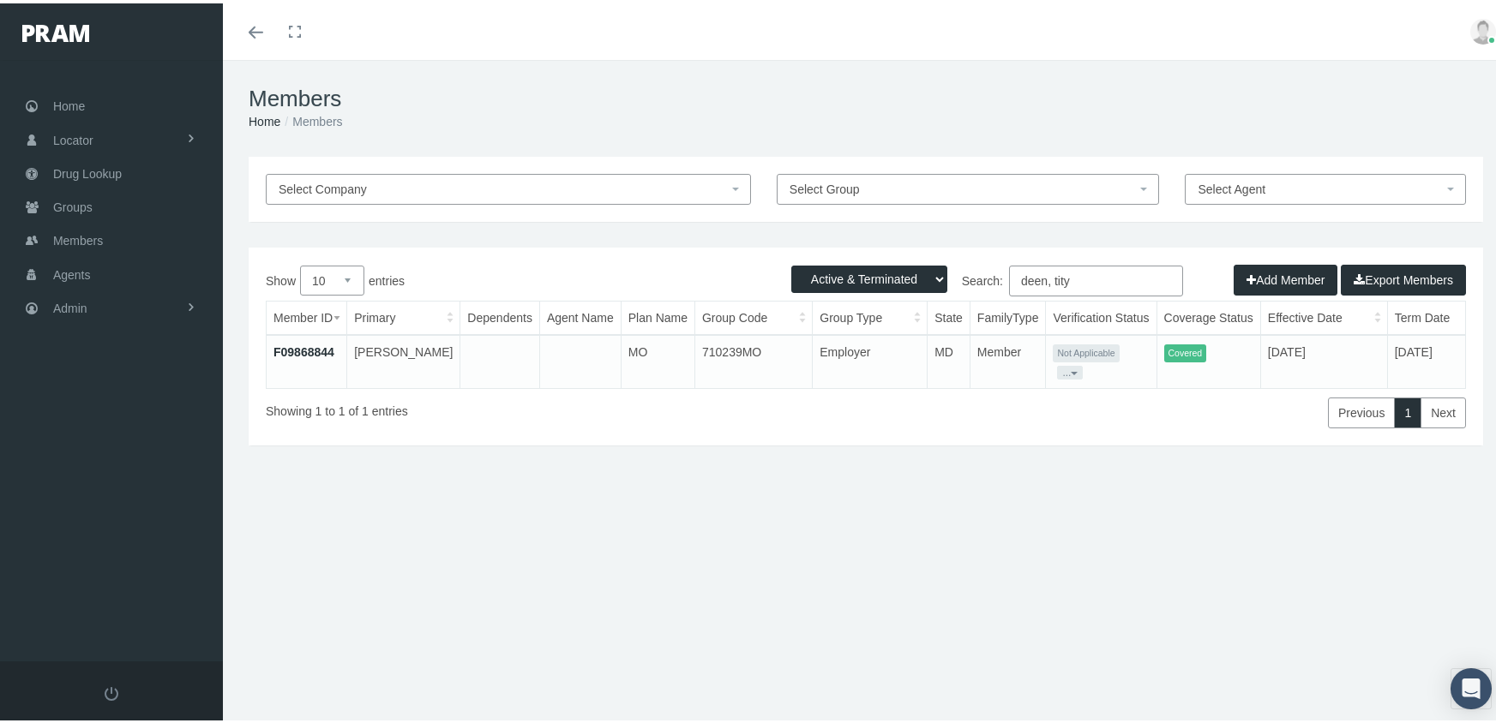
click at [1083, 279] on input "deen, tity" at bounding box center [1096, 277] width 174 height 31
type input "heshe, t"
click at [293, 350] on link "F09868847" at bounding box center [303, 349] width 61 height 14
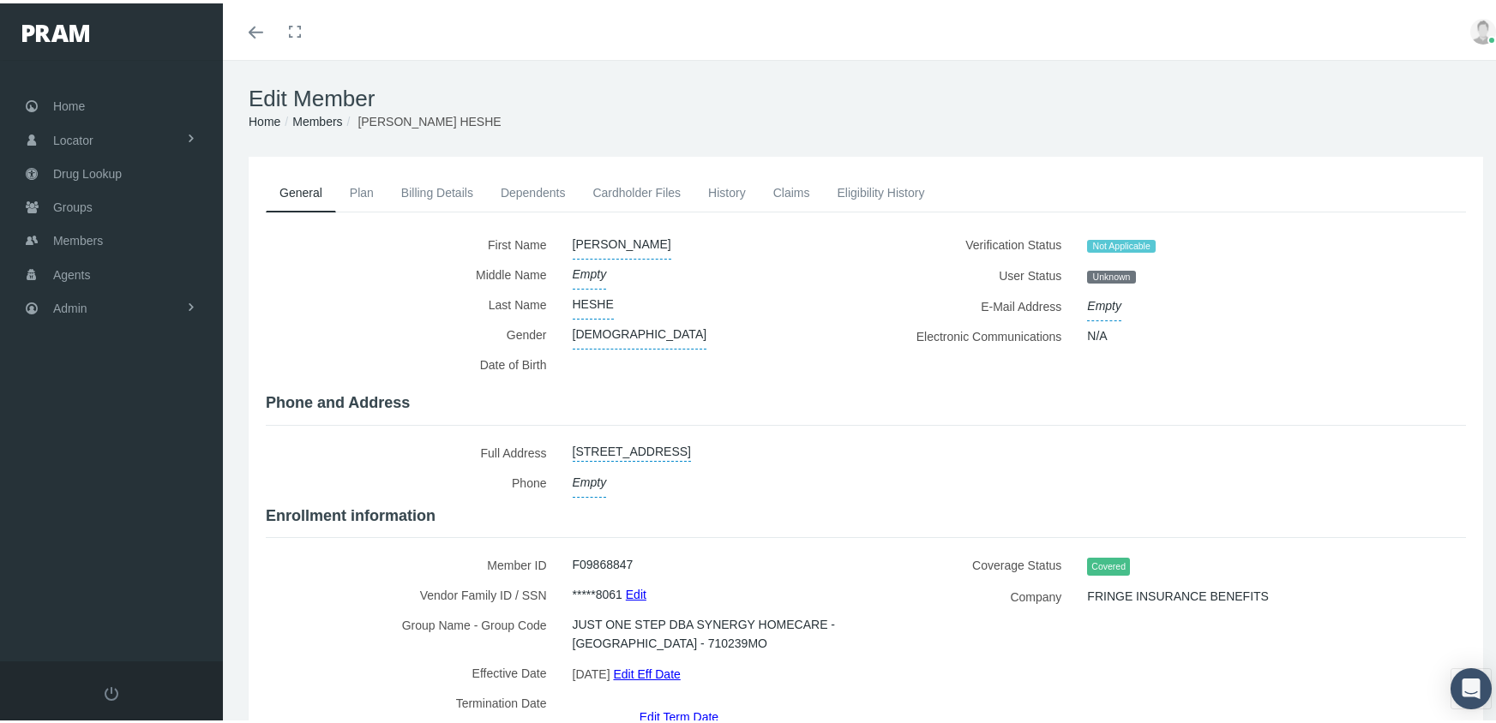
click at [680, 660] on link "Edit Eff Date" at bounding box center [646, 670] width 67 height 25
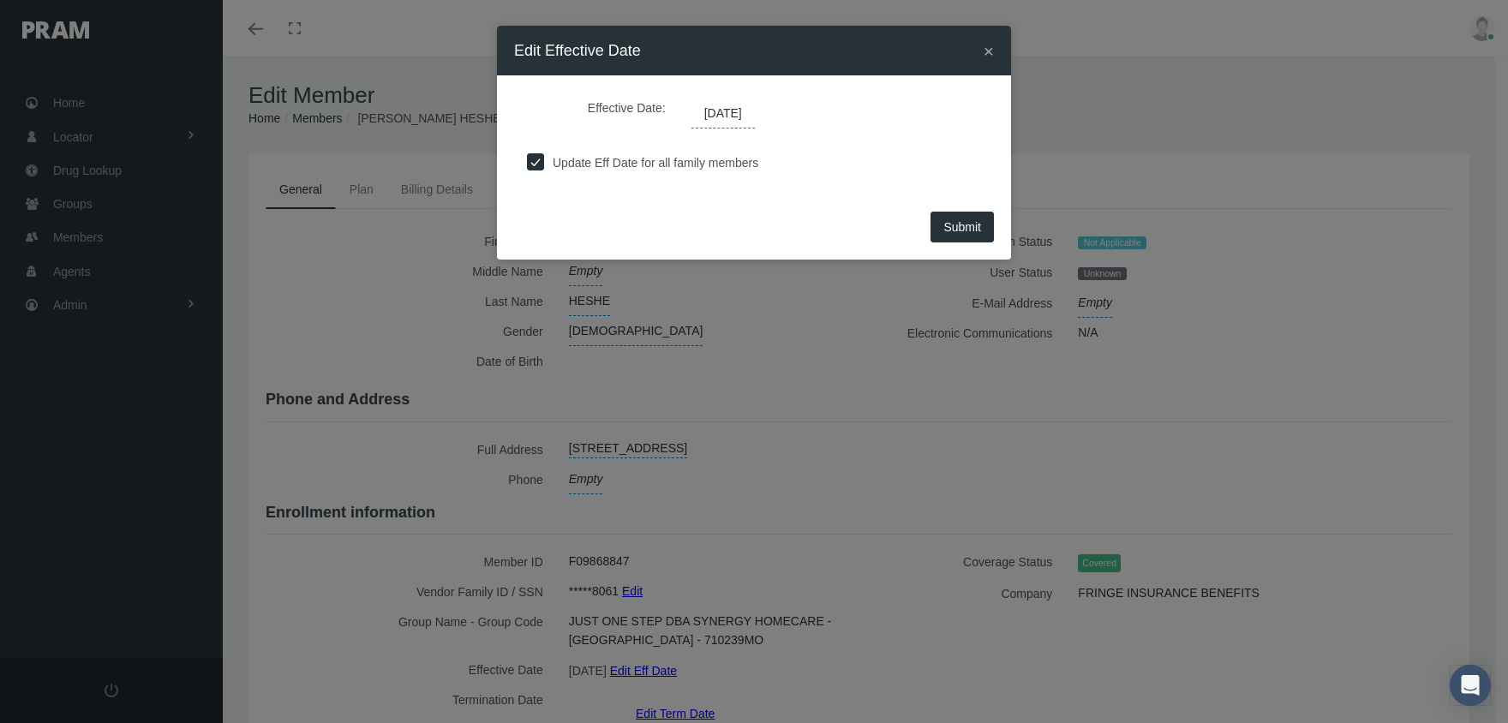
click at [735, 113] on span "[DATE]" at bounding box center [723, 113] width 63 height 29
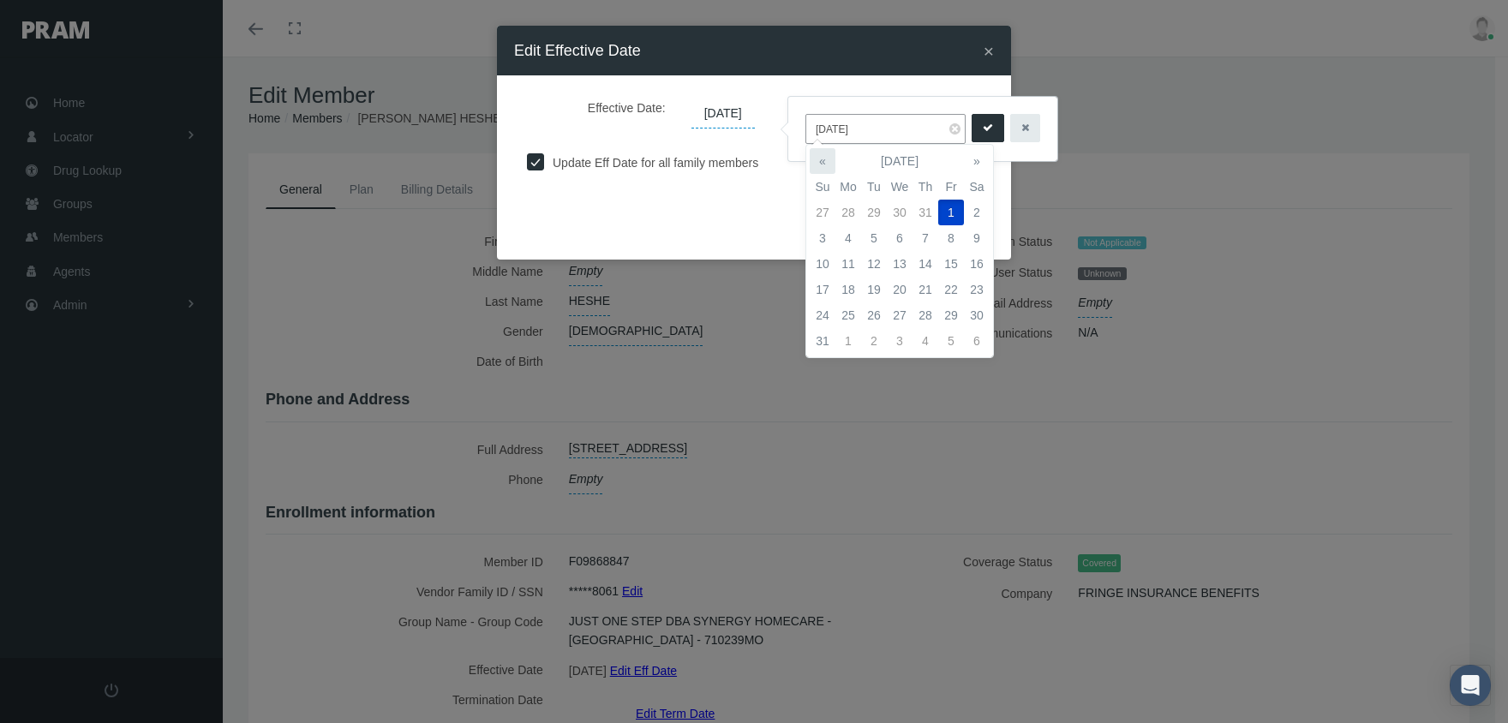
click at [826, 161] on th "«" at bounding box center [823, 161] width 26 height 26
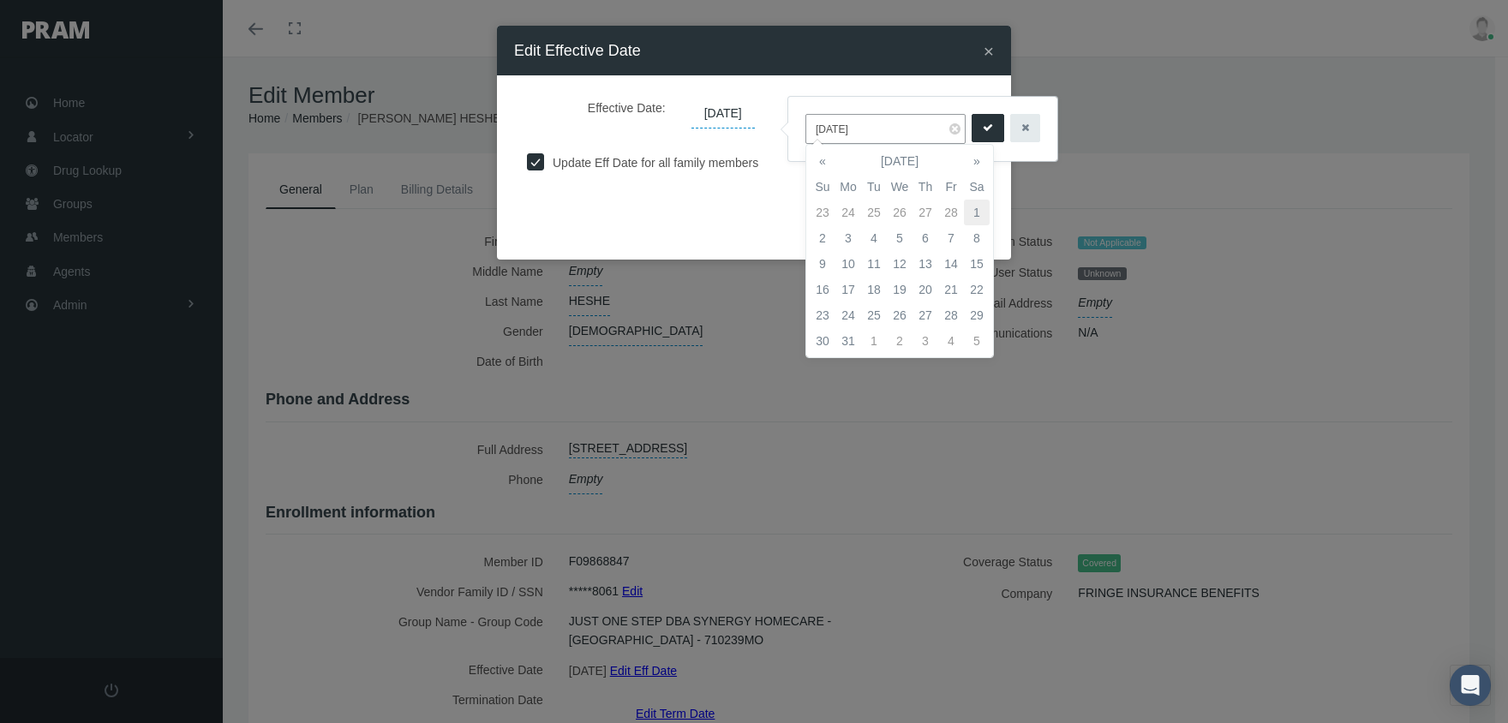
click at [975, 210] on td "1" at bounding box center [977, 213] width 26 height 26
type input "[DATE]"
click at [983, 126] on icon "submit" at bounding box center [988, 128] width 10 height 16
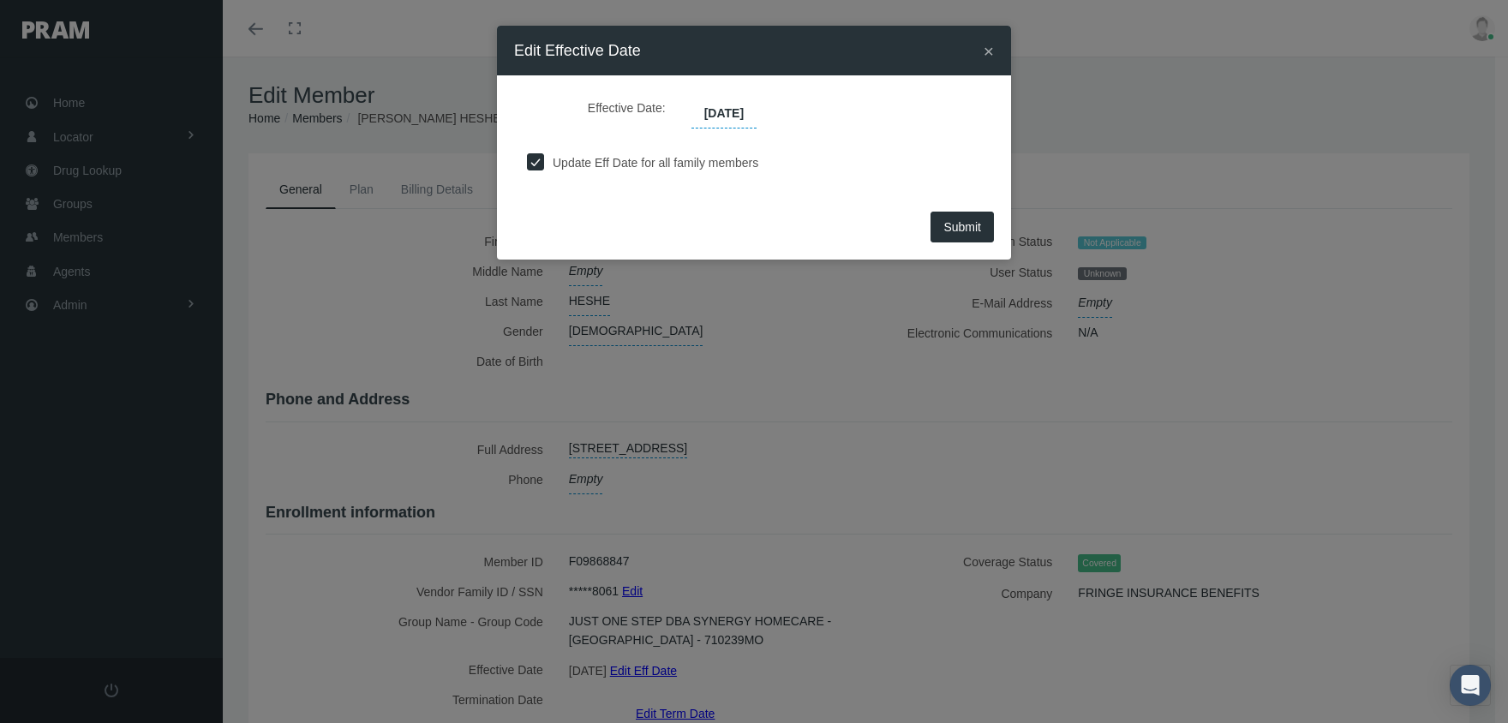
click at [952, 221] on span "Submit" at bounding box center [963, 227] width 38 height 14
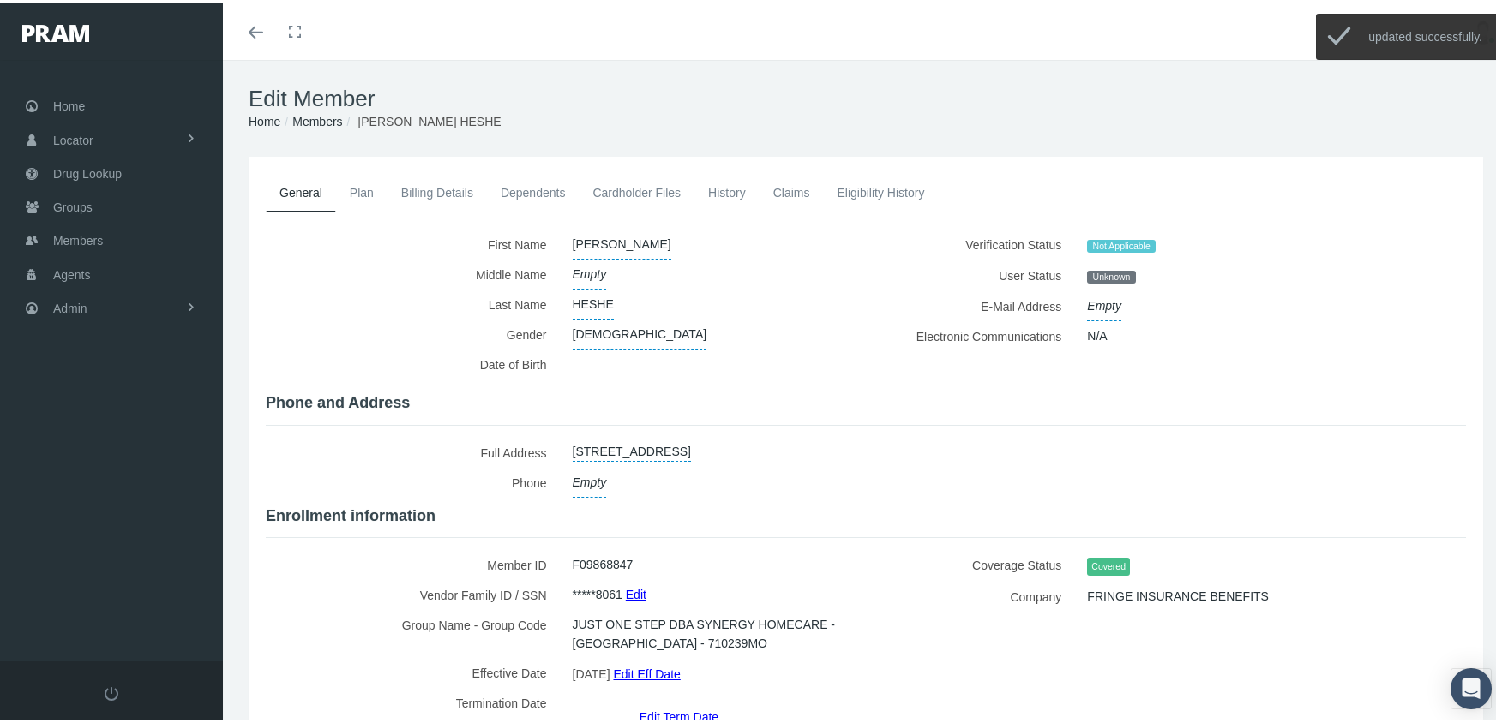
click at [323, 117] on link "Members" at bounding box center [317, 118] width 50 height 14
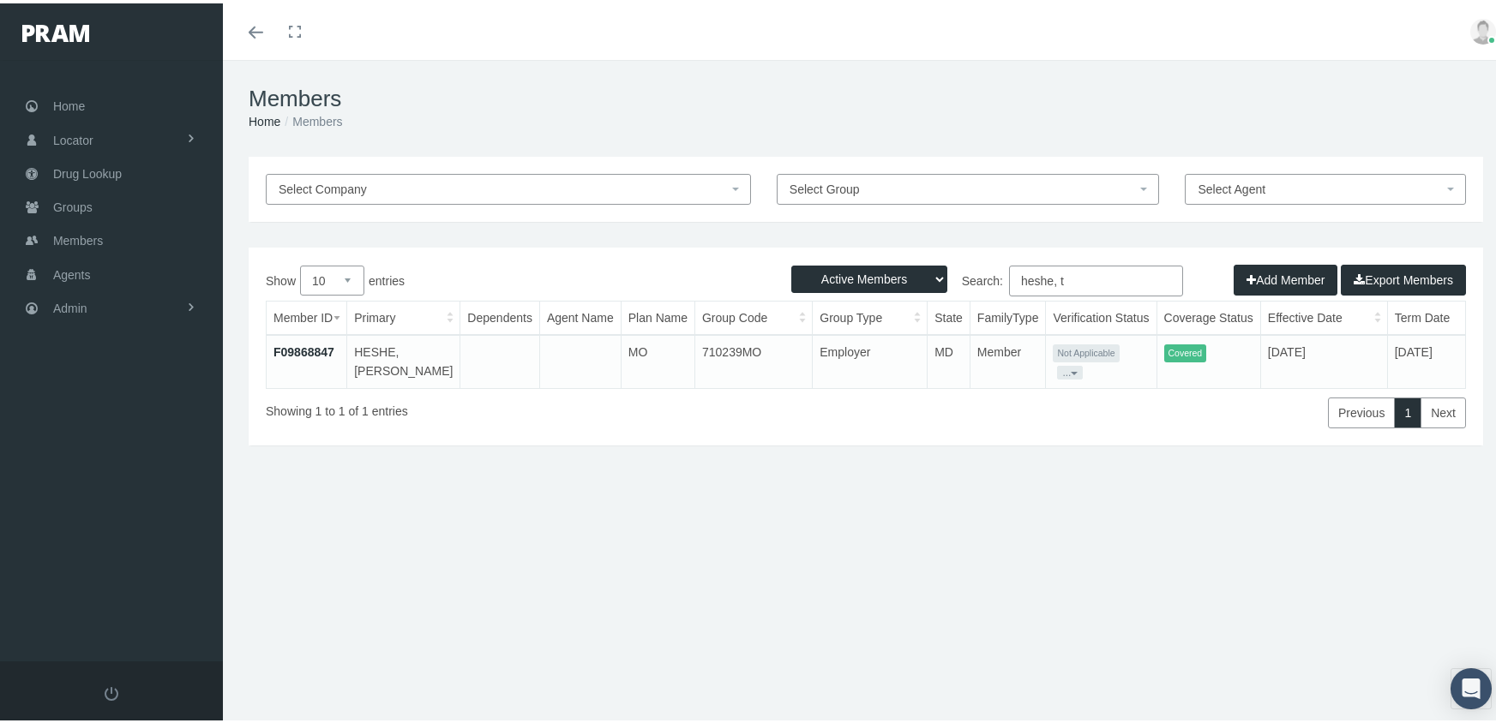
drag, startPoint x: 843, startPoint y: 275, endPoint x: 849, endPoint y: 284, distance: 10.0
click at [843, 275] on select "Active Members Terminated Members Active & Terminated" at bounding box center [869, 275] width 156 height 27
select select "3"
click at [791, 262] on select "Active Members Terminated Members Active & Terminated" at bounding box center [869, 275] width 156 height 27
click at [1071, 280] on input "heshe, t" at bounding box center [1096, 277] width 174 height 31
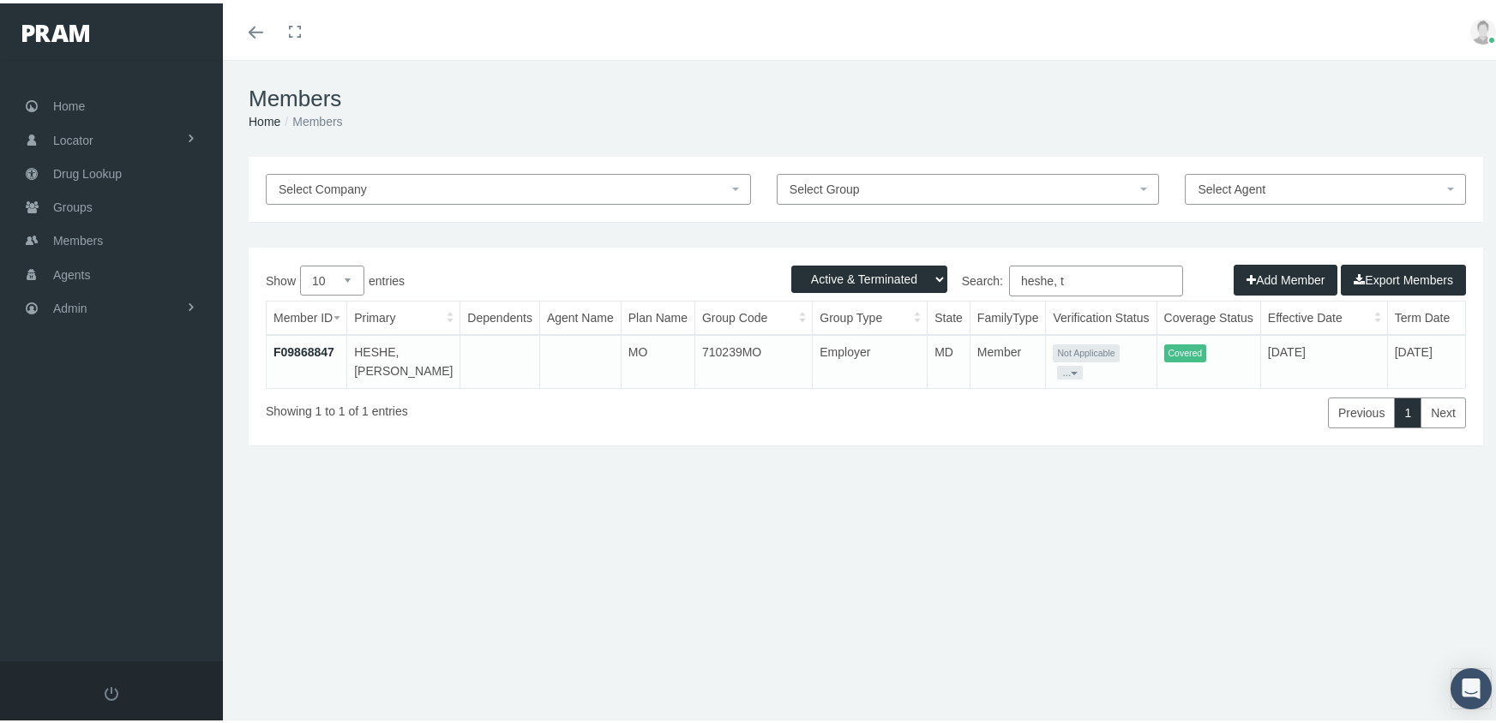
click at [1071, 280] on input "heshe, t" at bounding box center [1096, 277] width 174 height 31
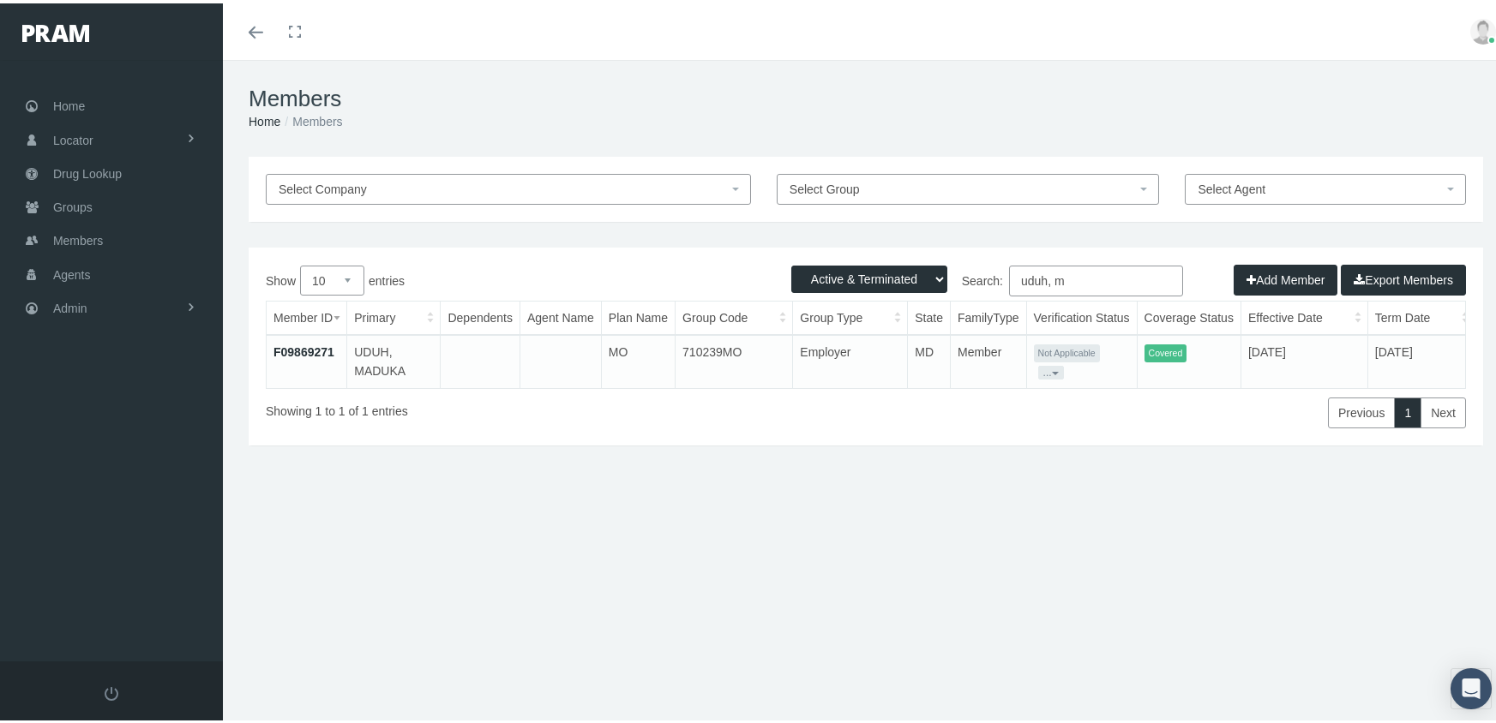
type input "uduh, m"
click at [322, 344] on link "F09869271" at bounding box center [303, 349] width 61 height 14
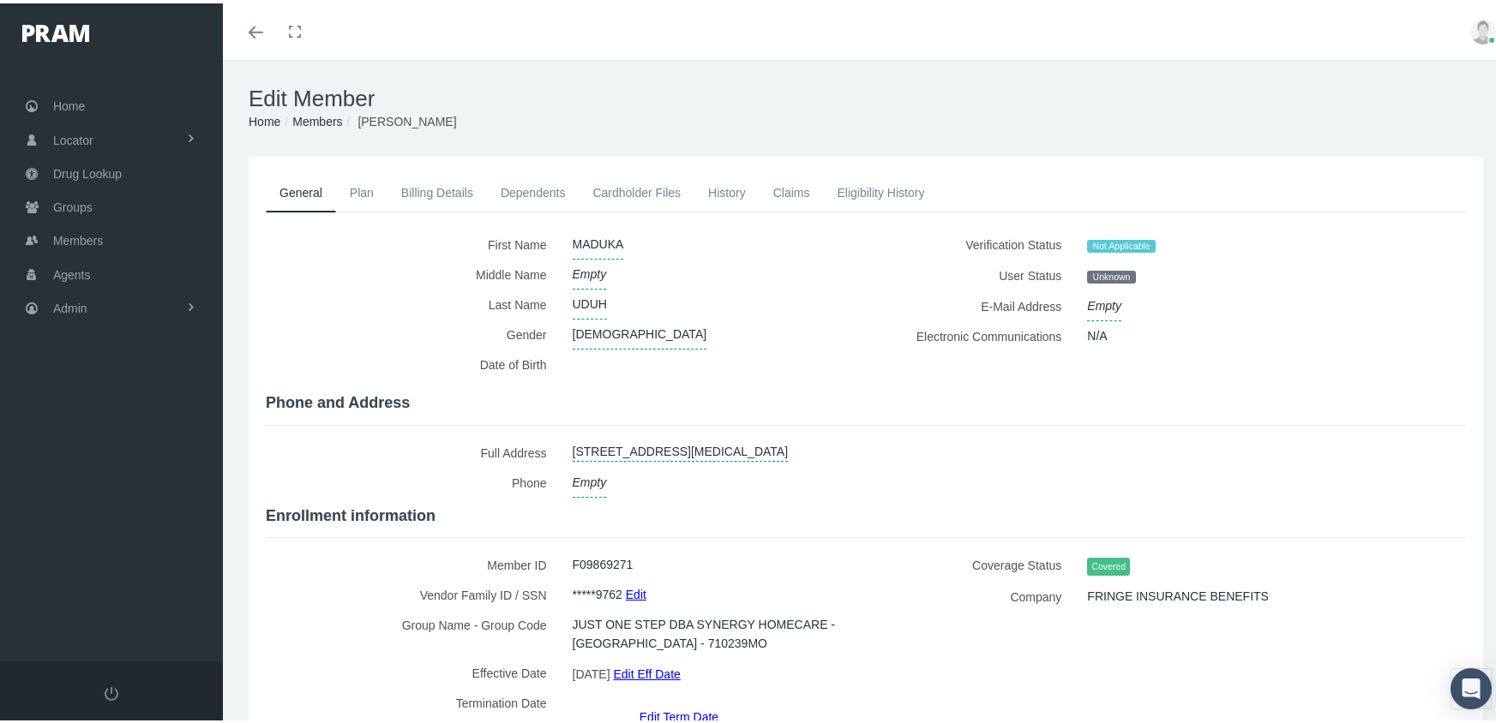
click at [680, 663] on link "Edit Eff Date" at bounding box center [646, 670] width 67 height 25
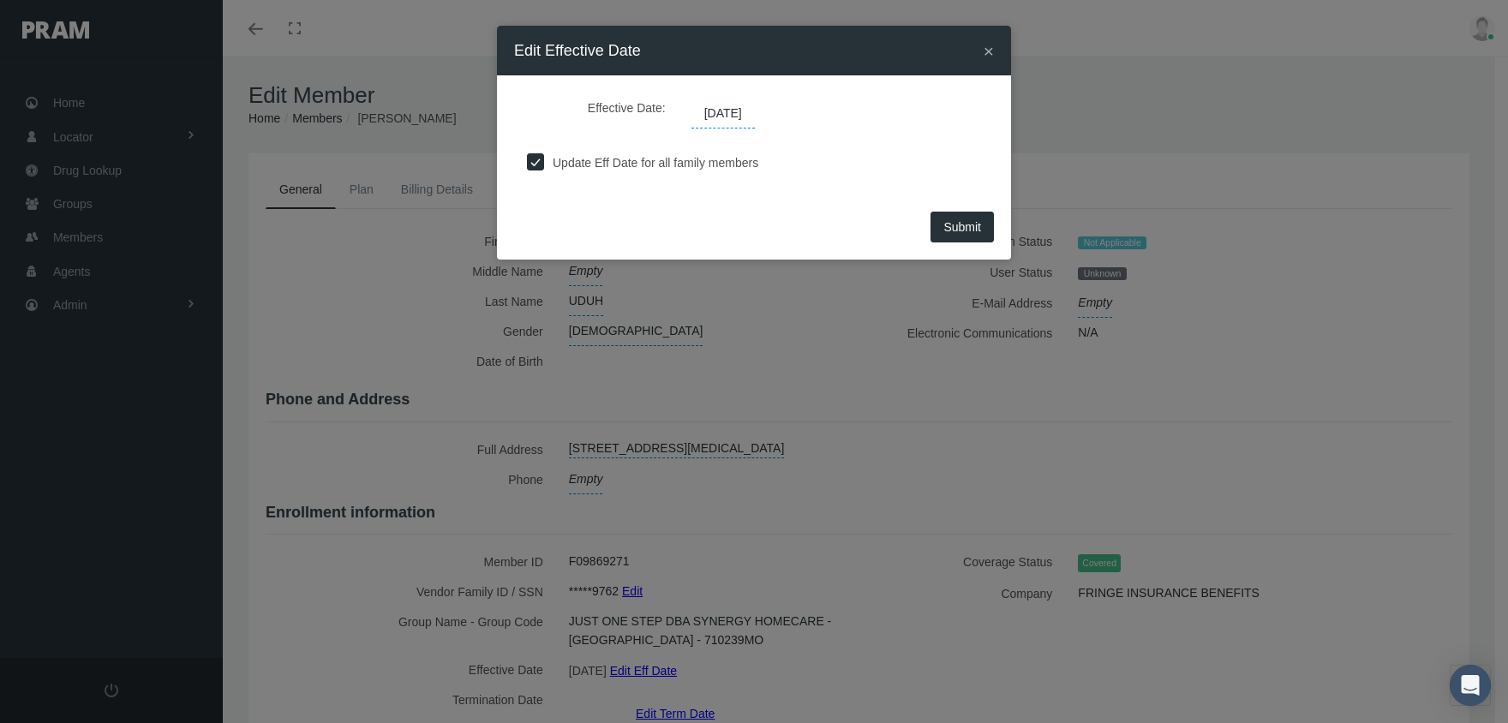
click at [722, 115] on span "[DATE]" at bounding box center [723, 113] width 63 height 29
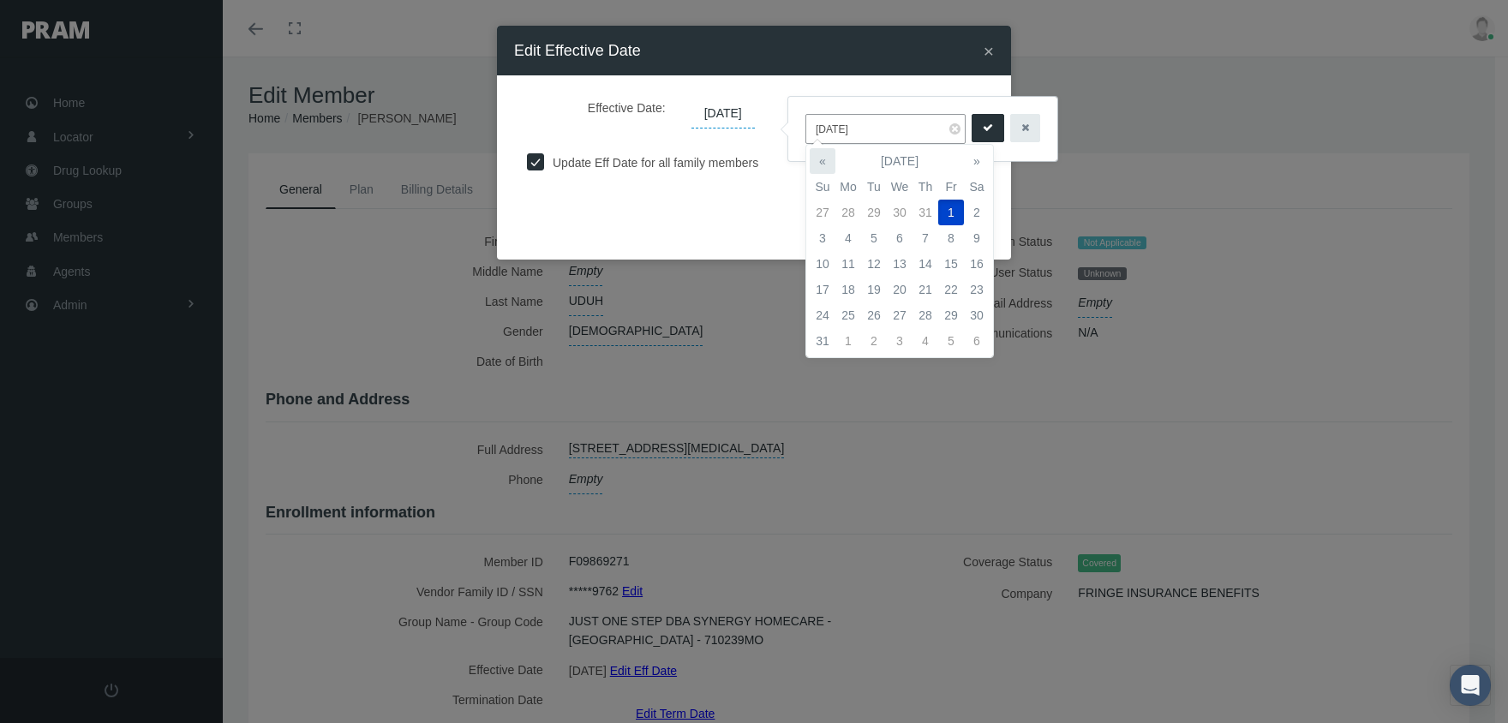
click at [829, 158] on th "«" at bounding box center [823, 161] width 26 height 26
click at [828, 158] on th "«" at bounding box center [823, 161] width 26 height 26
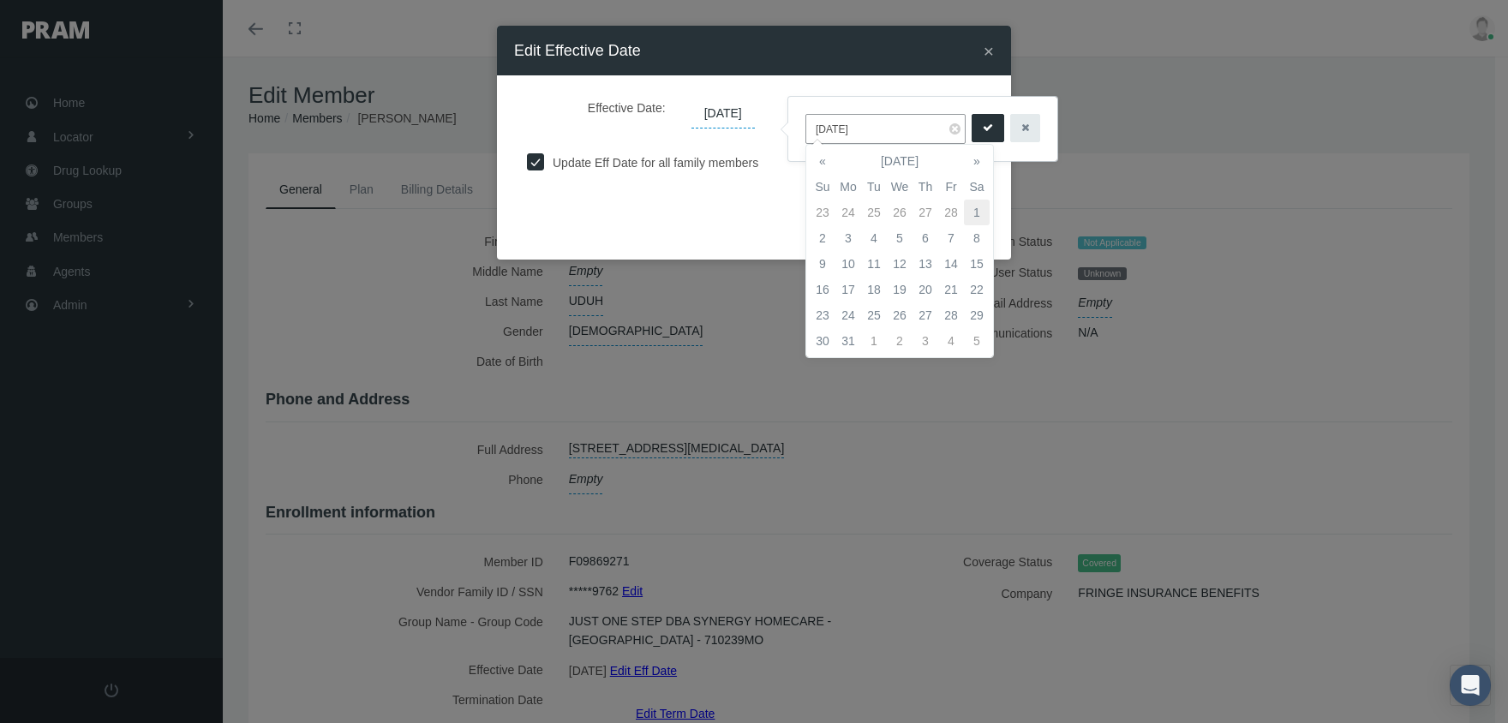
click at [975, 207] on td "1" at bounding box center [977, 213] width 26 height 26
type input "[DATE]"
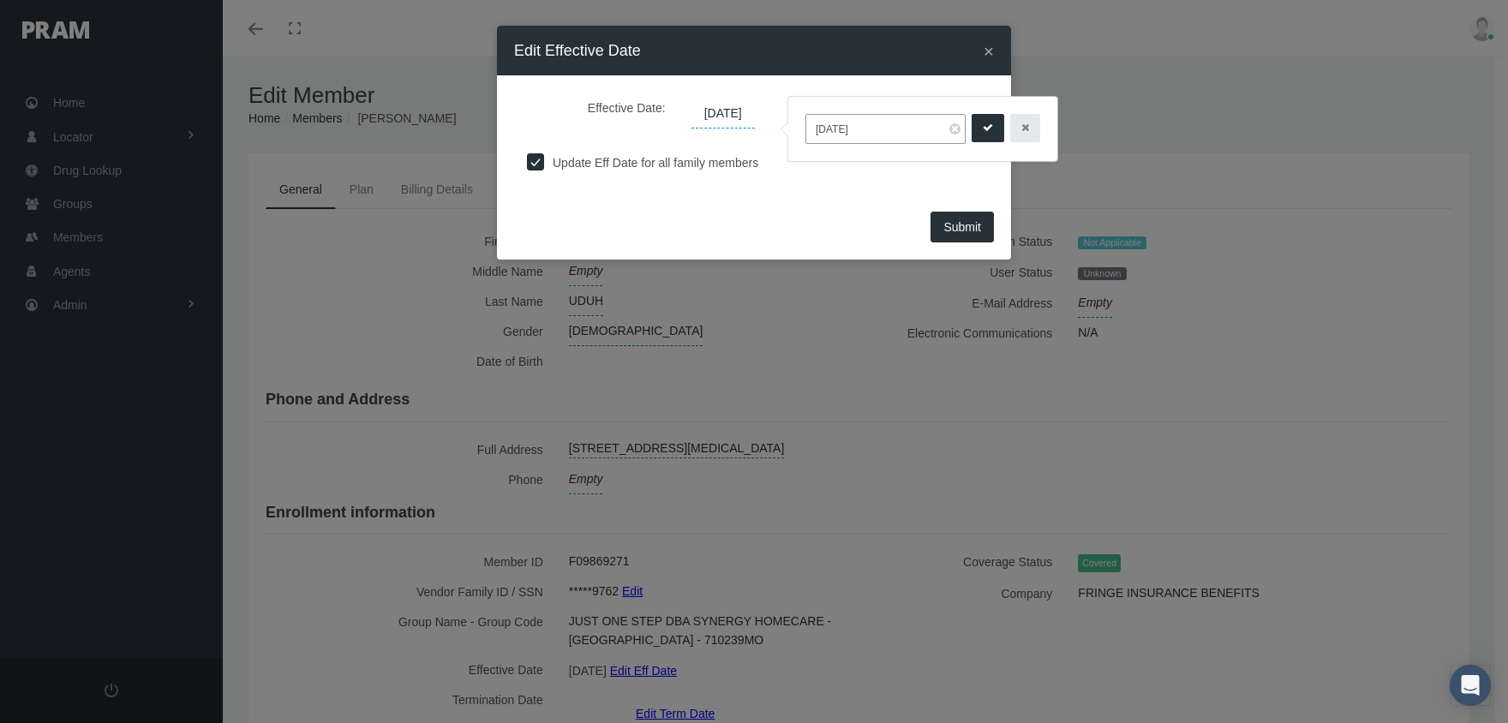
click at [983, 130] on icon "submit" at bounding box center [988, 128] width 10 height 16
click at [970, 220] on span "Submit" at bounding box center [963, 227] width 38 height 14
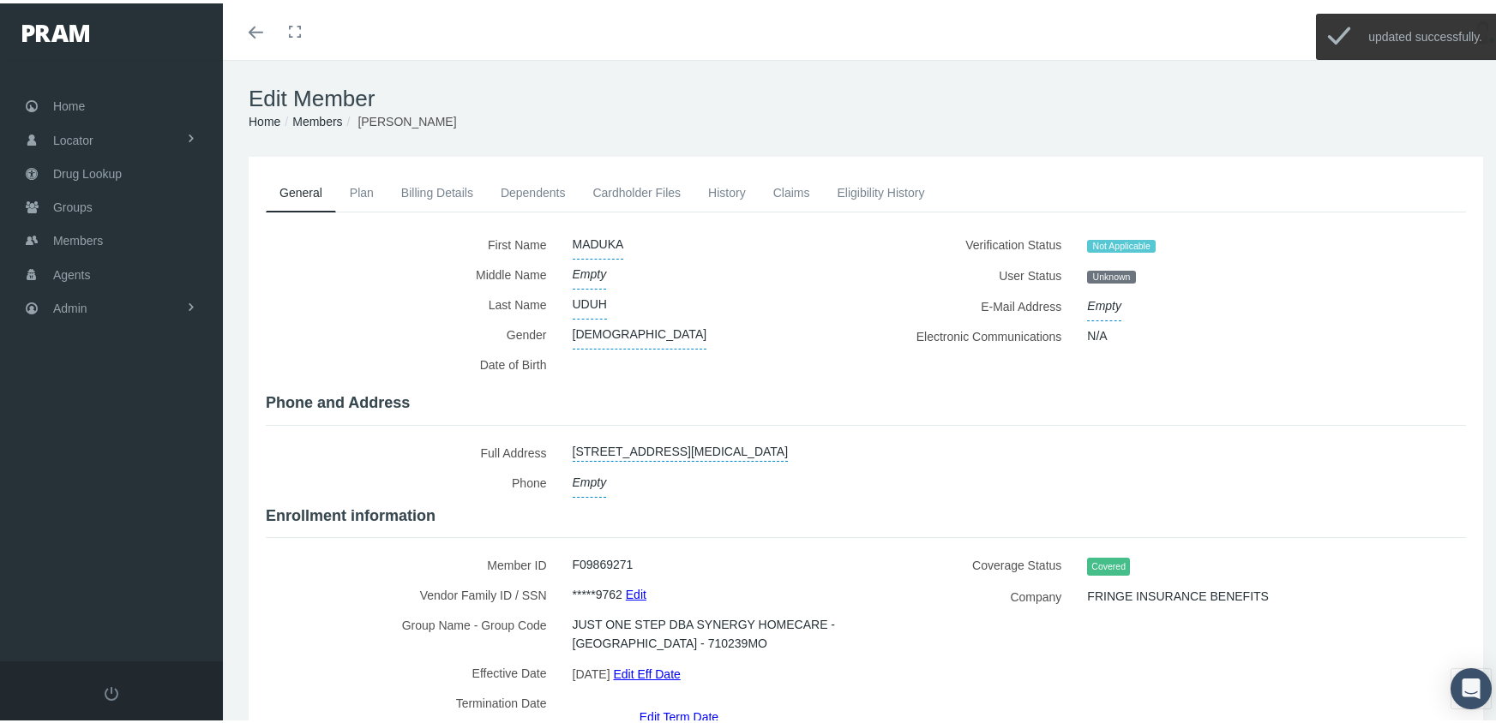
click at [339, 117] on link "Members" at bounding box center [317, 118] width 50 height 14
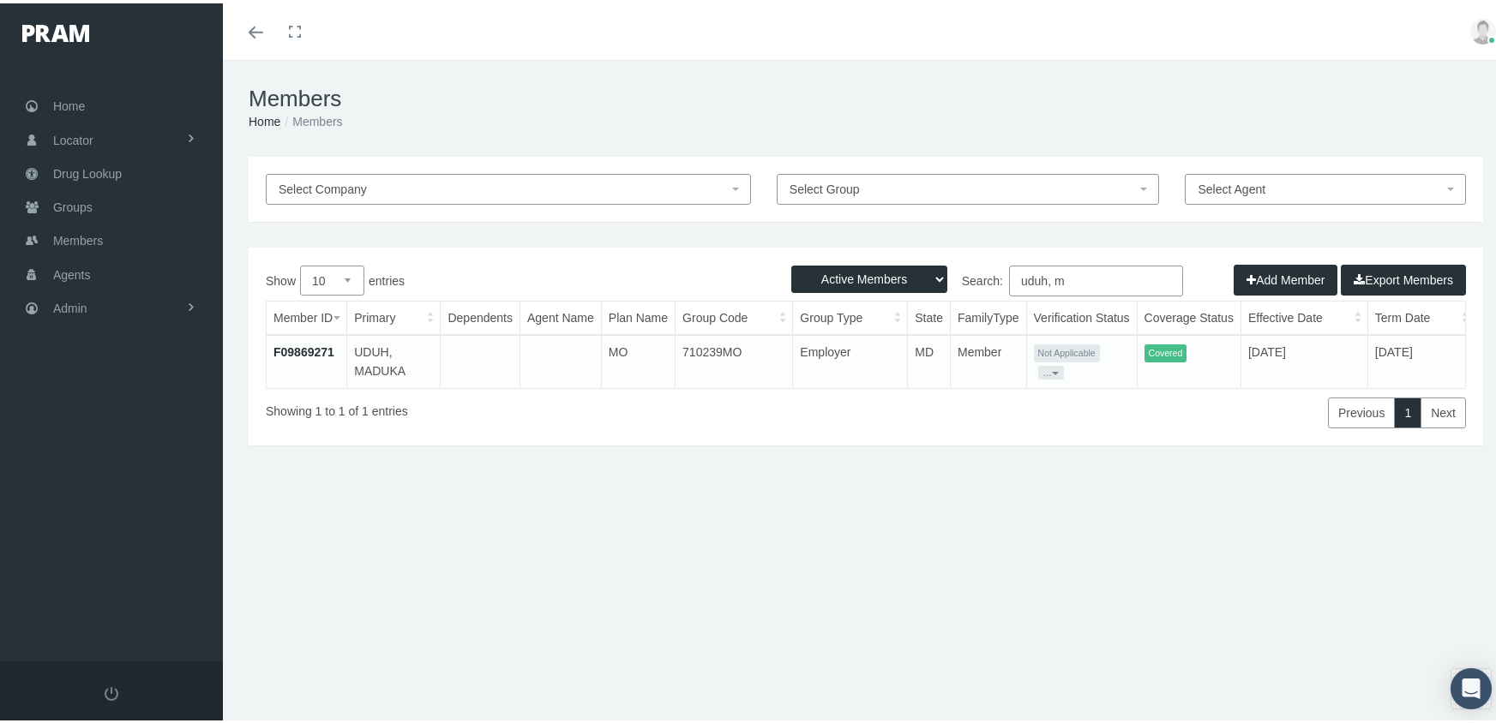
click at [877, 276] on select "Active Members Terminated Members Active & Terminated" at bounding box center [869, 275] width 156 height 27
select select "3"
click at [791, 262] on select "Active Members Terminated Members Active & Terminated" at bounding box center [869, 275] width 156 height 27
click at [1076, 271] on input "uduh, m" at bounding box center [1096, 277] width 174 height 31
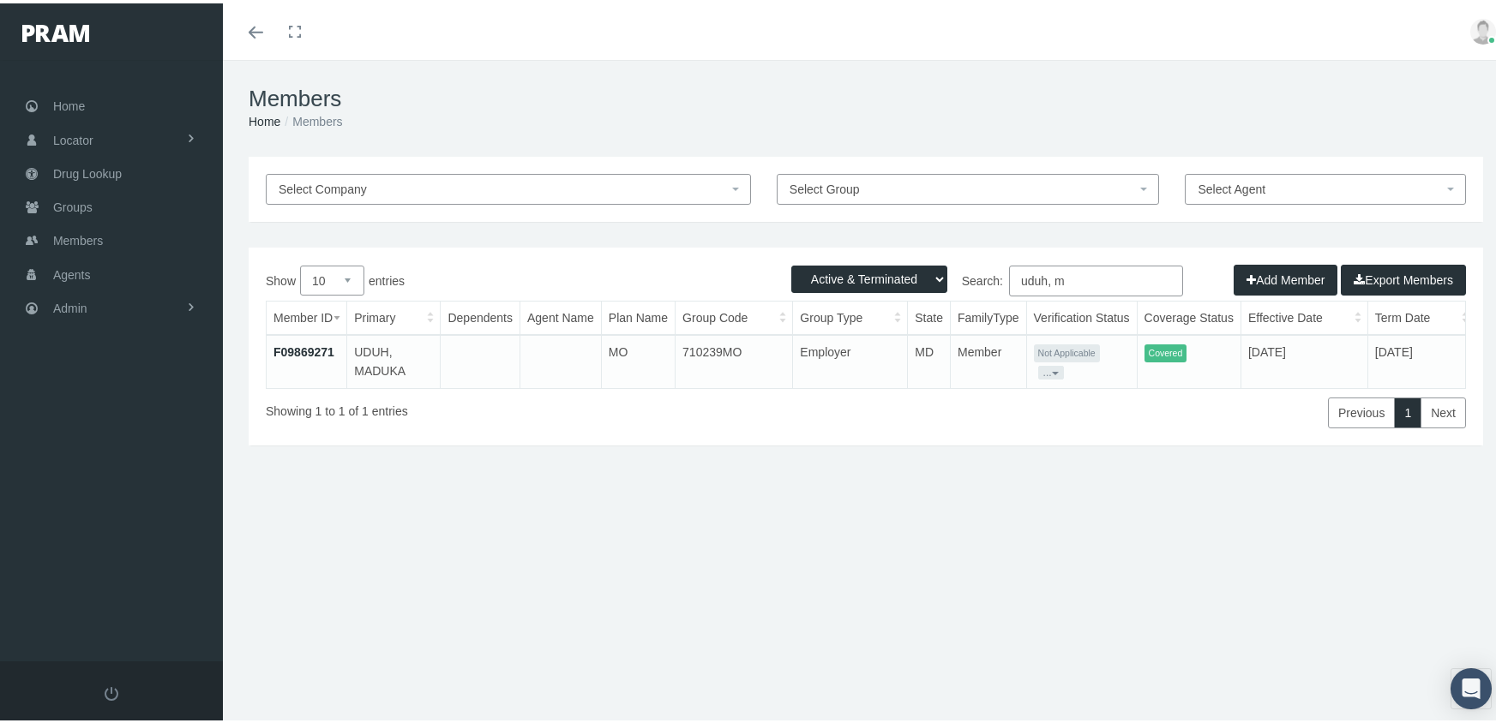
click at [1076, 271] on input "uduh, m" at bounding box center [1096, 277] width 174 height 31
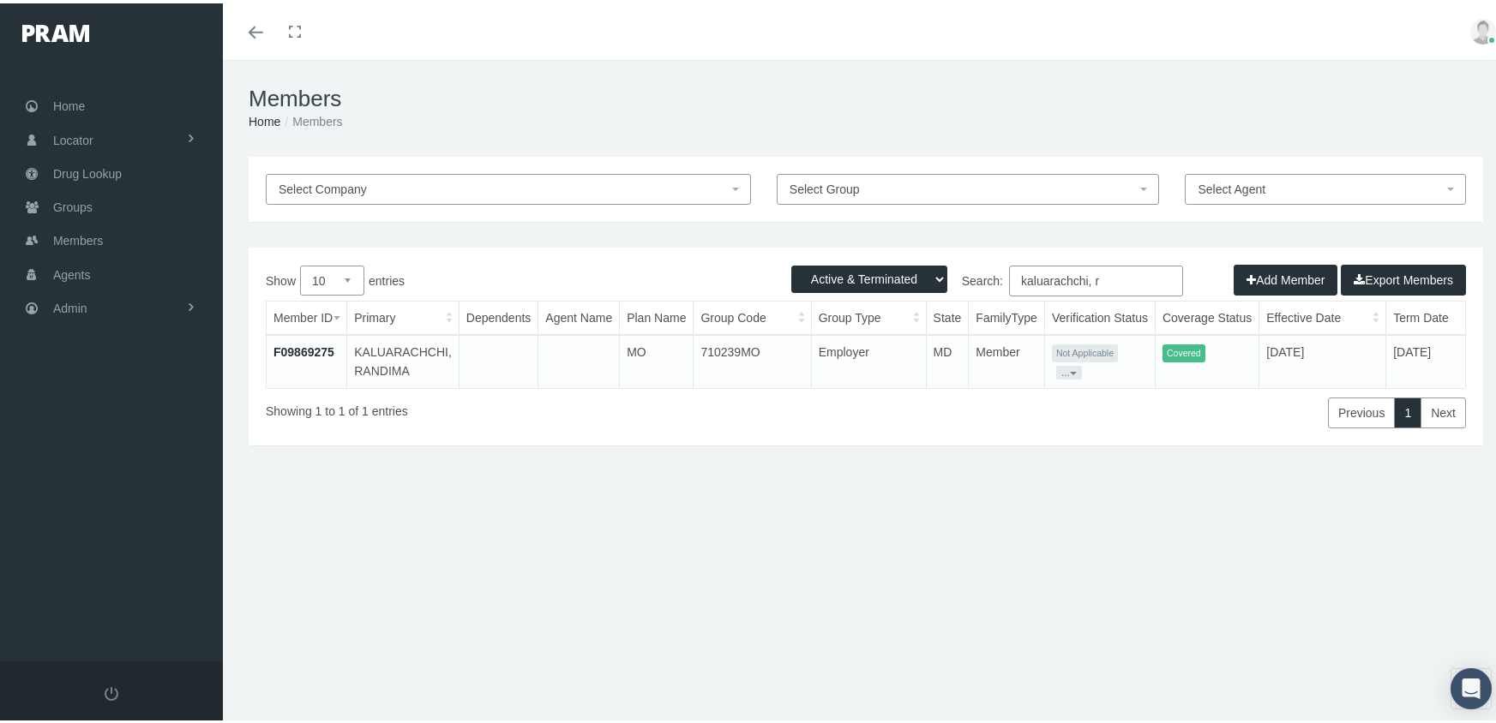
type input "kaluarachchi, r"
click at [311, 345] on link "F09869275" at bounding box center [303, 349] width 61 height 14
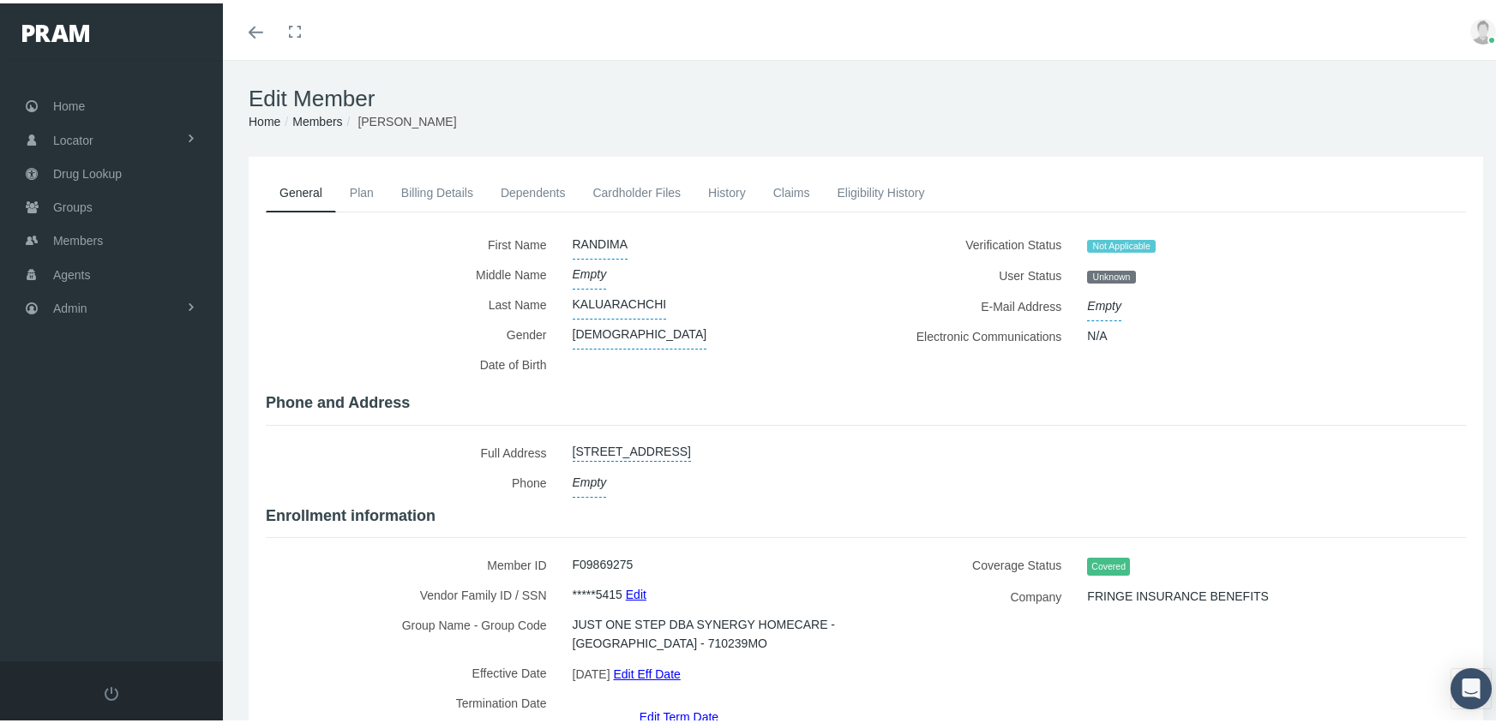
click at [680, 658] on link "Edit Eff Date" at bounding box center [646, 670] width 67 height 25
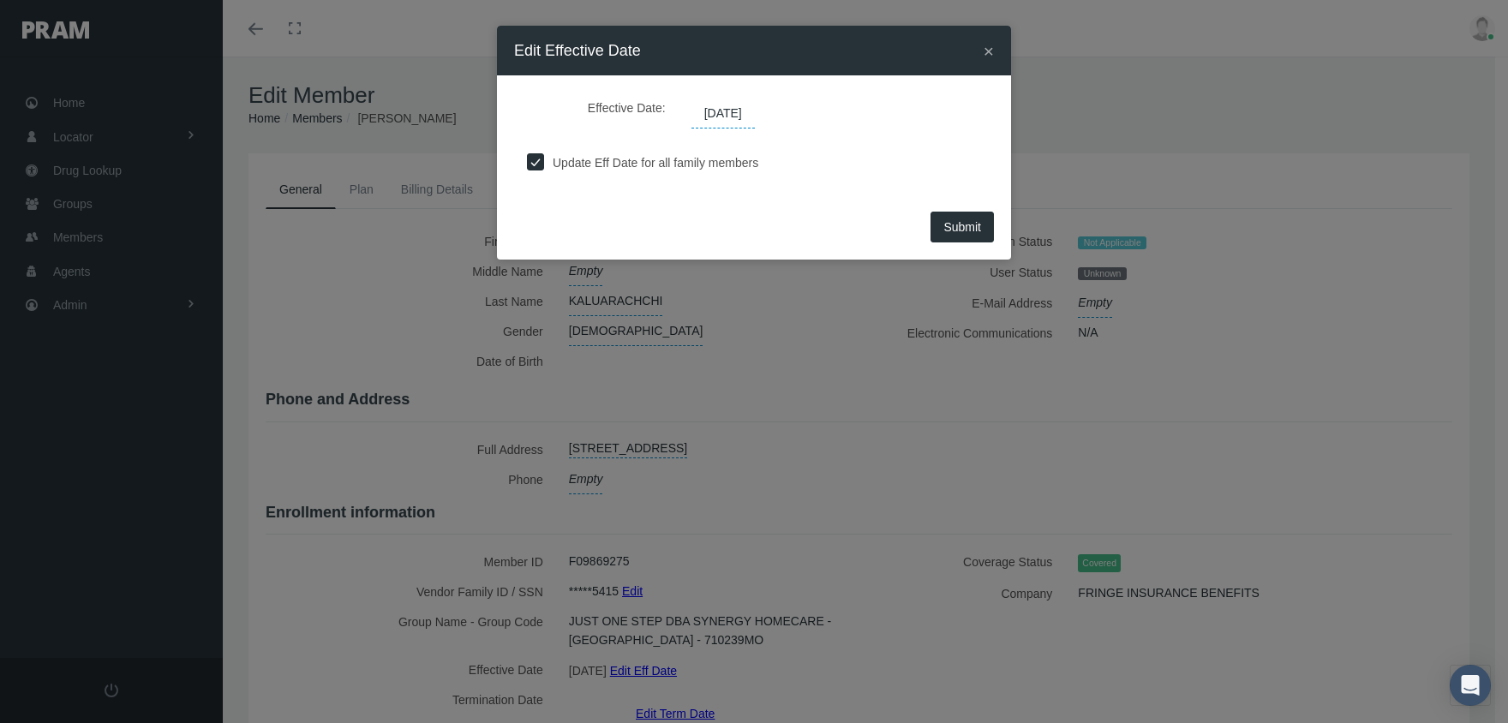
click at [722, 112] on span "[DATE]" at bounding box center [723, 113] width 63 height 29
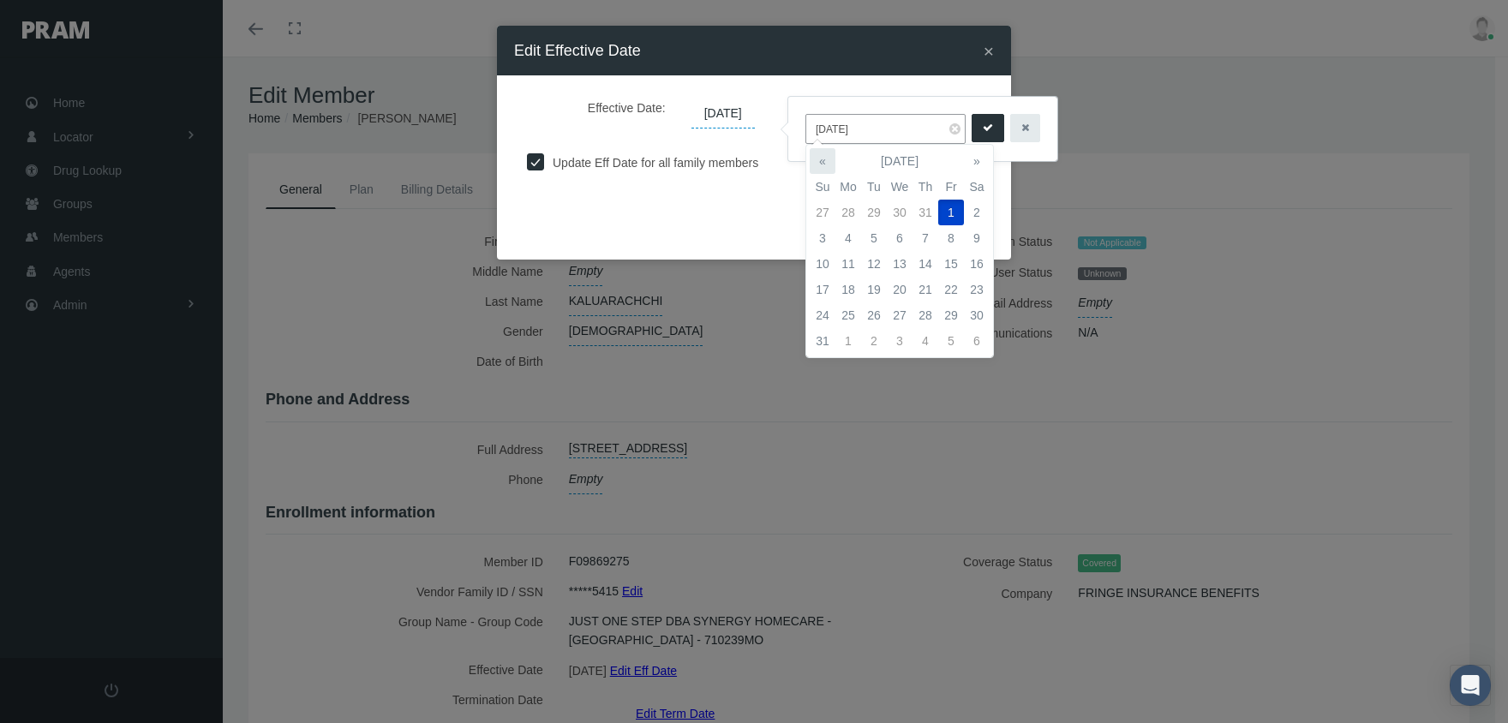
click at [821, 153] on th "«" at bounding box center [823, 161] width 26 height 26
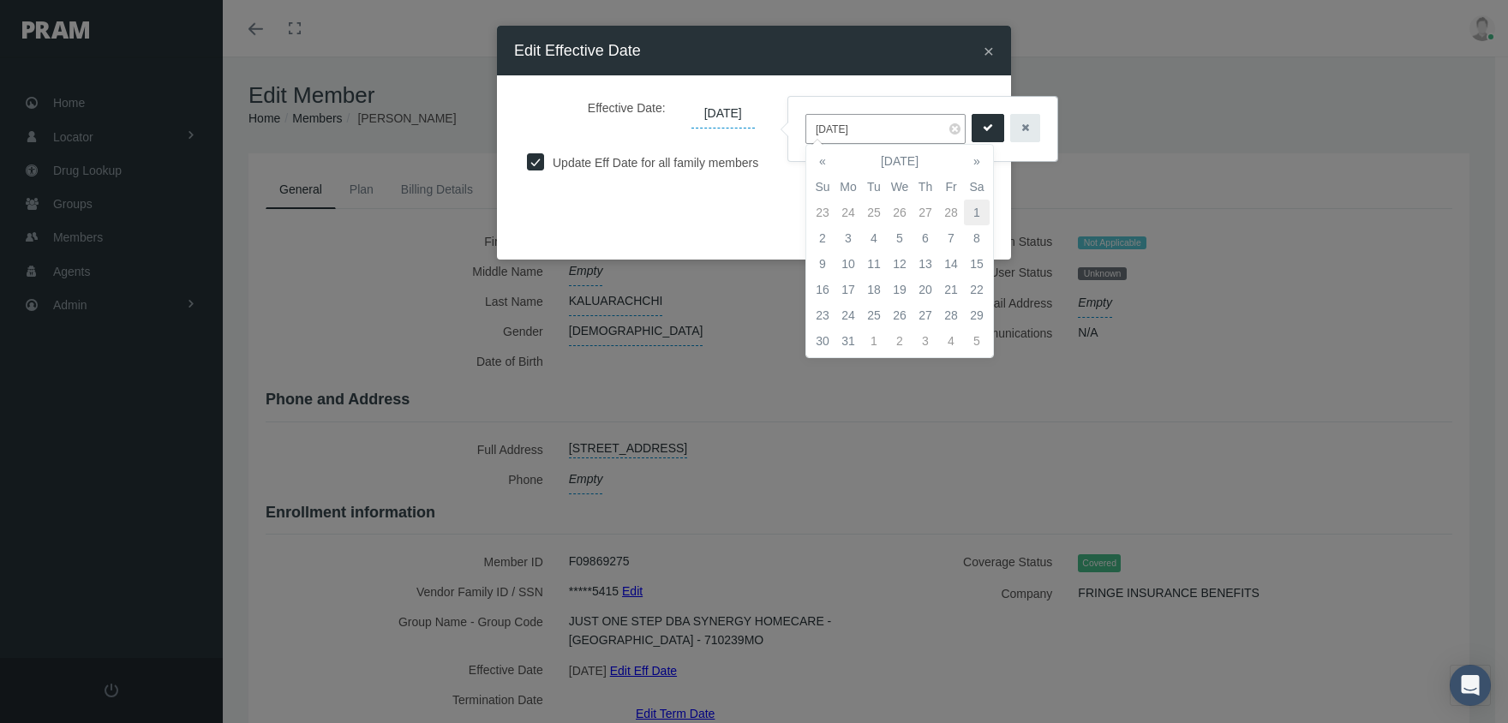
click at [969, 212] on td "1" at bounding box center [977, 213] width 26 height 26
type input "[DATE]"
click at [983, 122] on icon "submit" at bounding box center [988, 128] width 10 height 16
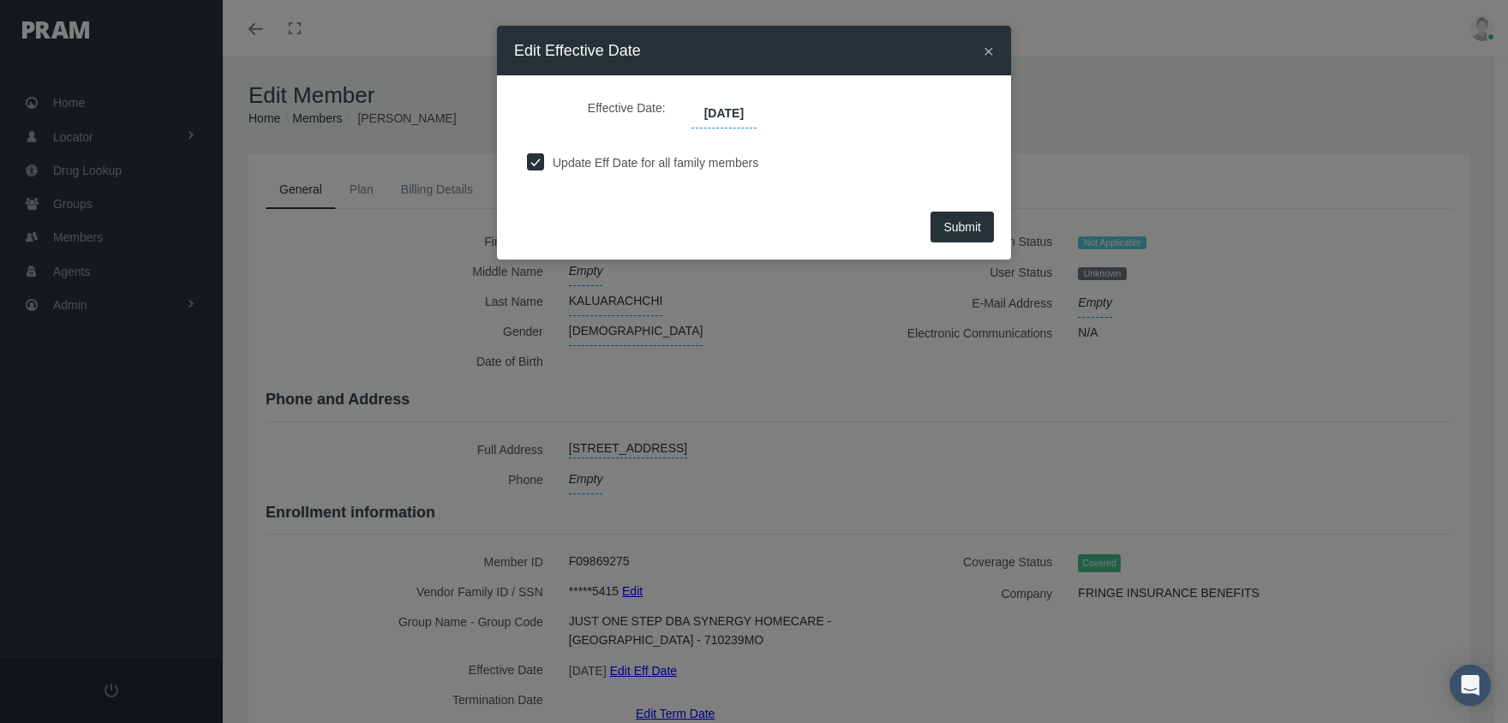
click at [968, 220] on span "Submit" at bounding box center [963, 227] width 38 height 14
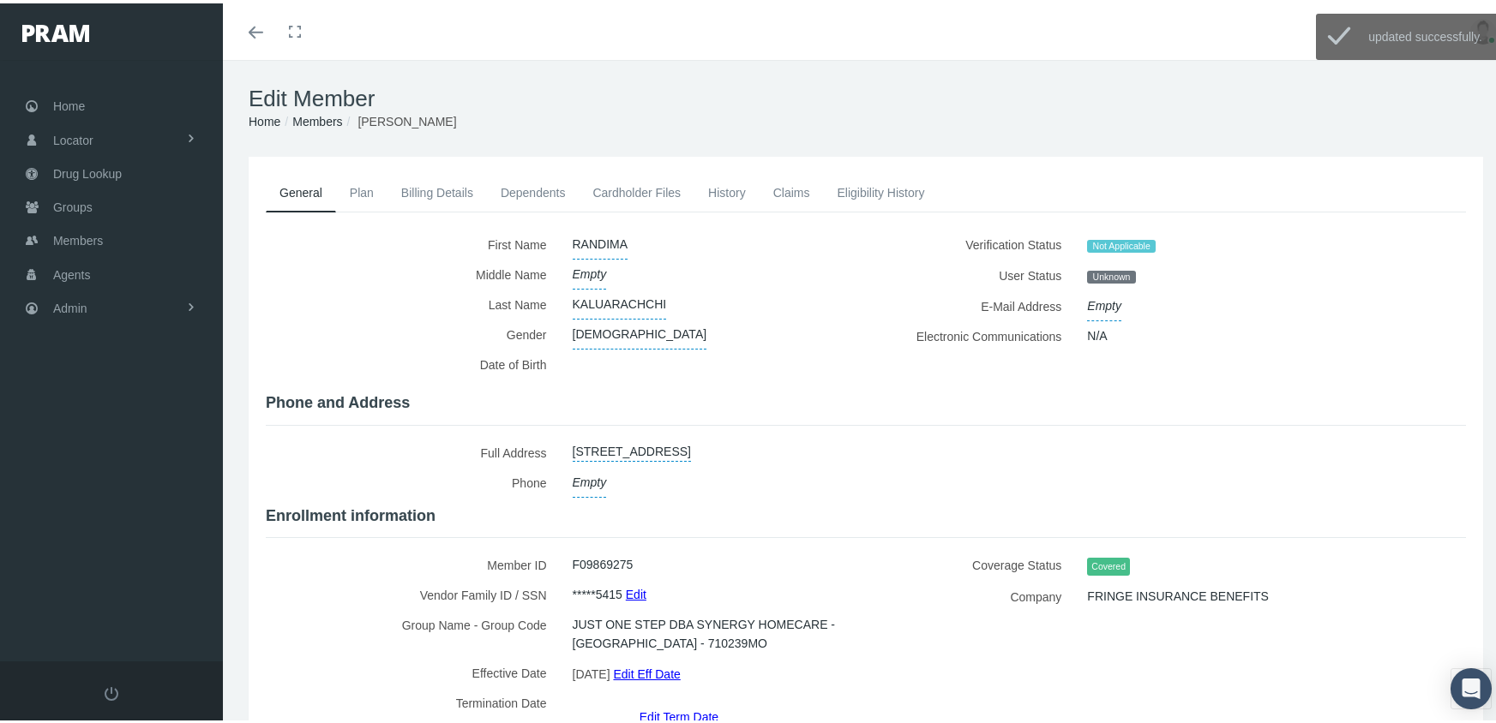
click at [329, 122] on link "Members" at bounding box center [317, 118] width 50 height 14
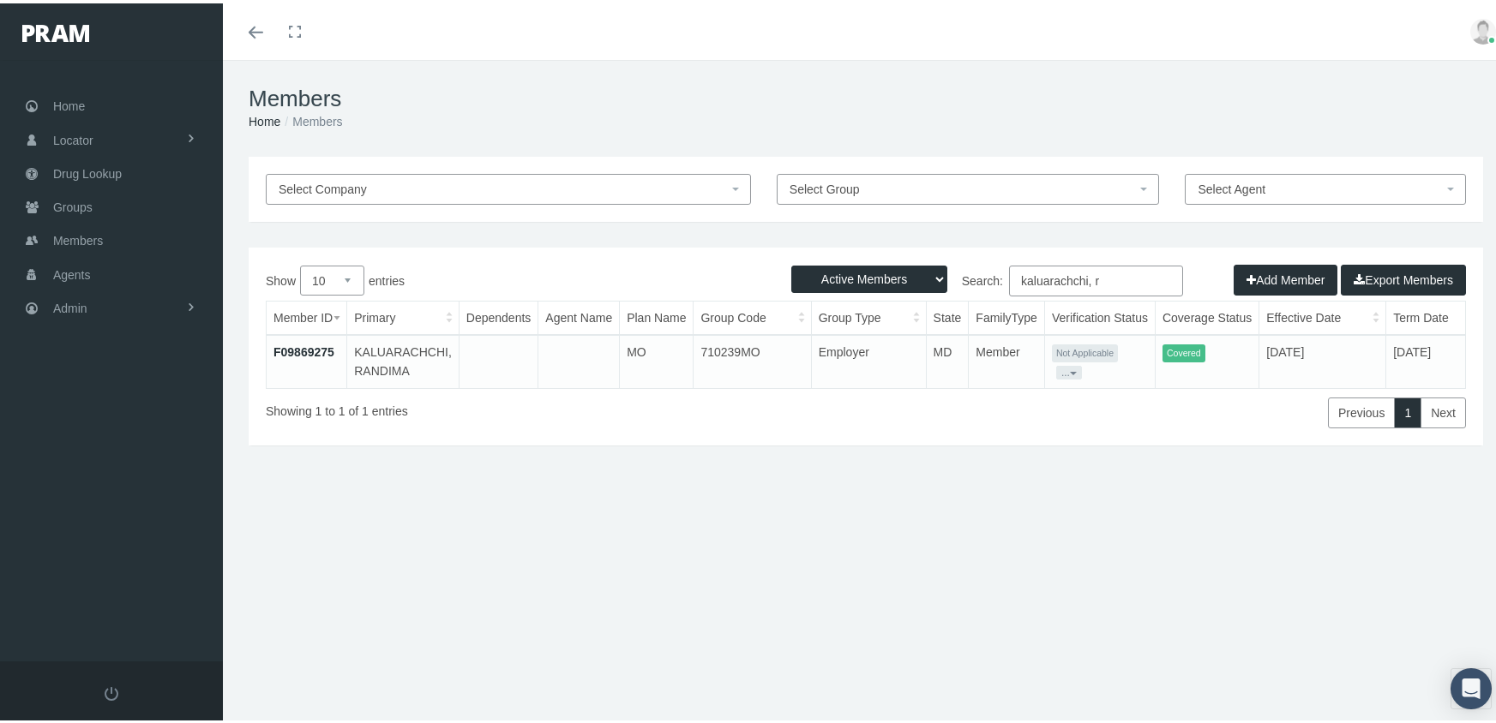
click at [850, 279] on select "Active Members Terminated Members Active & Terminated" at bounding box center [869, 275] width 156 height 27
select select "3"
click at [791, 262] on select "Active Members Terminated Members Active & Terminated" at bounding box center [869, 275] width 156 height 27
click at [1104, 277] on input "kaluarachchi, r" at bounding box center [1096, 277] width 174 height 31
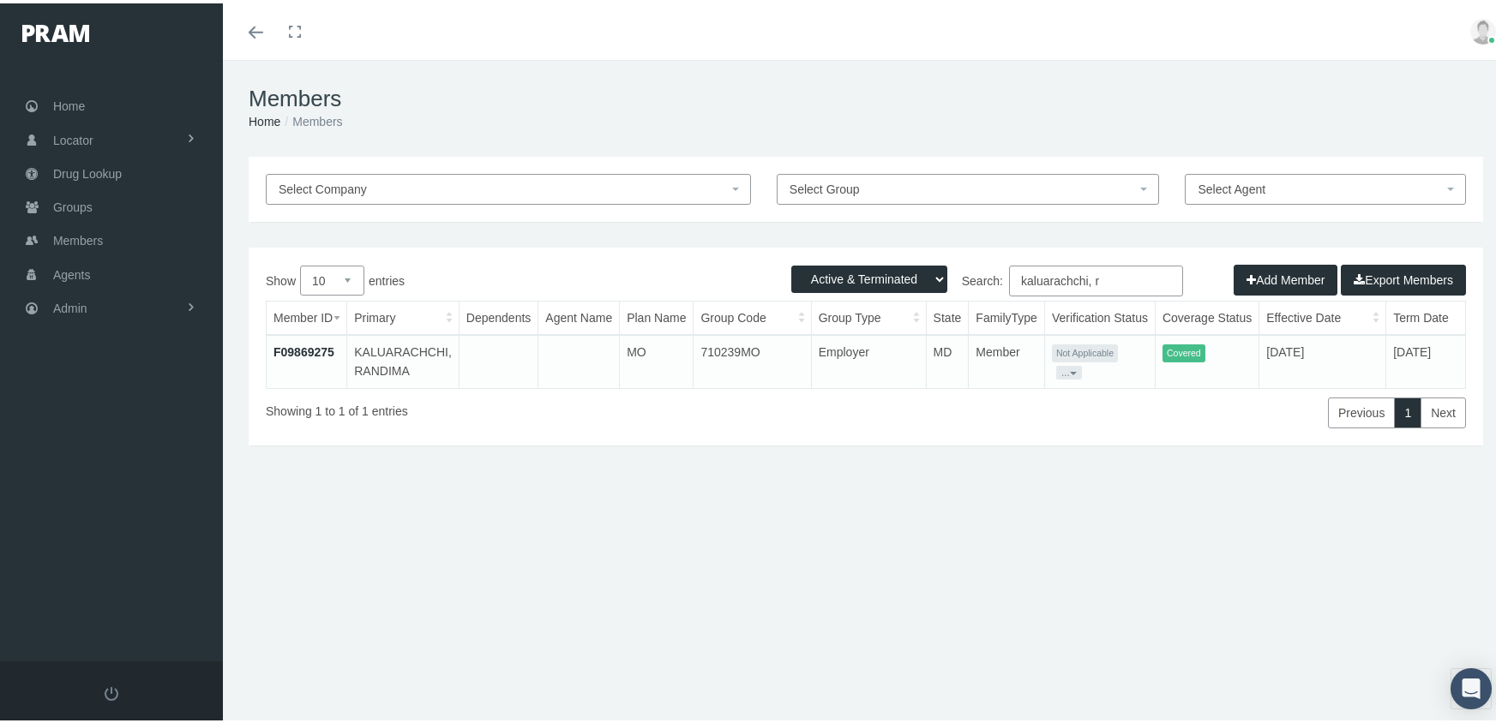
click at [1104, 277] on input "kaluarachchi, r" at bounding box center [1096, 277] width 174 height 31
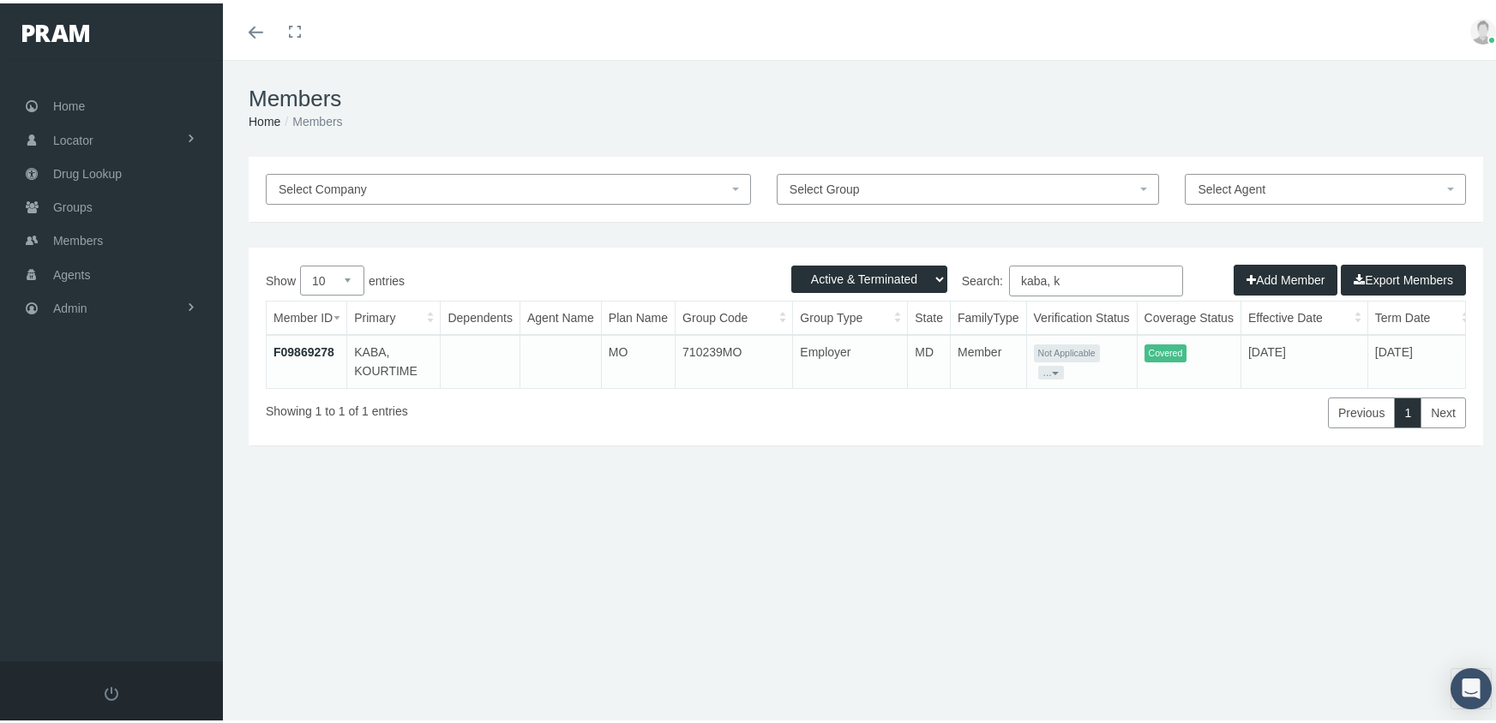
type input "kaba, k"
click at [308, 353] on link "F09869278" at bounding box center [303, 349] width 61 height 14
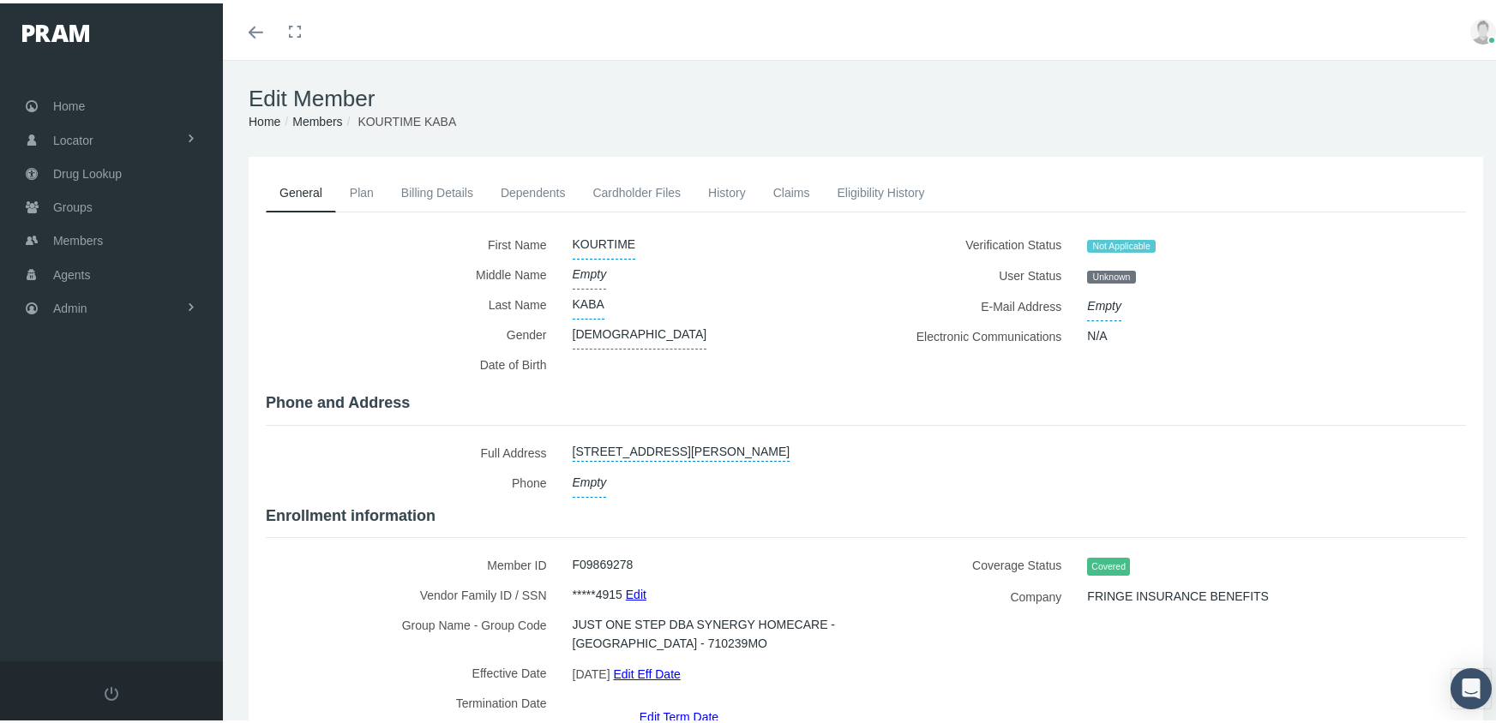
click at [668, 662] on link "Edit Eff Date" at bounding box center [646, 670] width 67 height 25
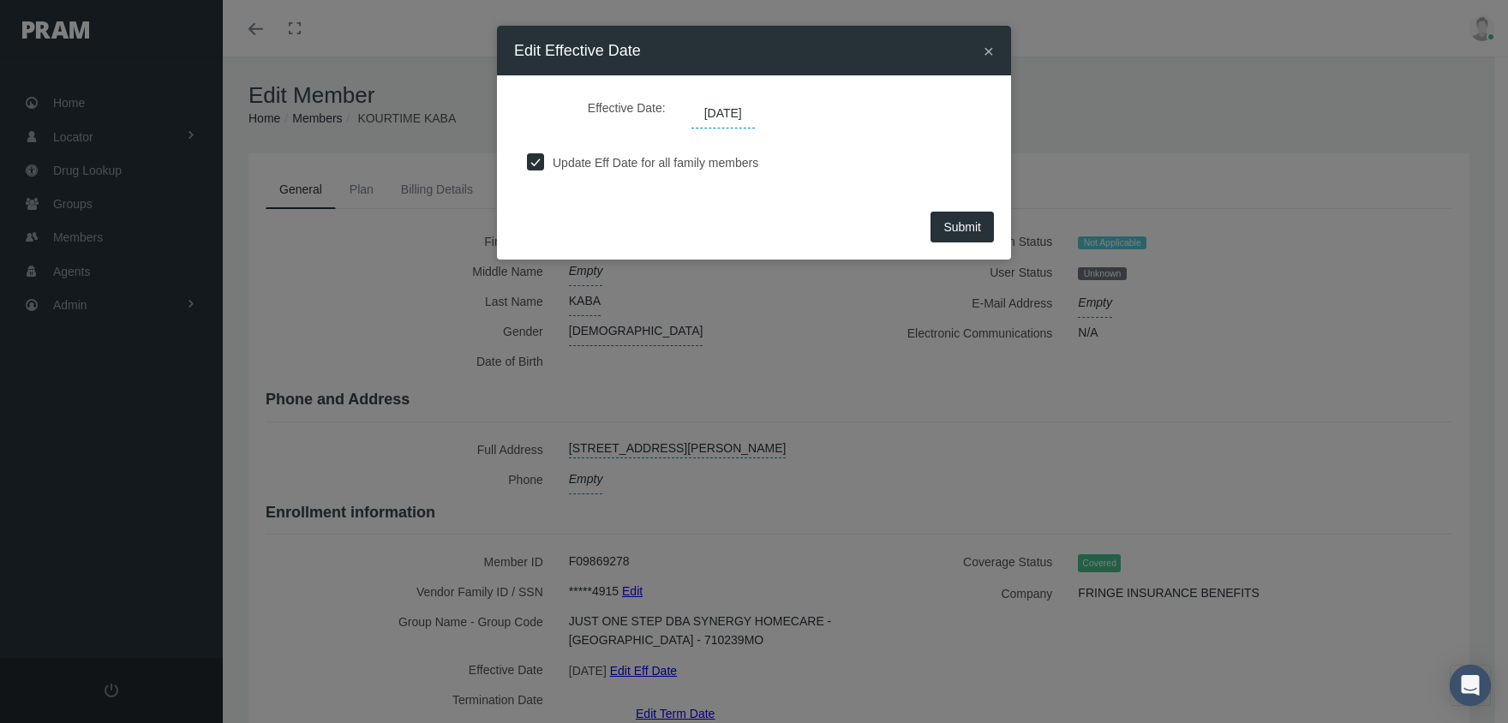
click at [721, 111] on span "[DATE]" at bounding box center [723, 113] width 63 height 29
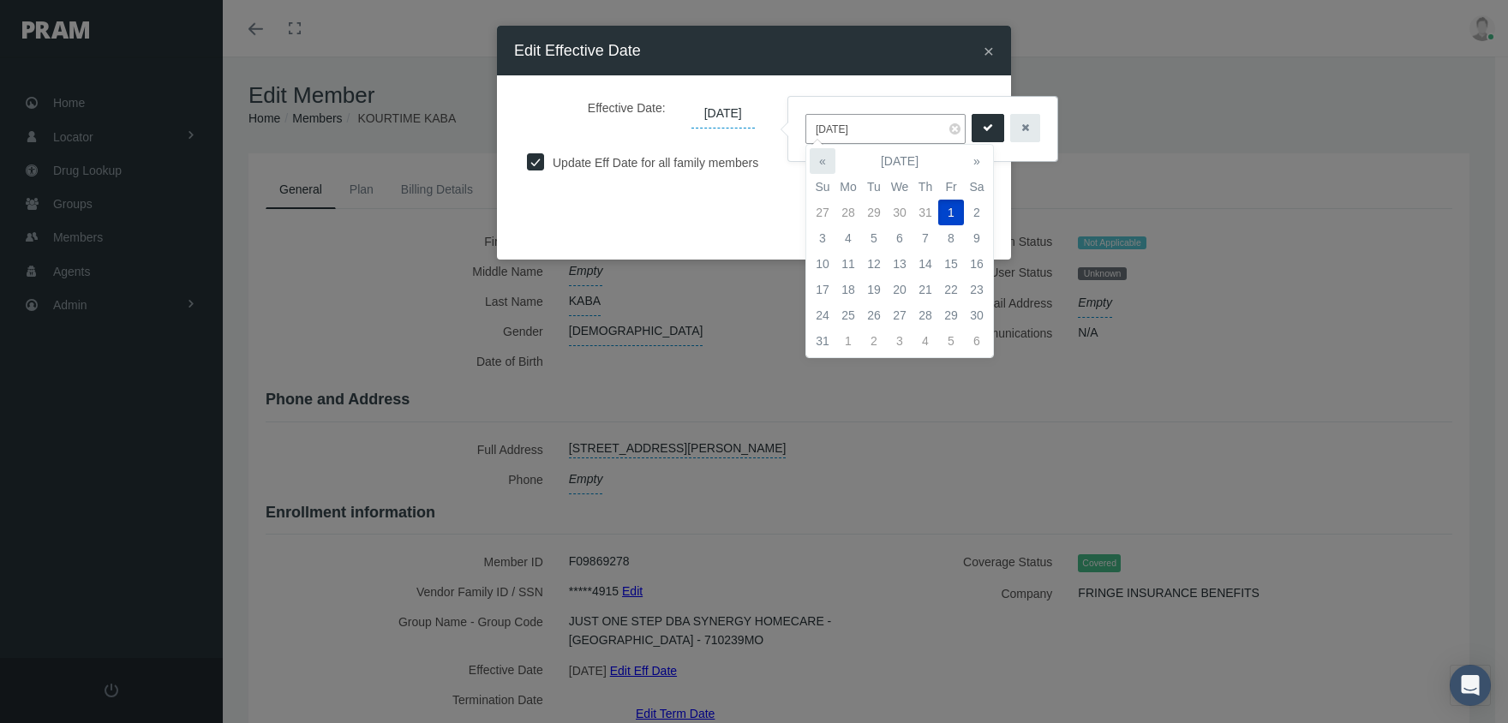
click at [825, 153] on th "«" at bounding box center [823, 161] width 26 height 26
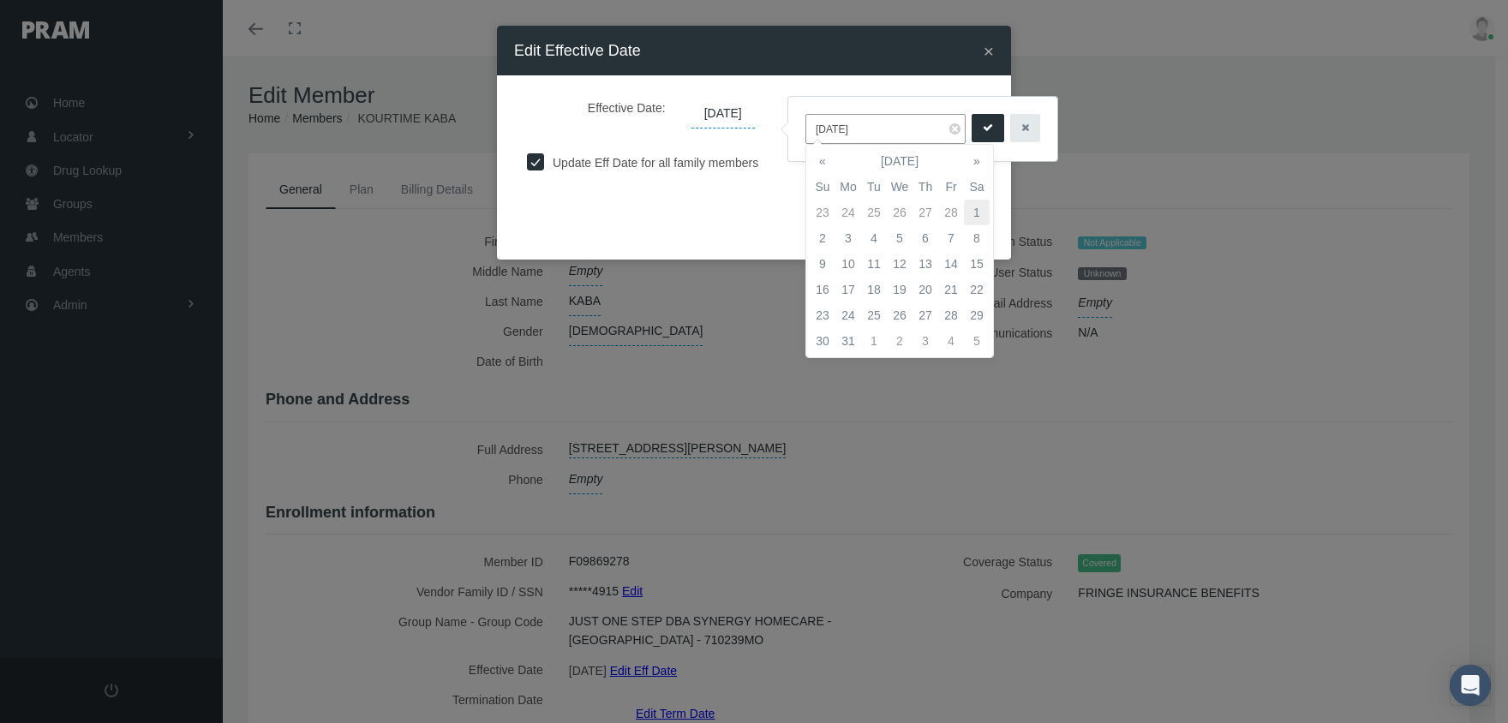
click at [972, 206] on td "1" at bounding box center [977, 213] width 26 height 26
type input "[DATE]"
click at [983, 121] on icon "submit" at bounding box center [988, 128] width 10 height 16
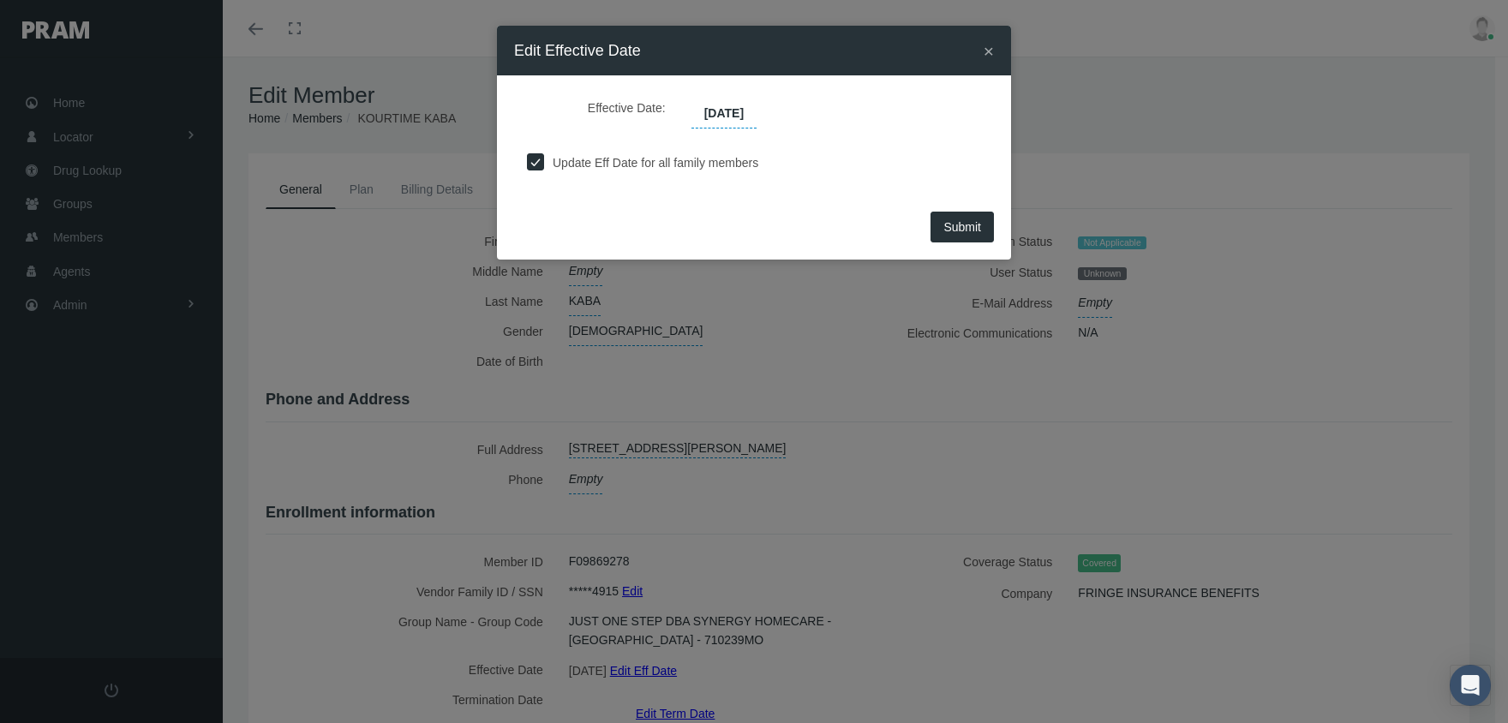
click at [975, 228] on span "Submit" at bounding box center [963, 227] width 38 height 14
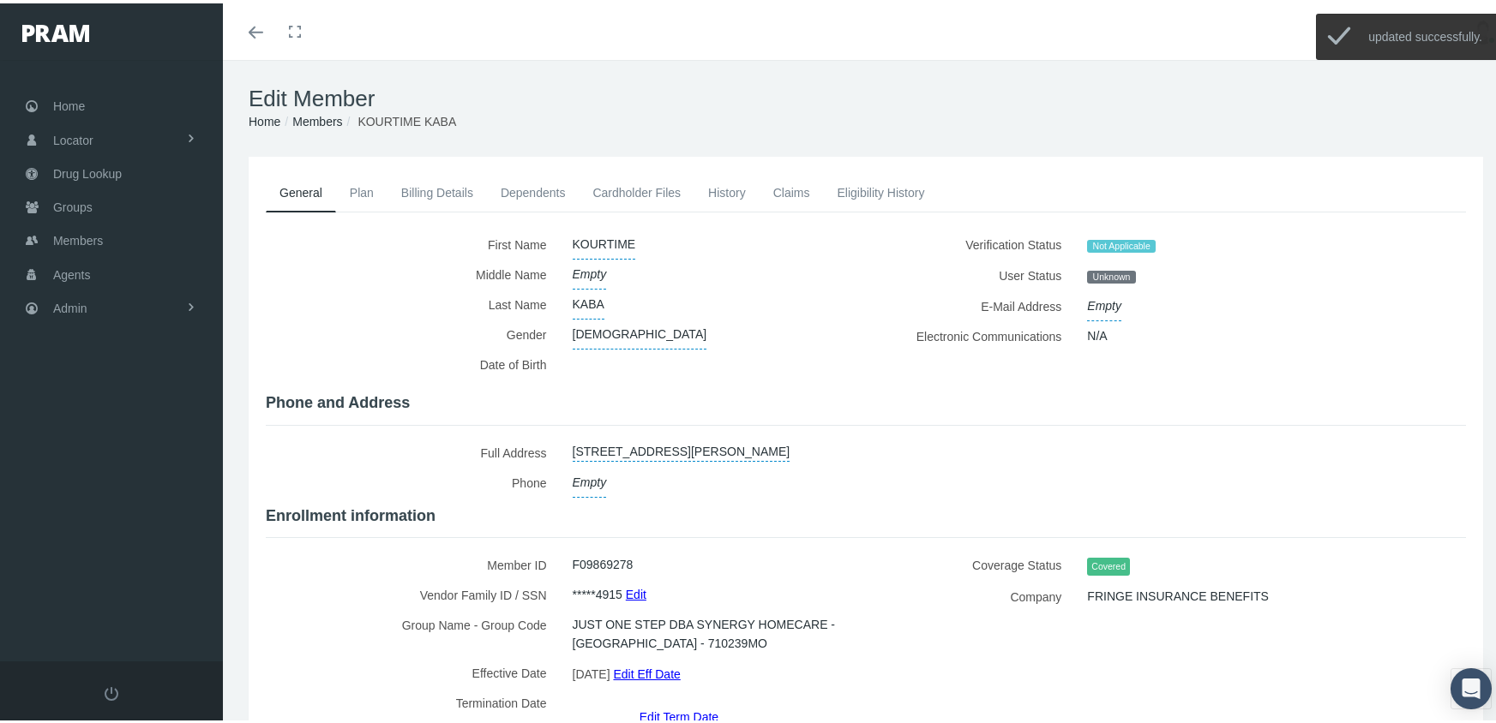
click at [318, 114] on link "Members" at bounding box center [317, 118] width 50 height 14
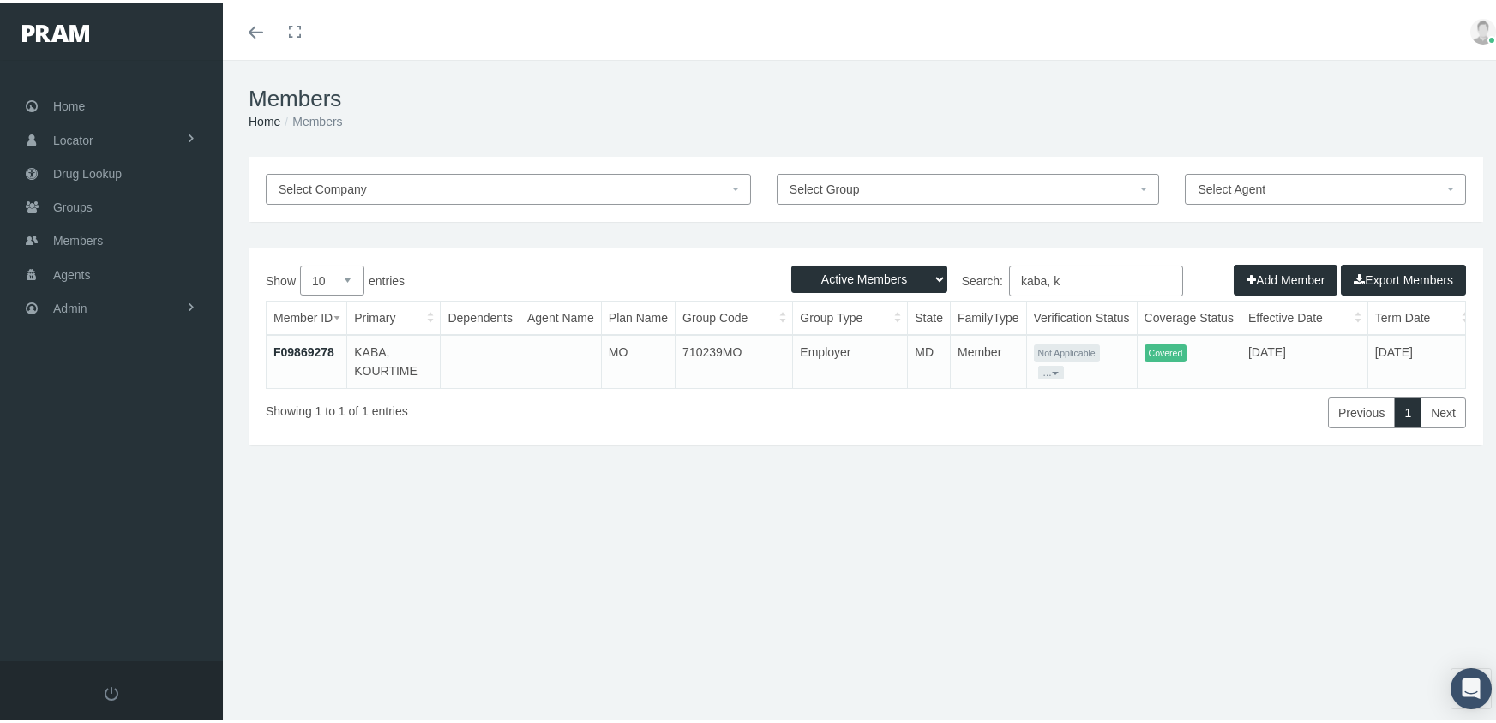
click at [827, 279] on select "Active Members Terminated Members Active & Terminated" at bounding box center [869, 275] width 156 height 27
select select "3"
click at [791, 262] on select "Active Members Terminated Members Active & Terminated" at bounding box center [869, 275] width 156 height 27
click at [1082, 280] on input "kaba, k" at bounding box center [1096, 277] width 174 height 31
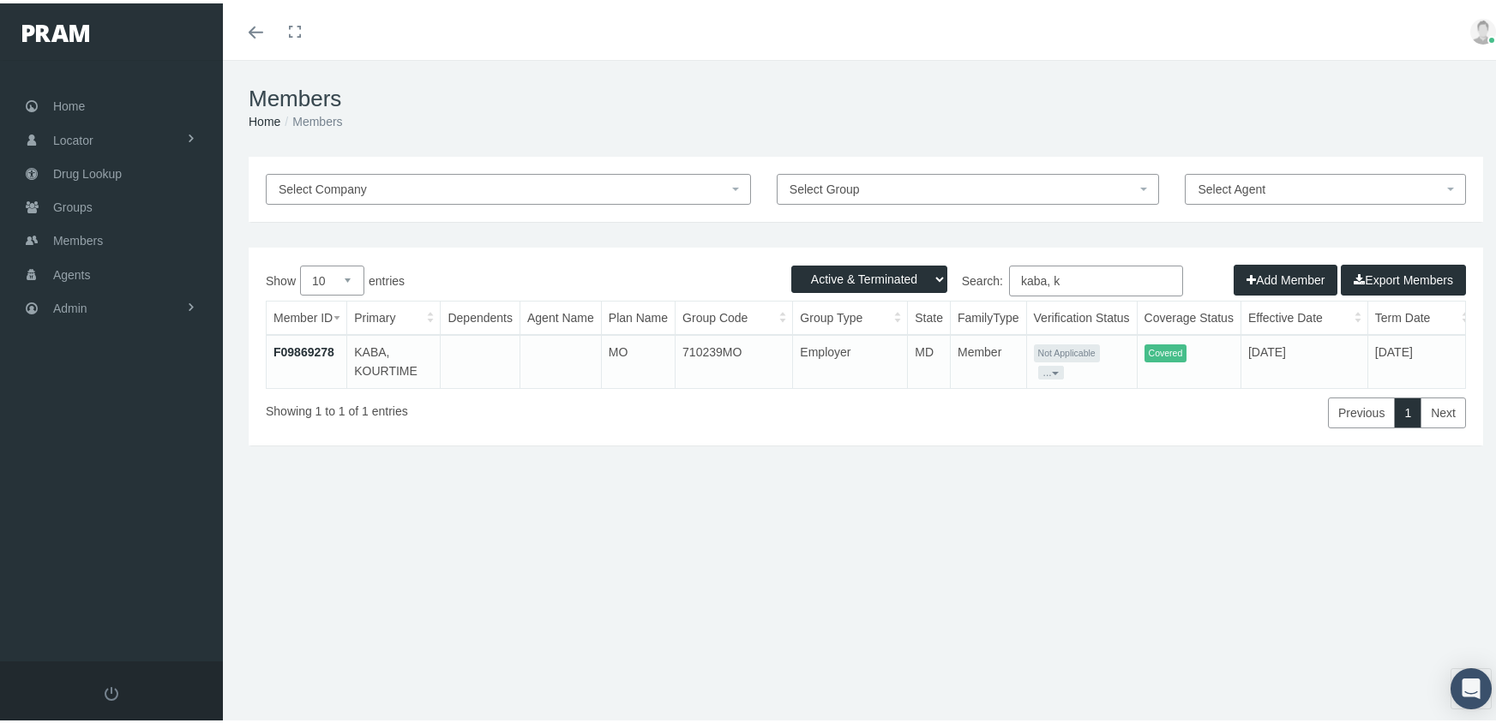
click at [1082, 280] on input "kaba, k" at bounding box center [1096, 277] width 174 height 31
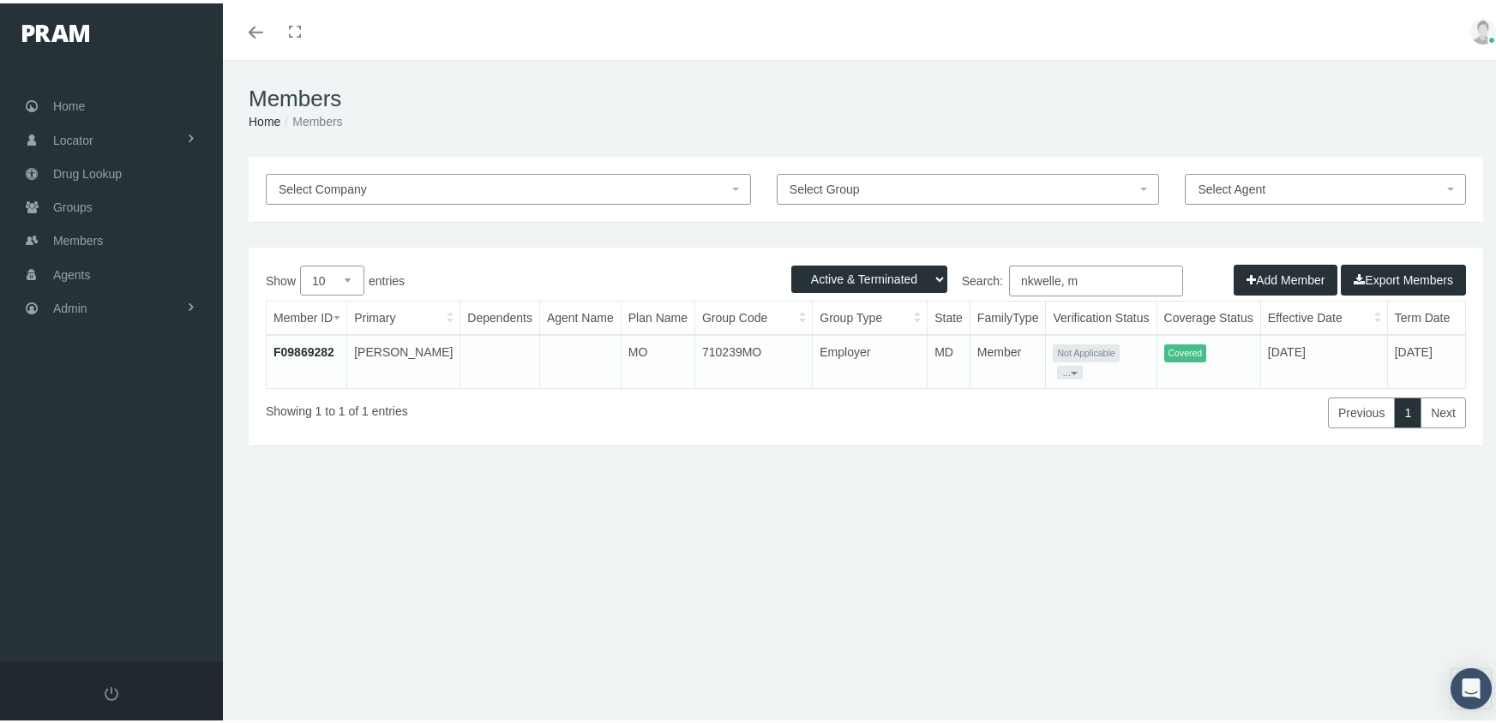
type input "nkwelle, m"
click at [315, 343] on link "F09869282" at bounding box center [303, 349] width 61 height 14
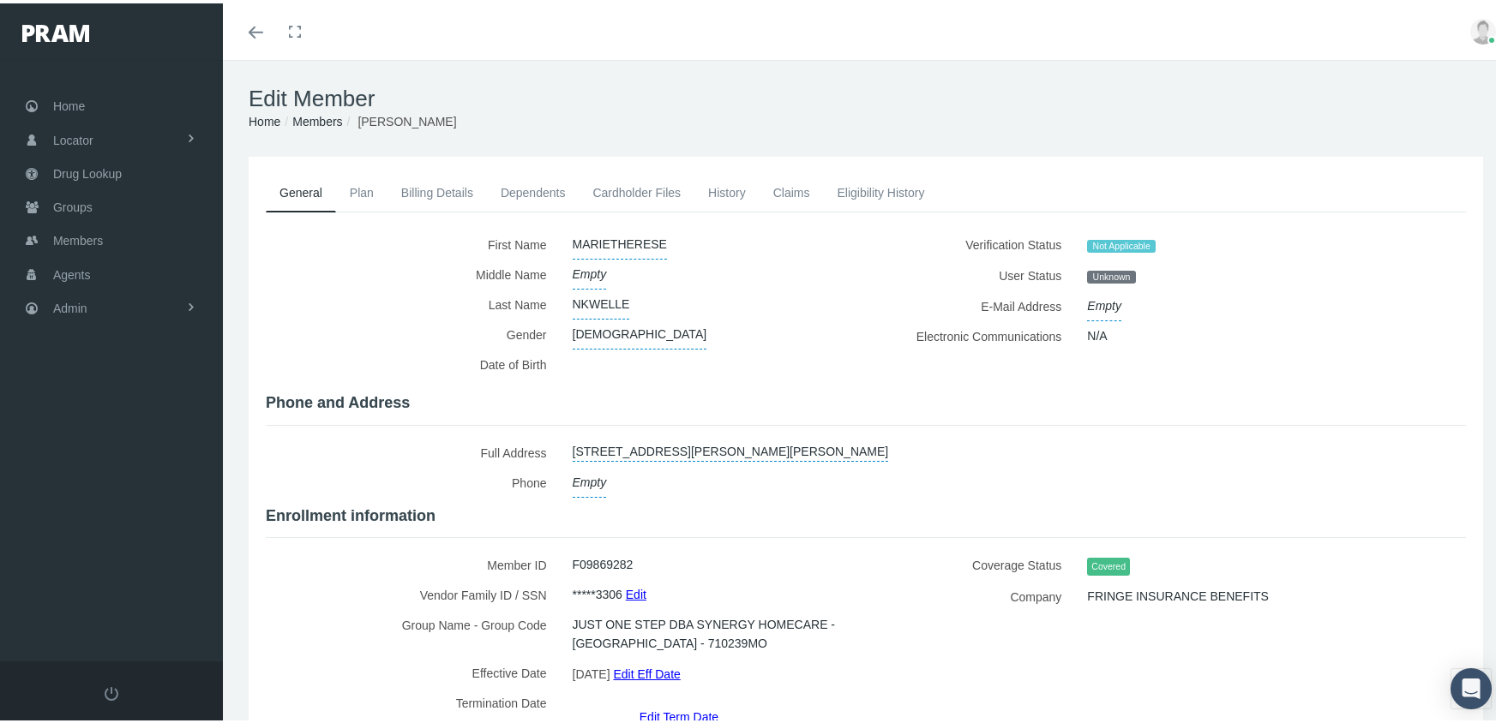
click at [662, 658] on link "Edit Eff Date" at bounding box center [646, 670] width 67 height 25
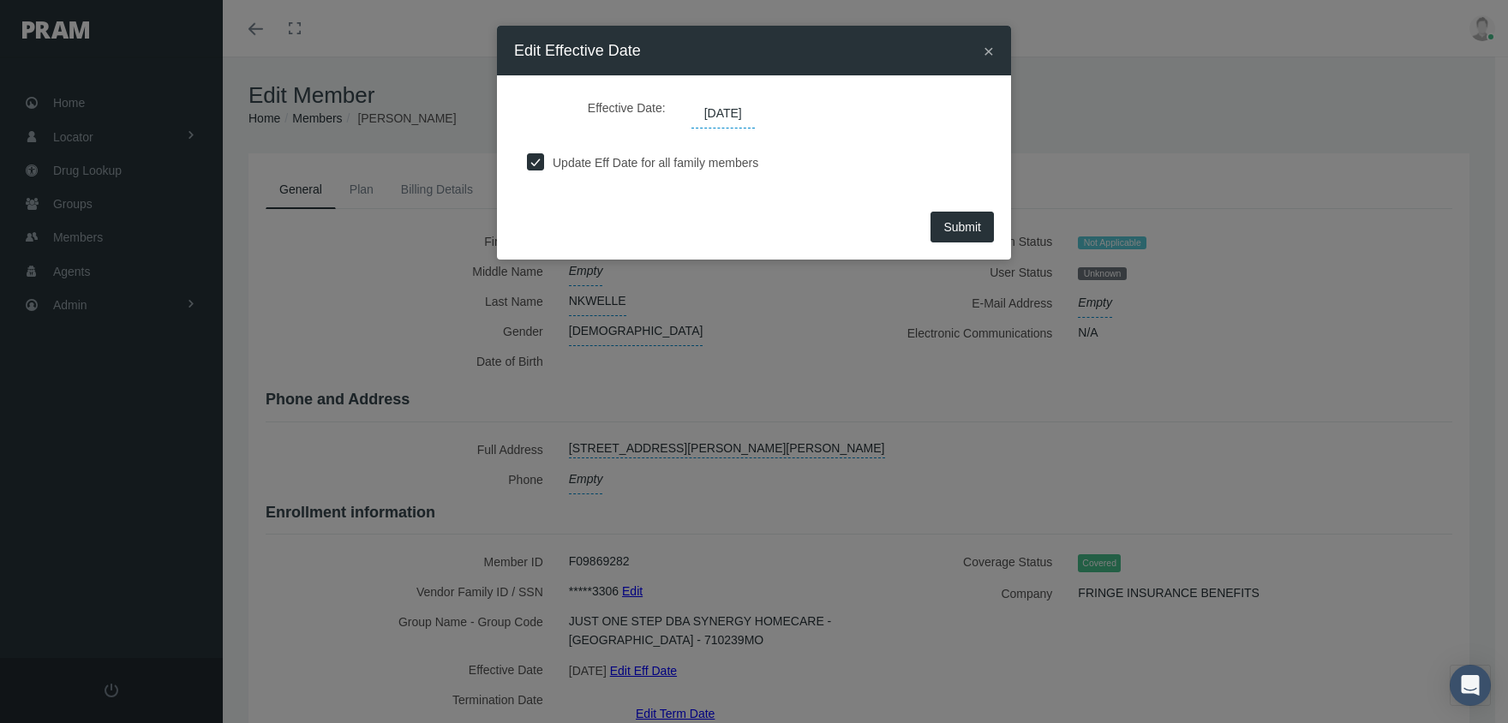
click at [753, 114] on span "[DATE]" at bounding box center [723, 113] width 63 height 29
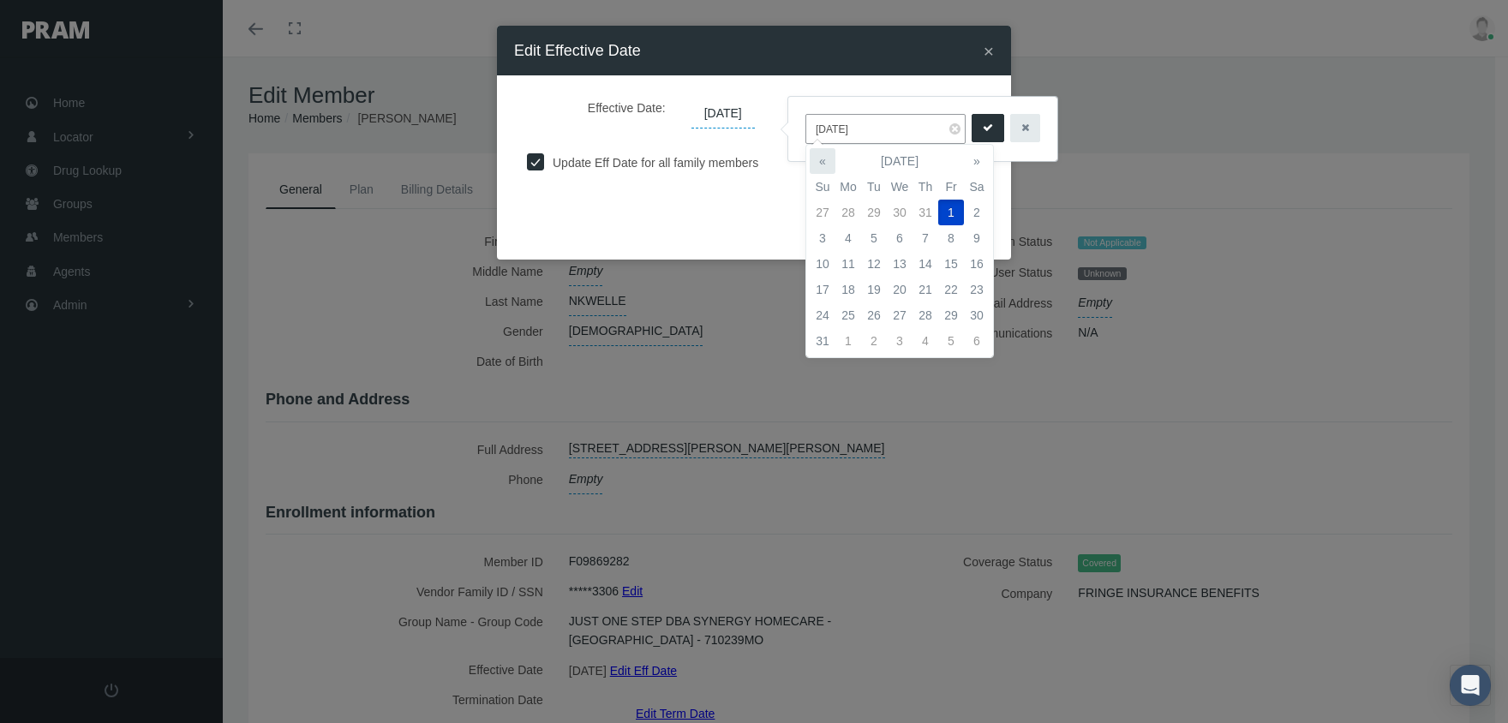
click at [826, 166] on th "«" at bounding box center [823, 161] width 26 height 26
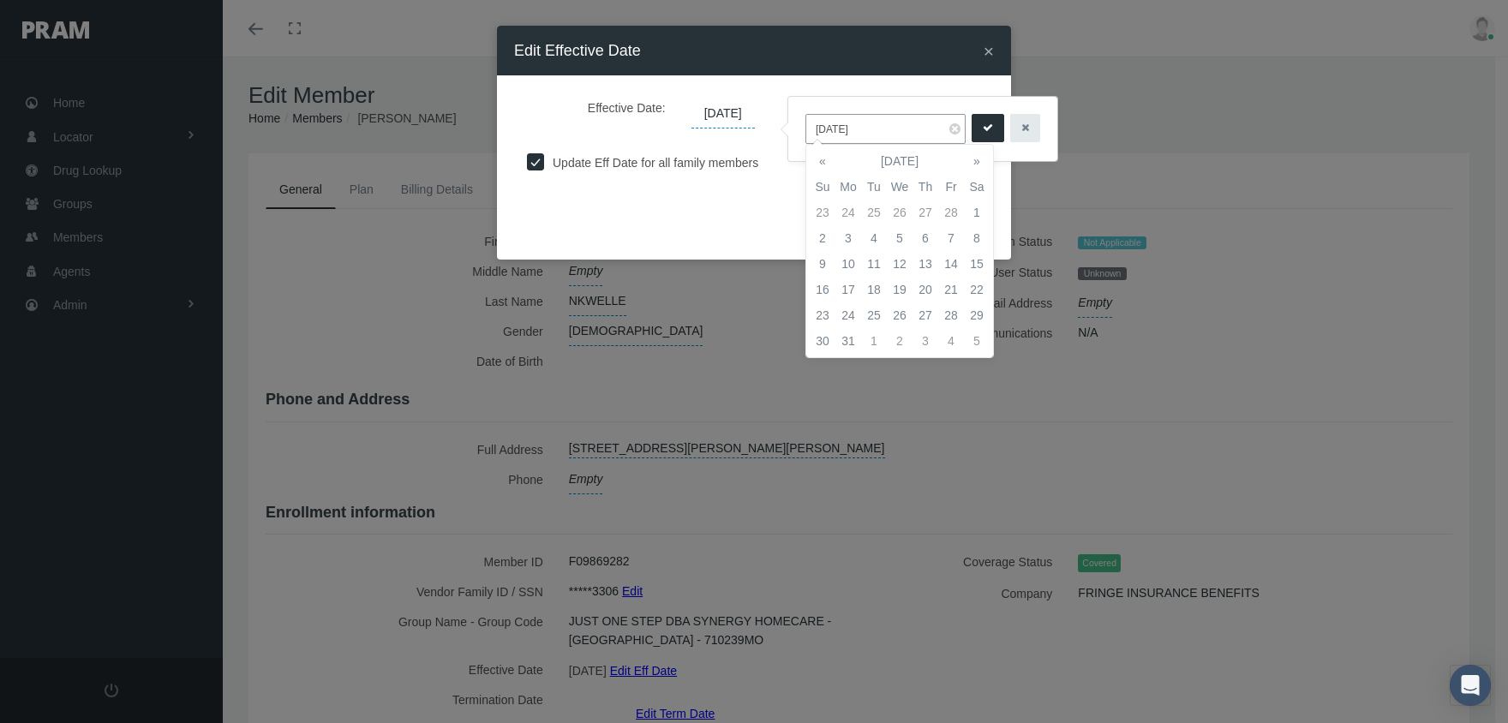
drag, startPoint x: 979, startPoint y: 207, endPoint x: 985, endPoint y: 191, distance: 16.6
click at [979, 206] on td "1" at bounding box center [977, 213] width 26 height 26
type input "[DATE]"
click at [983, 127] on icon "submit" at bounding box center [988, 128] width 10 height 16
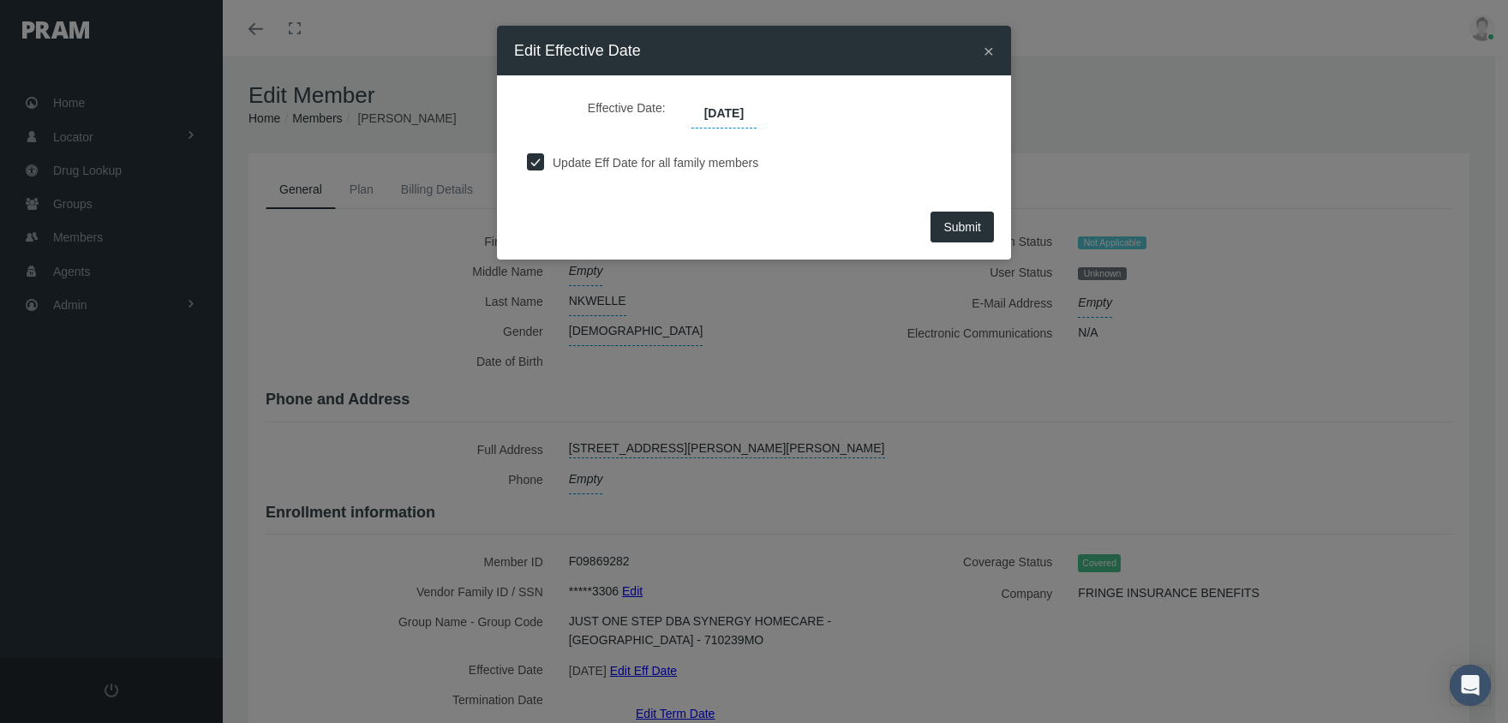
click at [974, 220] on span "Submit" at bounding box center [963, 227] width 38 height 14
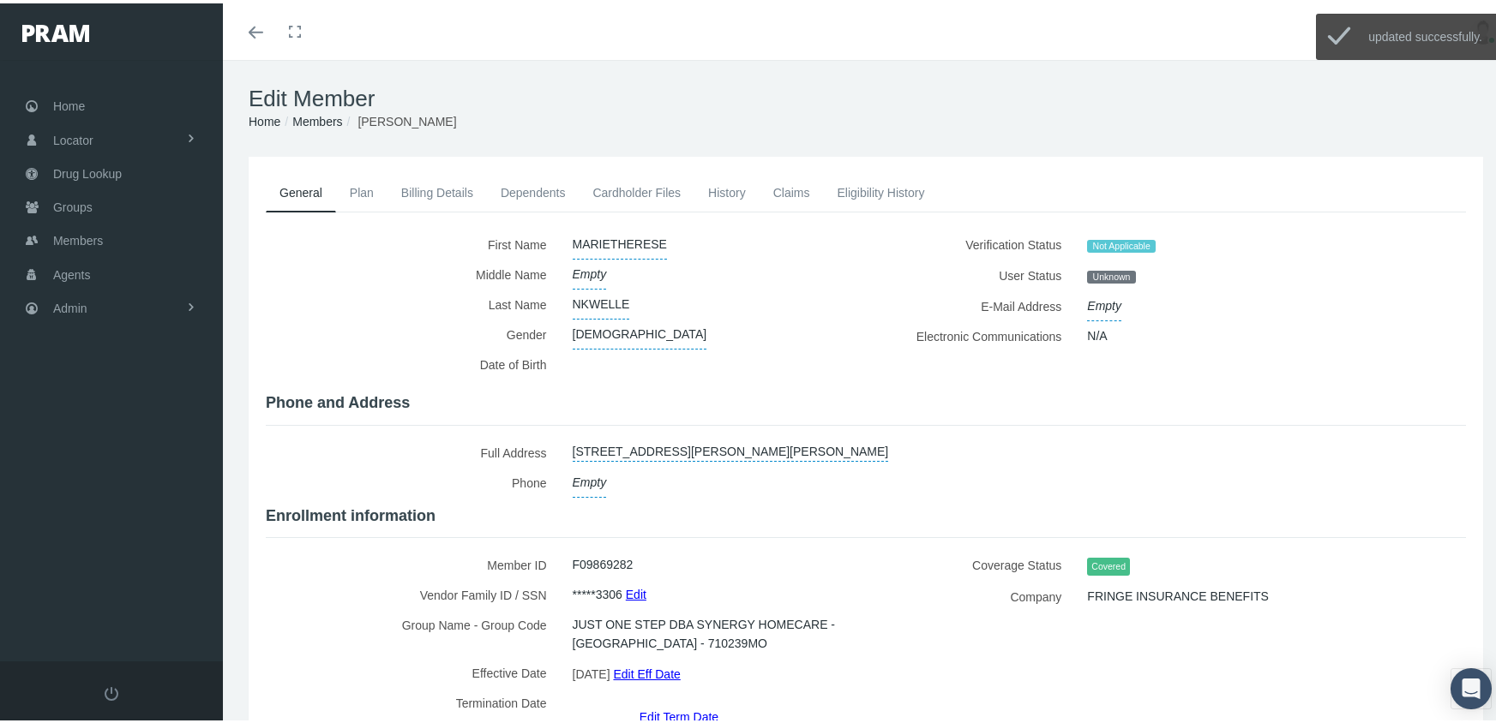
click at [327, 117] on link "Members" at bounding box center [317, 118] width 50 height 14
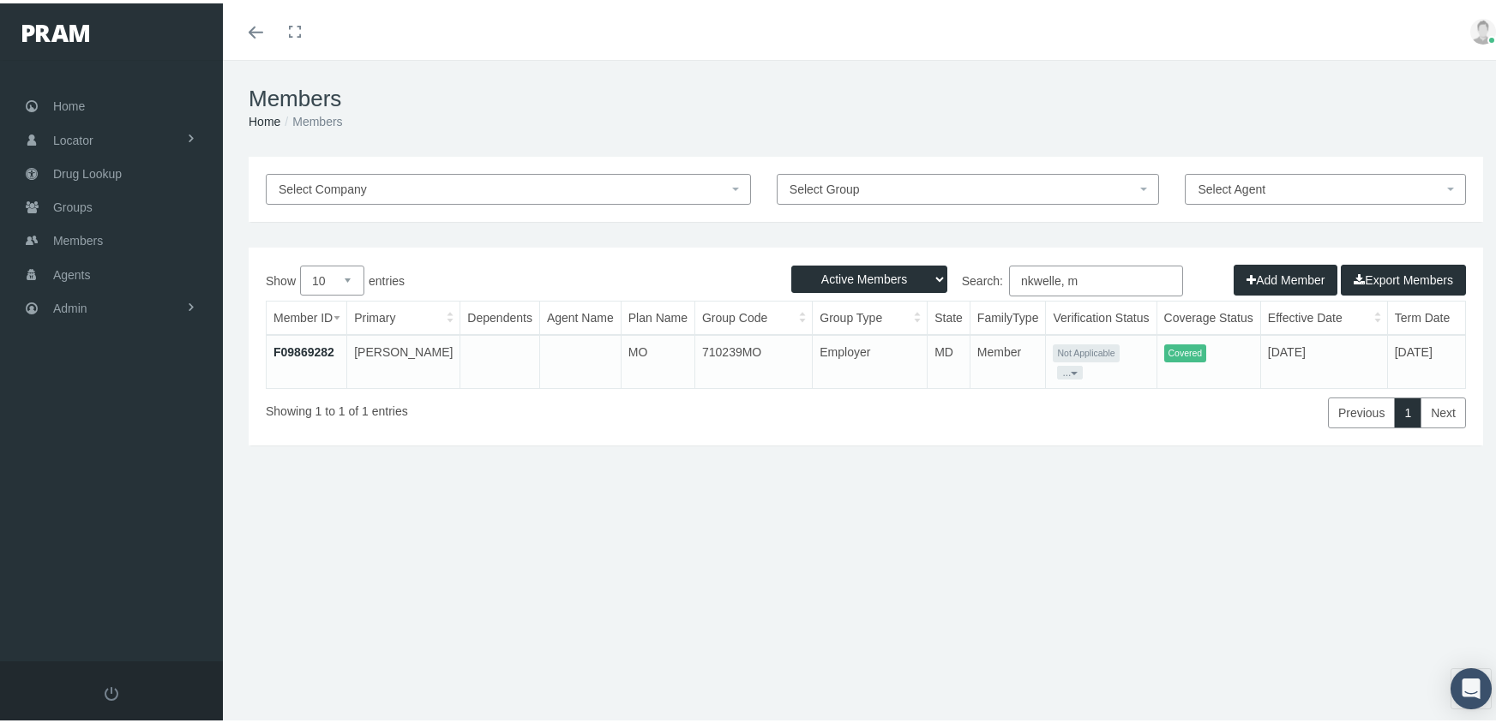
click at [861, 275] on select "Active Members Terminated Members Active & Terminated" at bounding box center [869, 275] width 156 height 27
select select "3"
click at [791, 262] on select "Active Members Terminated Members Active & Terminated" at bounding box center [869, 275] width 156 height 27
drag, startPoint x: 1089, startPoint y: 277, endPoint x: 925, endPoint y: 269, distance: 163.9
click at [925, 269] on div "Active Members Terminated Members Active & Terminated Add Member Export Members…" at bounding box center [866, 343] width 1234 height 198
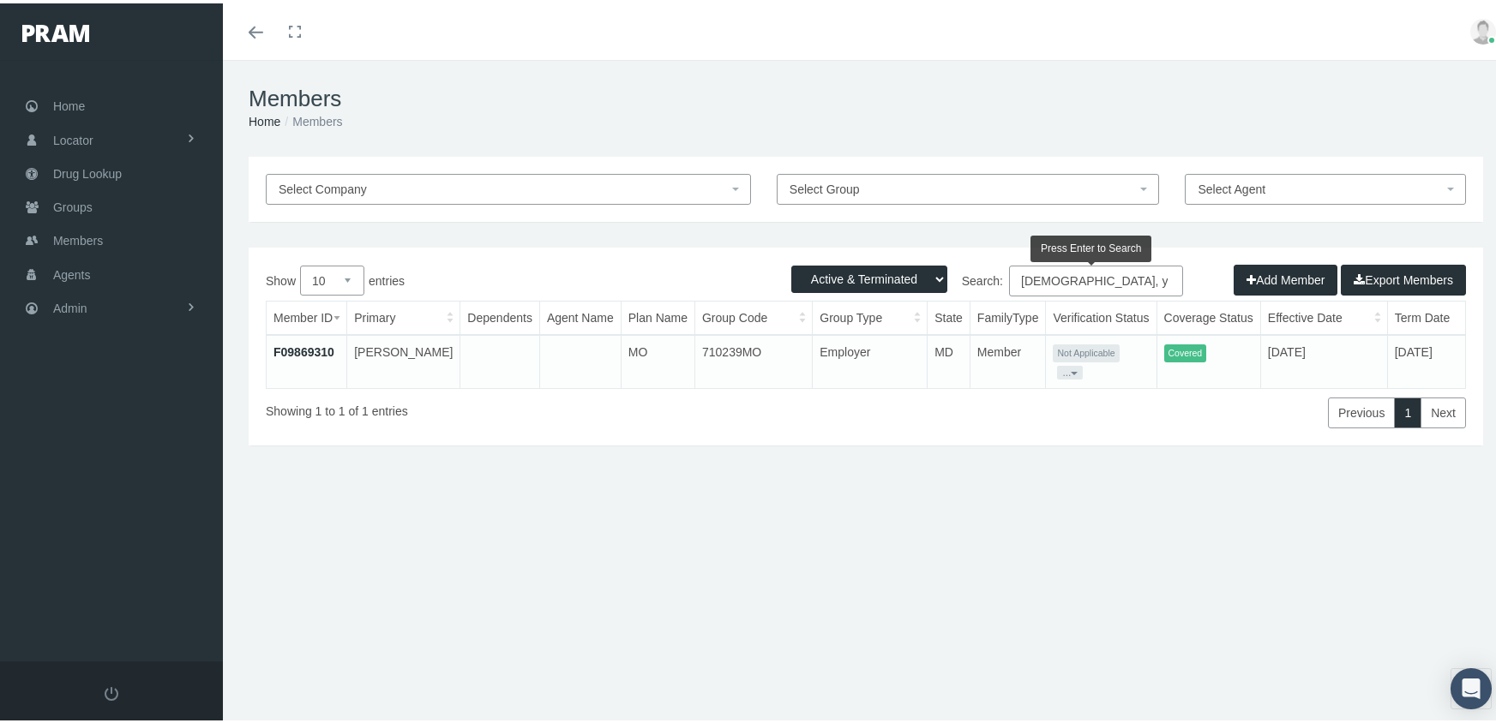
type input "monge, y"
click at [309, 349] on link "F09869310" at bounding box center [303, 349] width 61 height 14
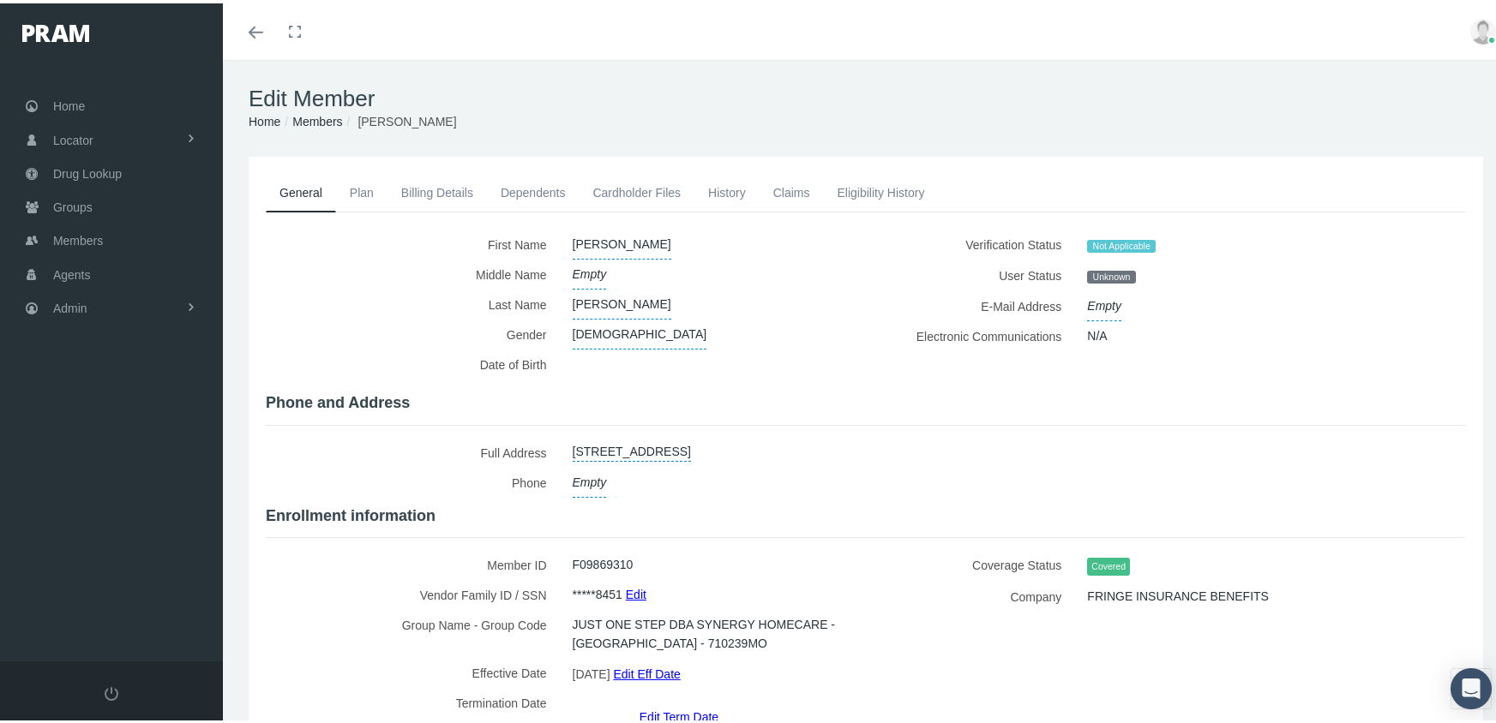
click at [669, 658] on link "Edit Eff Date" at bounding box center [646, 670] width 67 height 25
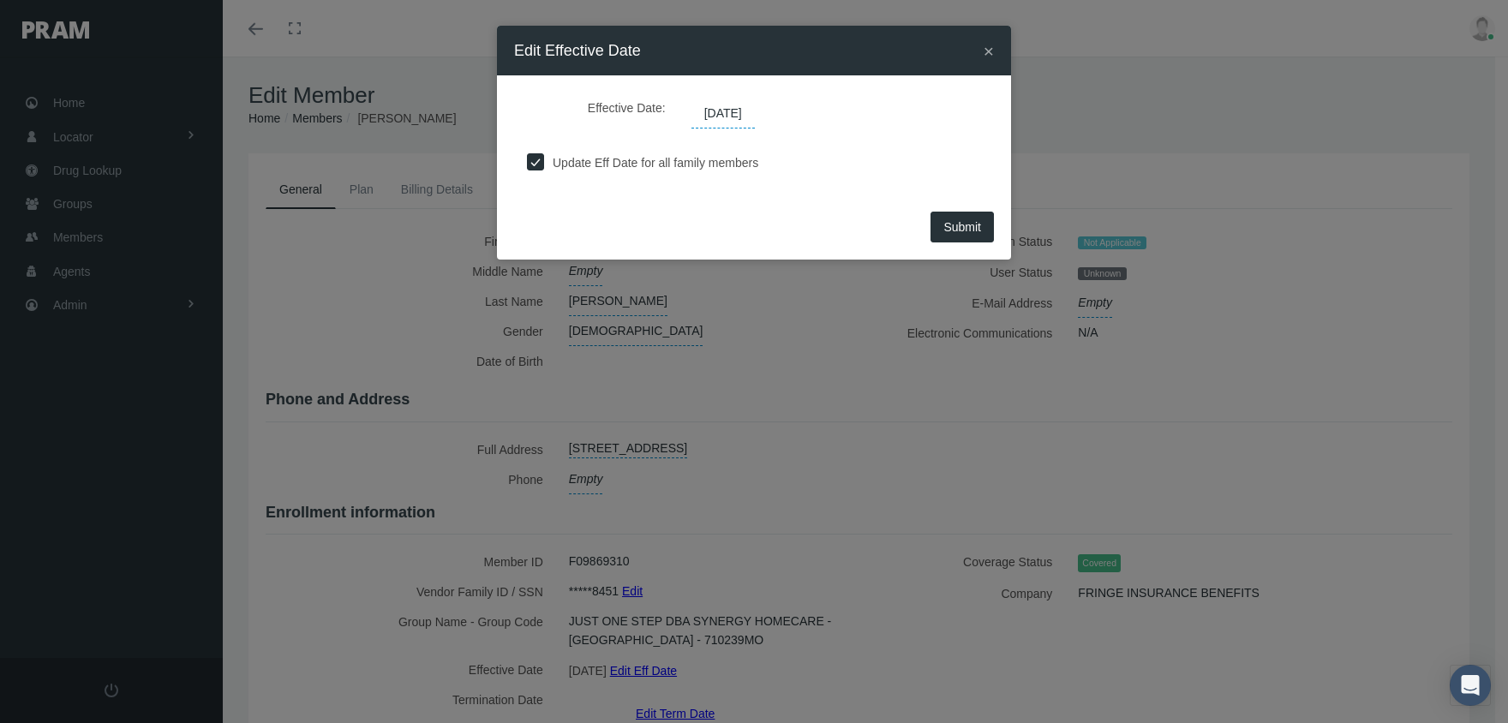
click at [724, 111] on span "[DATE]" at bounding box center [723, 113] width 63 height 29
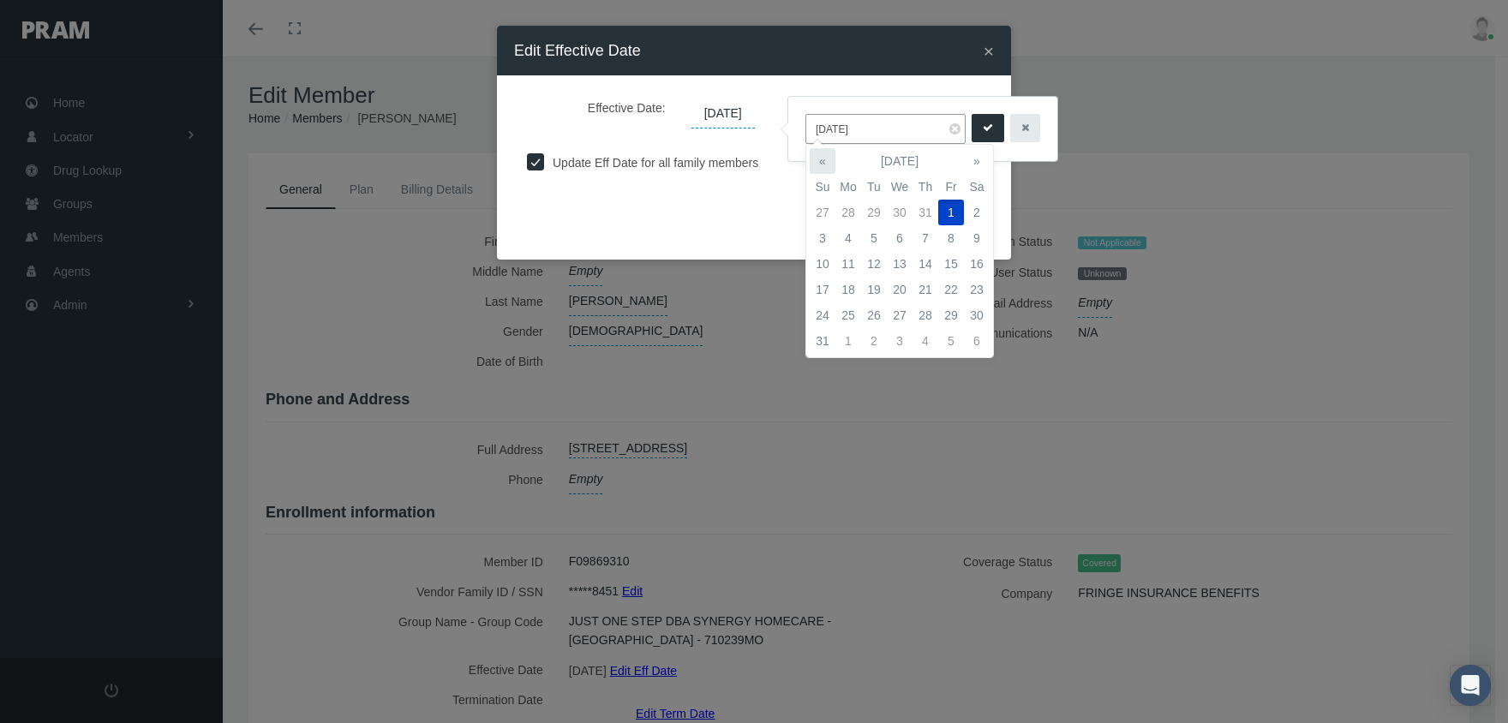
click at [825, 157] on th "«" at bounding box center [823, 161] width 26 height 26
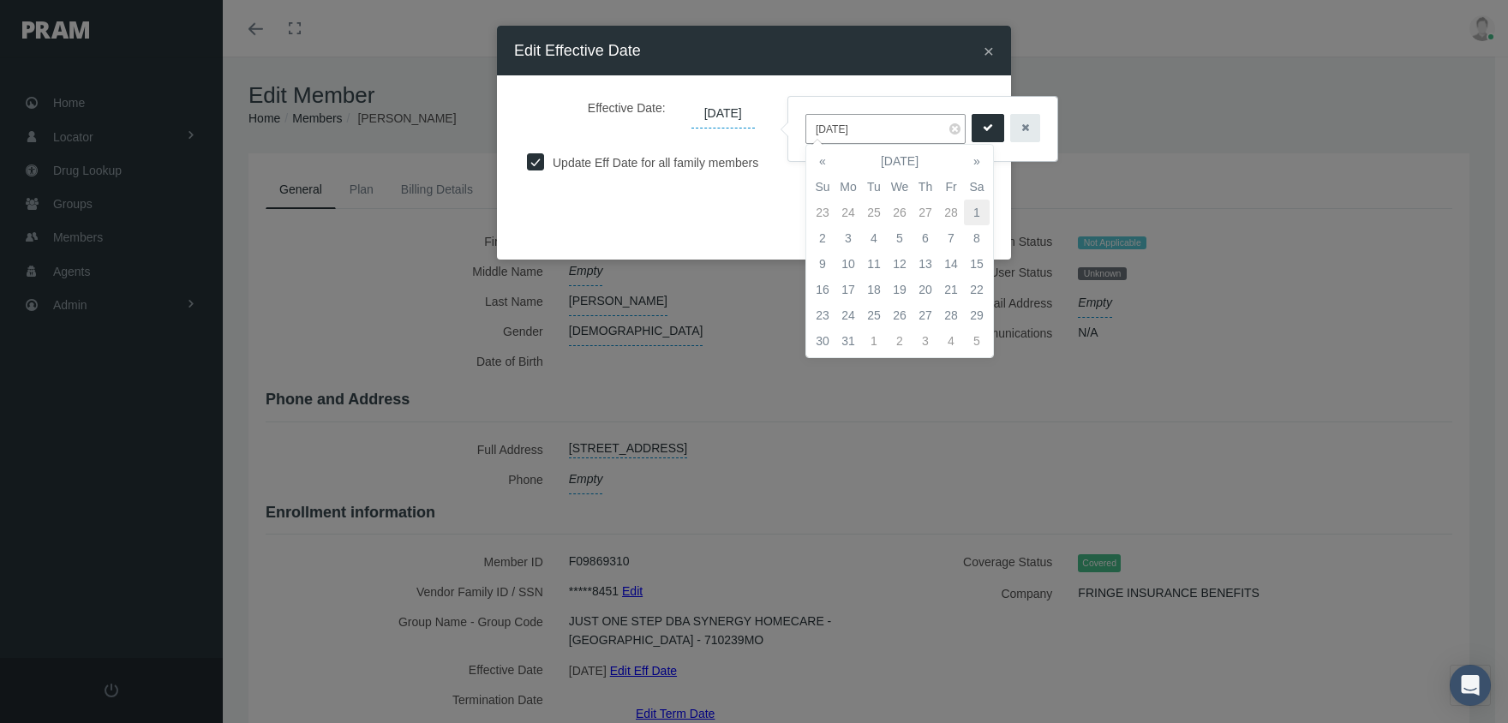
click at [975, 207] on td "1" at bounding box center [977, 213] width 26 height 26
type input "[DATE]"
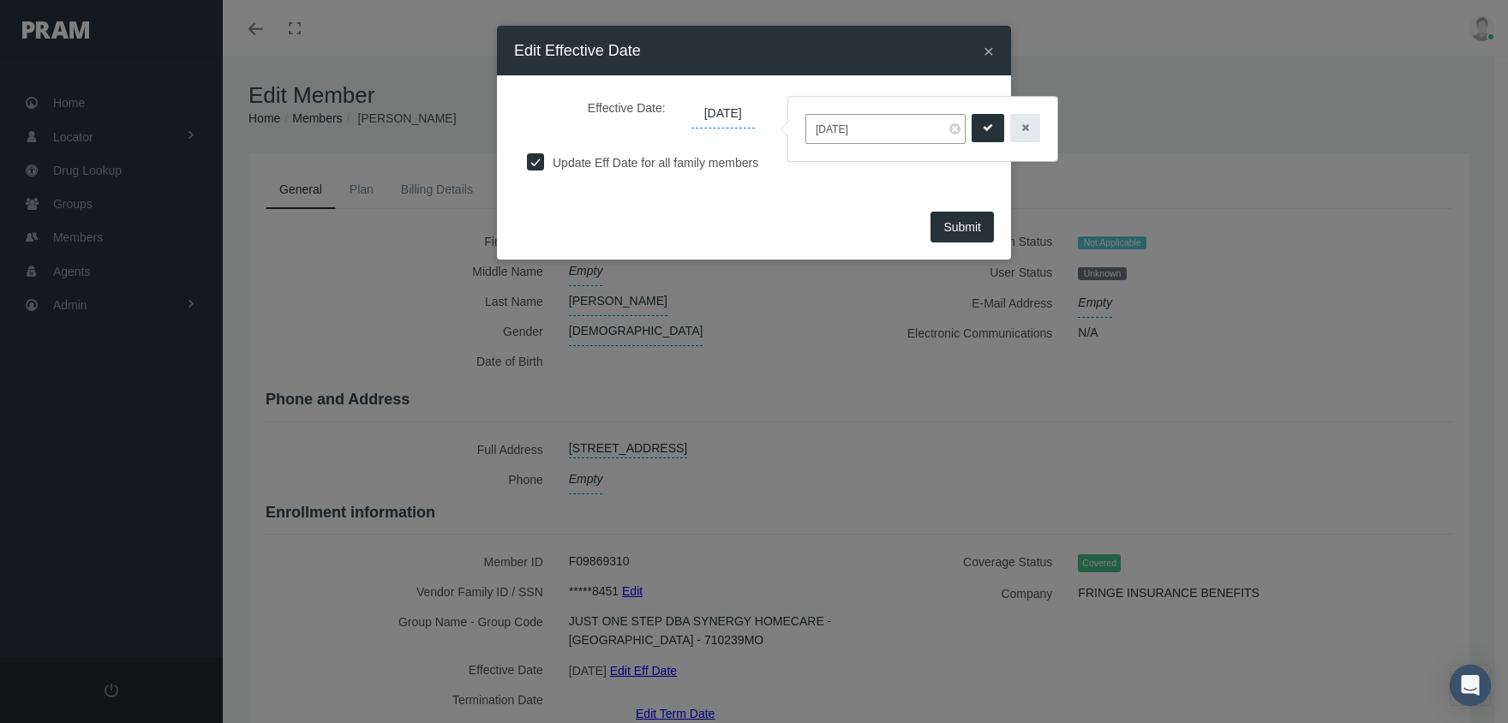
click at [983, 124] on icon "submit" at bounding box center [988, 128] width 10 height 16
click at [983, 221] on button "Submit" at bounding box center [962, 227] width 63 height 31
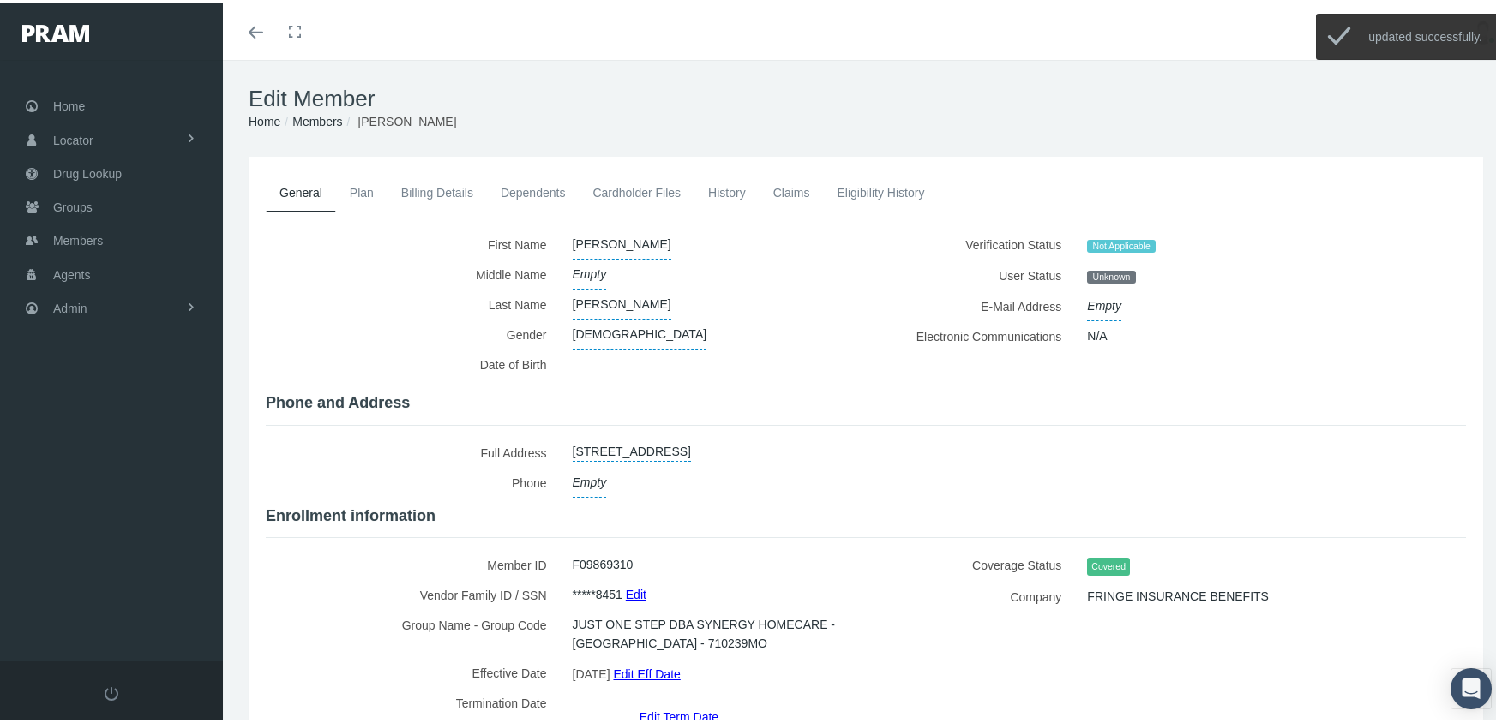
click at [322, 121] on link "Members" at bounding box center [317, 118] width 50 height 14
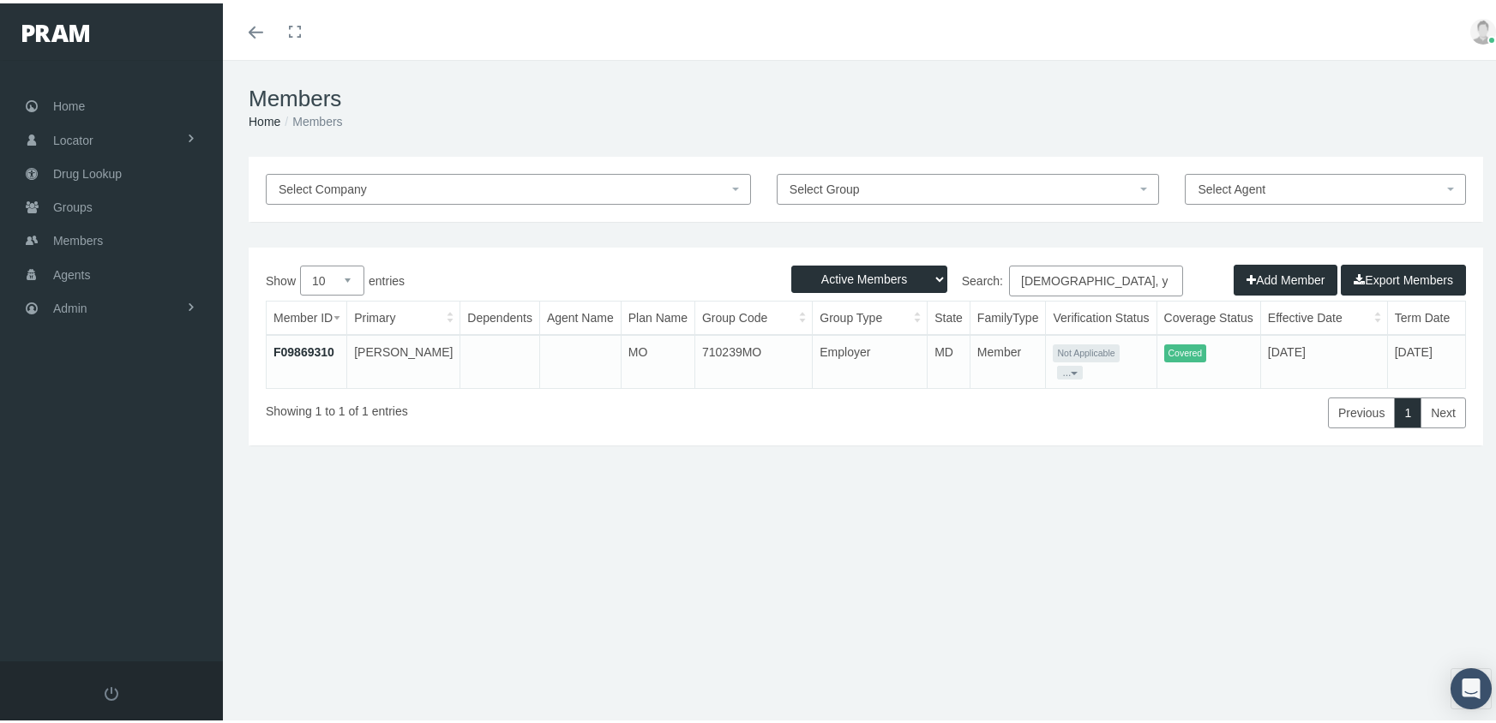
click at [866, 273] on select "Active Members Terminated Members Active & Terminated" at bounding box center [869, 275] width 156 height 27
select select "3"
click at [791, 262] on select "Active Members Terminated Members Active & Terminated" at bounding box center [869, 275] width 156 height 27
click at [1079, 277] on input "[DEMOGRAPHIC_DATA], y" at bounding box center [1096, 277] width 174 height 31
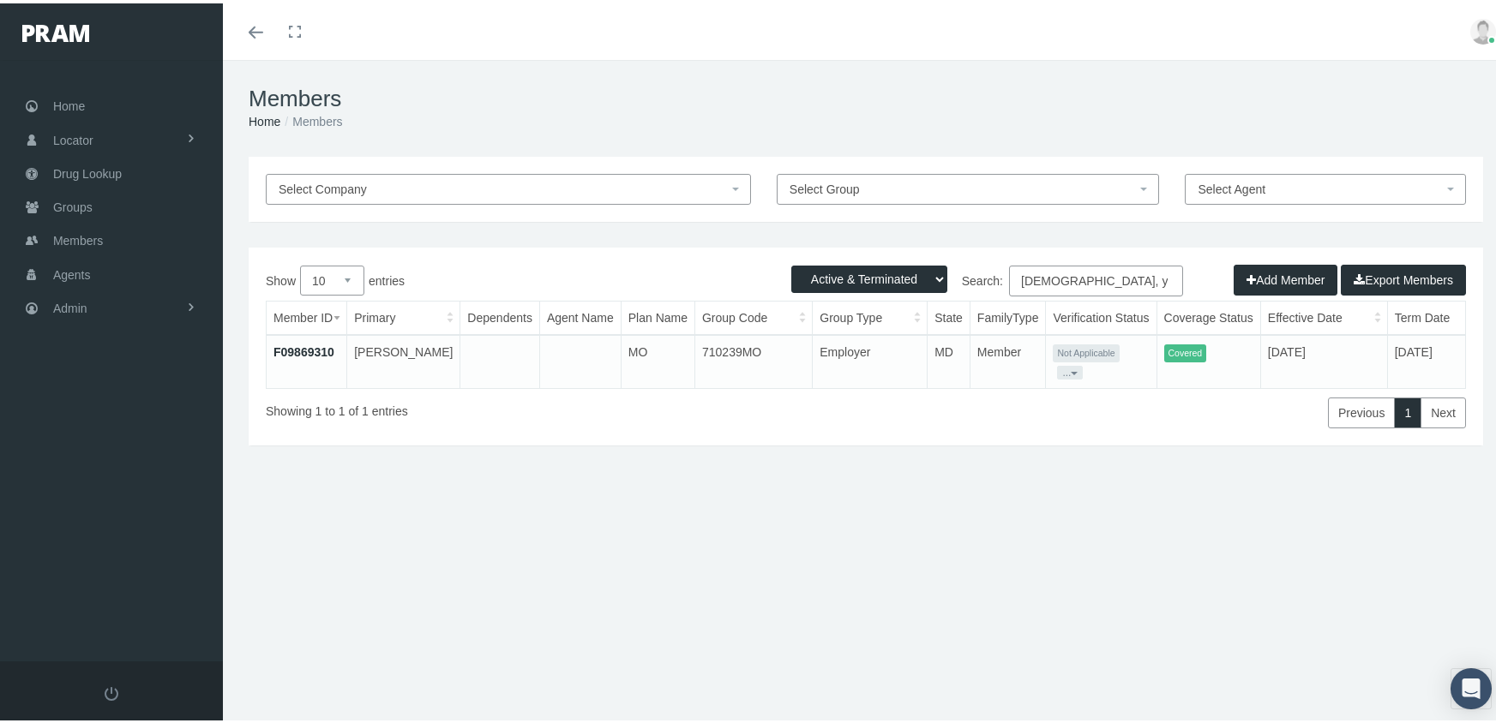
click at [1079, 277] on input "[DEMOGRAPHIC_DATA], y" at bounding box center [1096, 277] width 174 height 31
type input "shewa, t"
click at [326, 345] on link "F09869383" at bounding box center [303, 349] width 61 height 14
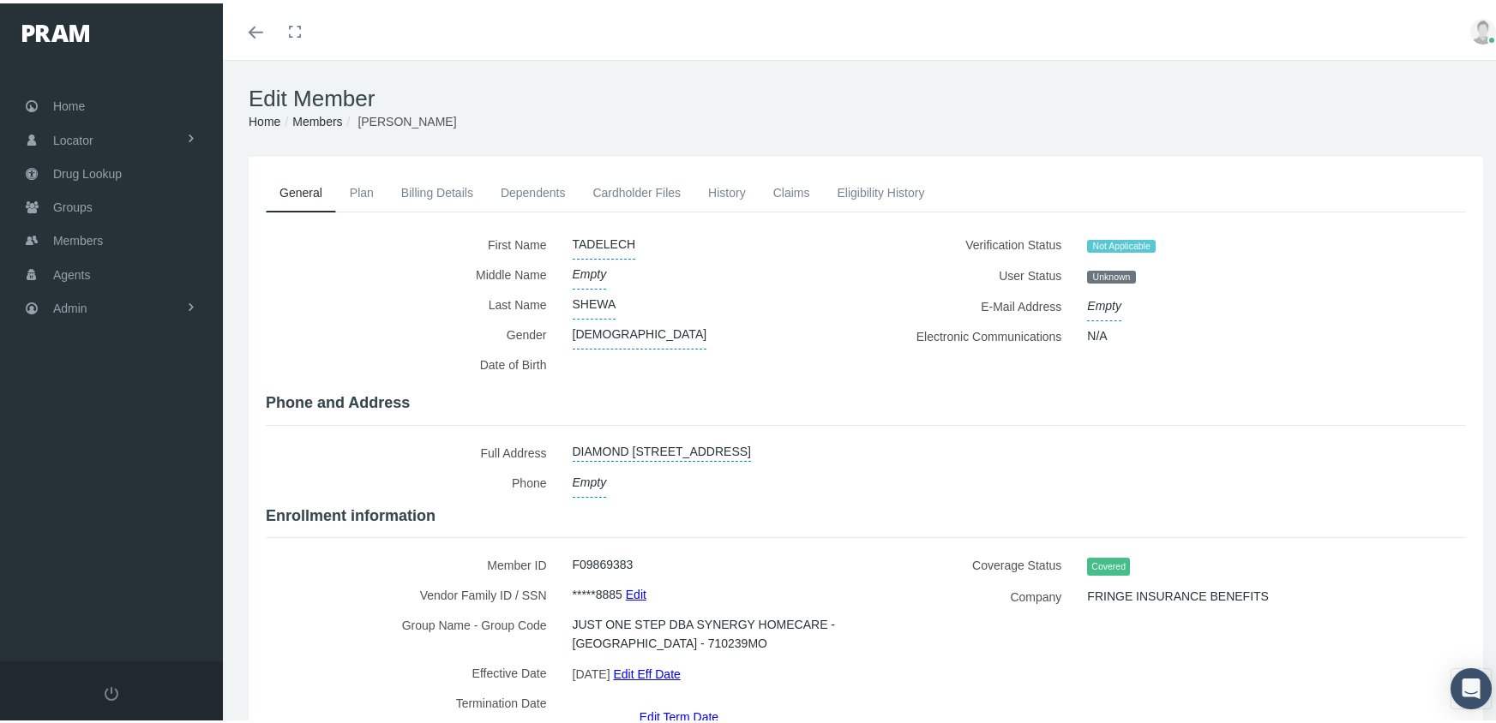
click at [675, 665] on link "Edit Eff Date" at bounding box center [646, 670] width 67 height 25
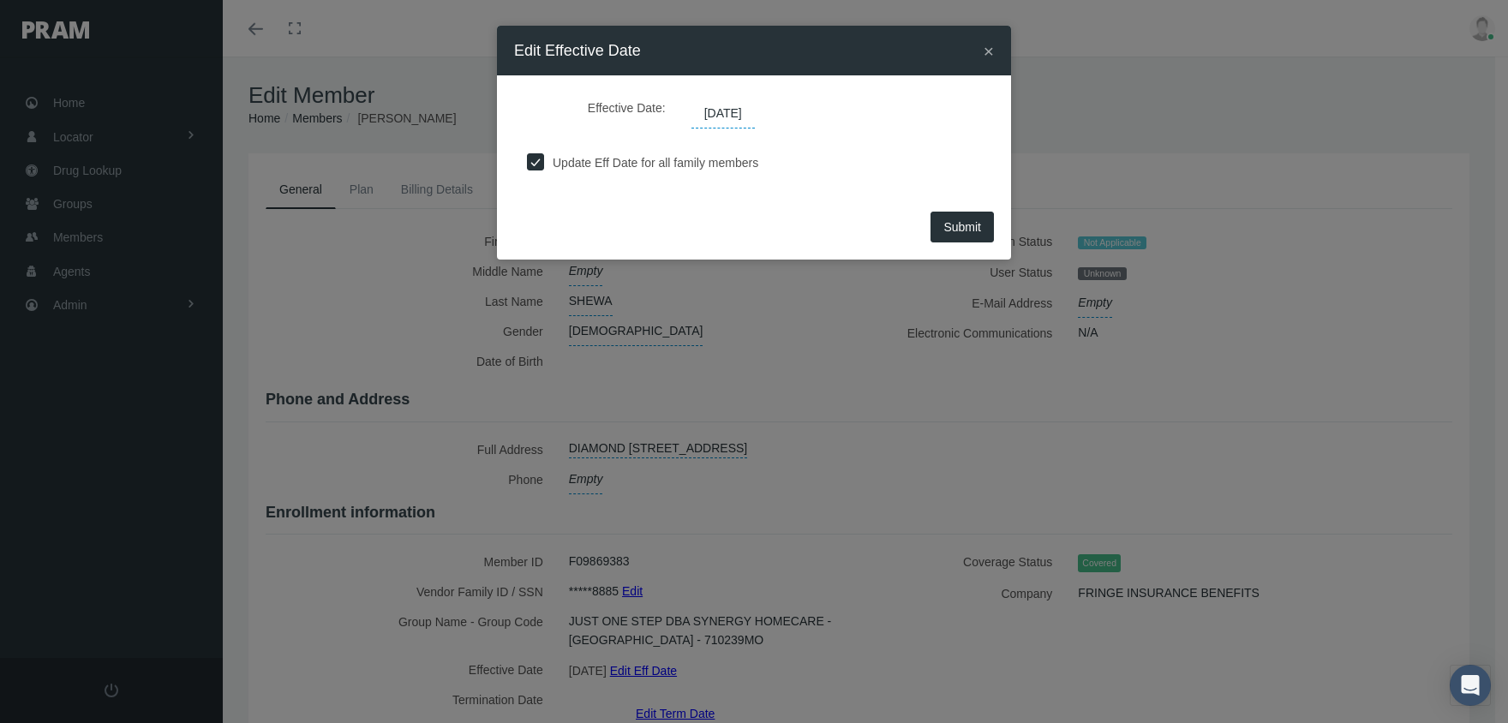
click at [735, 111] on span "[DATE]" at bounding box center [723, 113] width 63 height 29
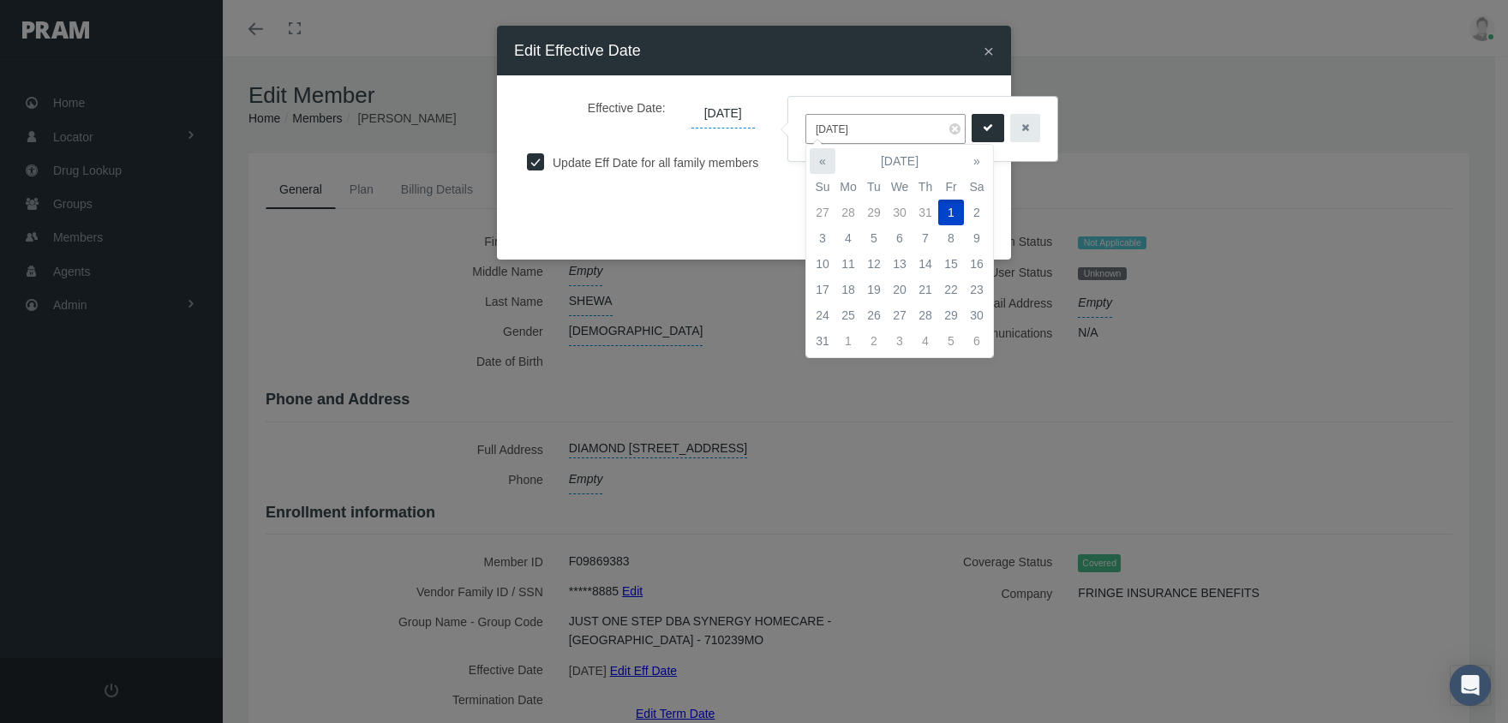
click at [825, 159] on th "«" at bounding box center [823, 161] width 26 height 26
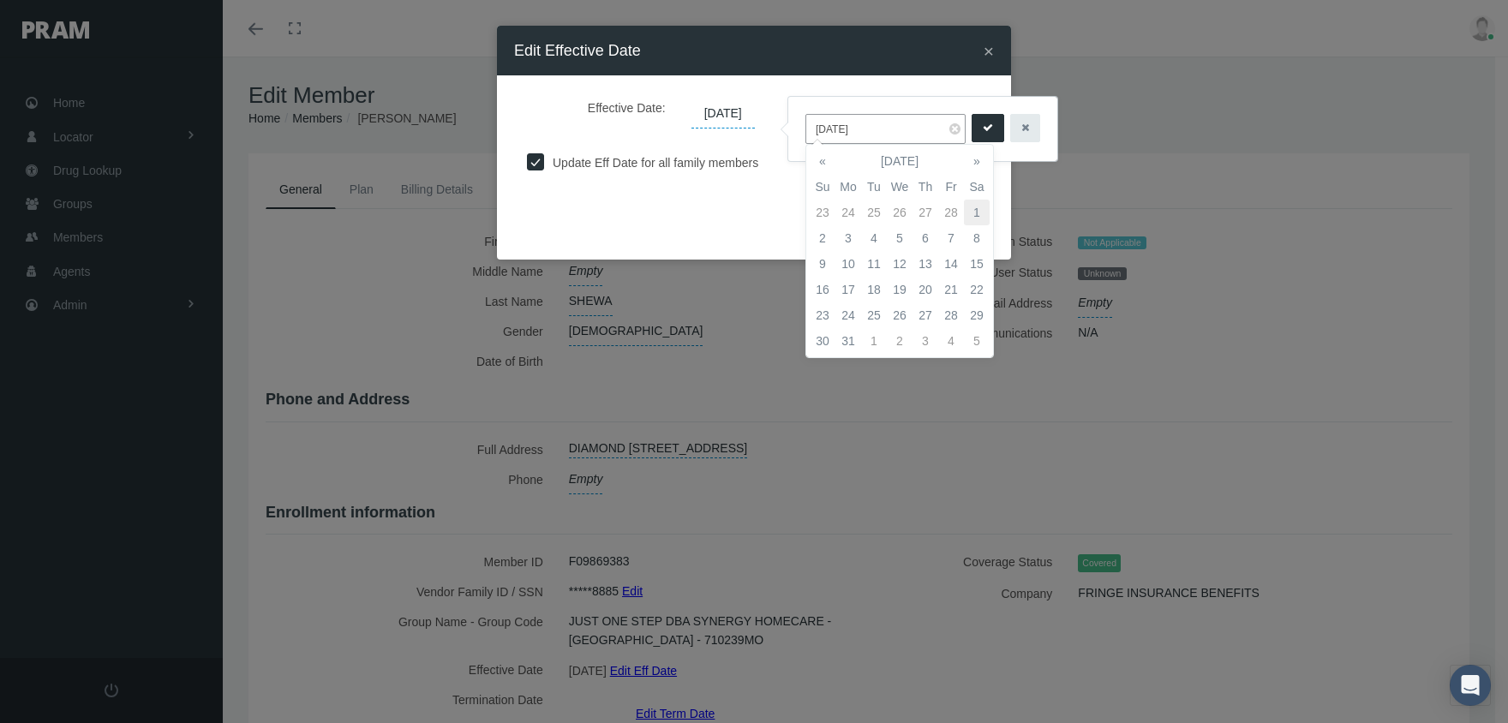
click at [969, 207] on td "1" at bounding box center [977, 213] width 26 height 26
type input "[DATE]"
click at [983, 123] on icon "submit" at bounding box center [988, 128] width 10 height 16
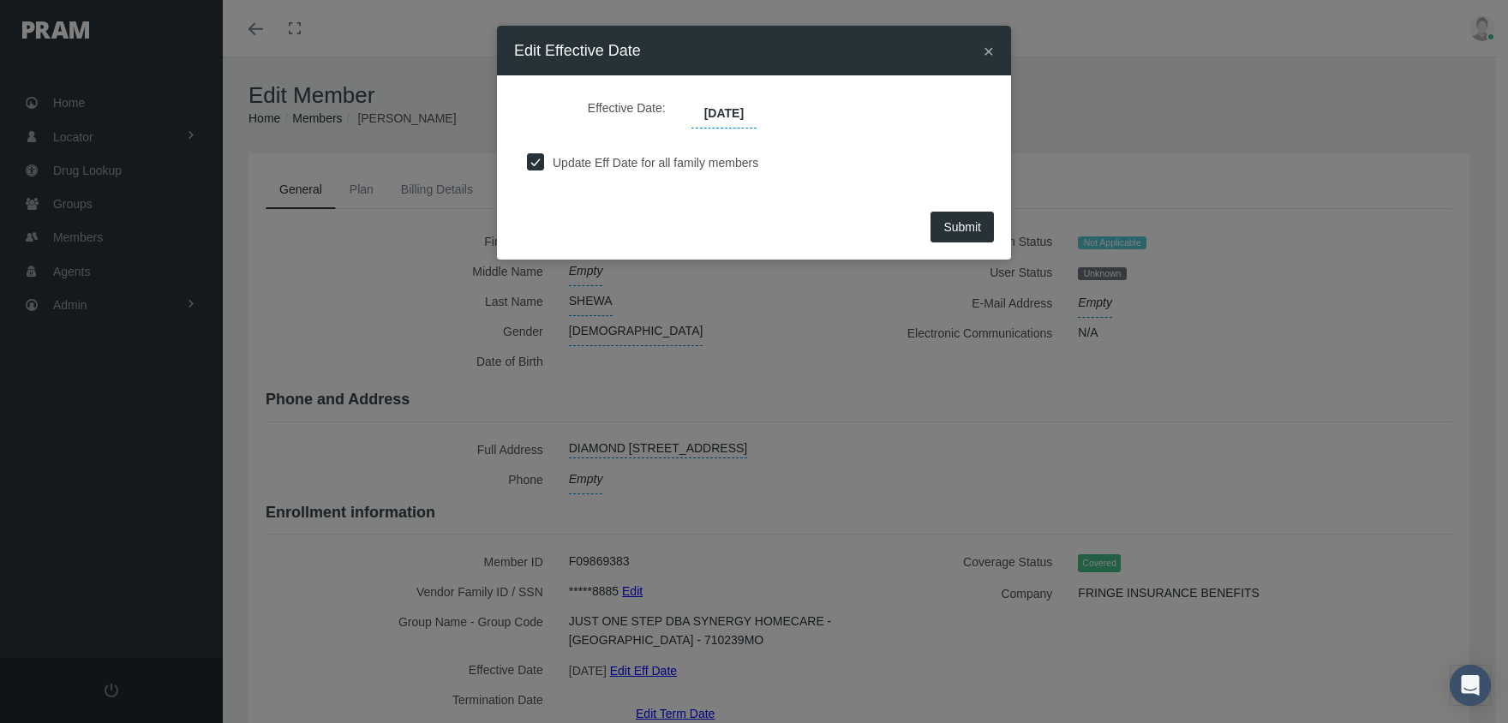
click at [969, 220] on span "Submit" at bounding box center [963, 227] width 38 height 14
